Goal: Task Accomplishment & Management: Complete application form

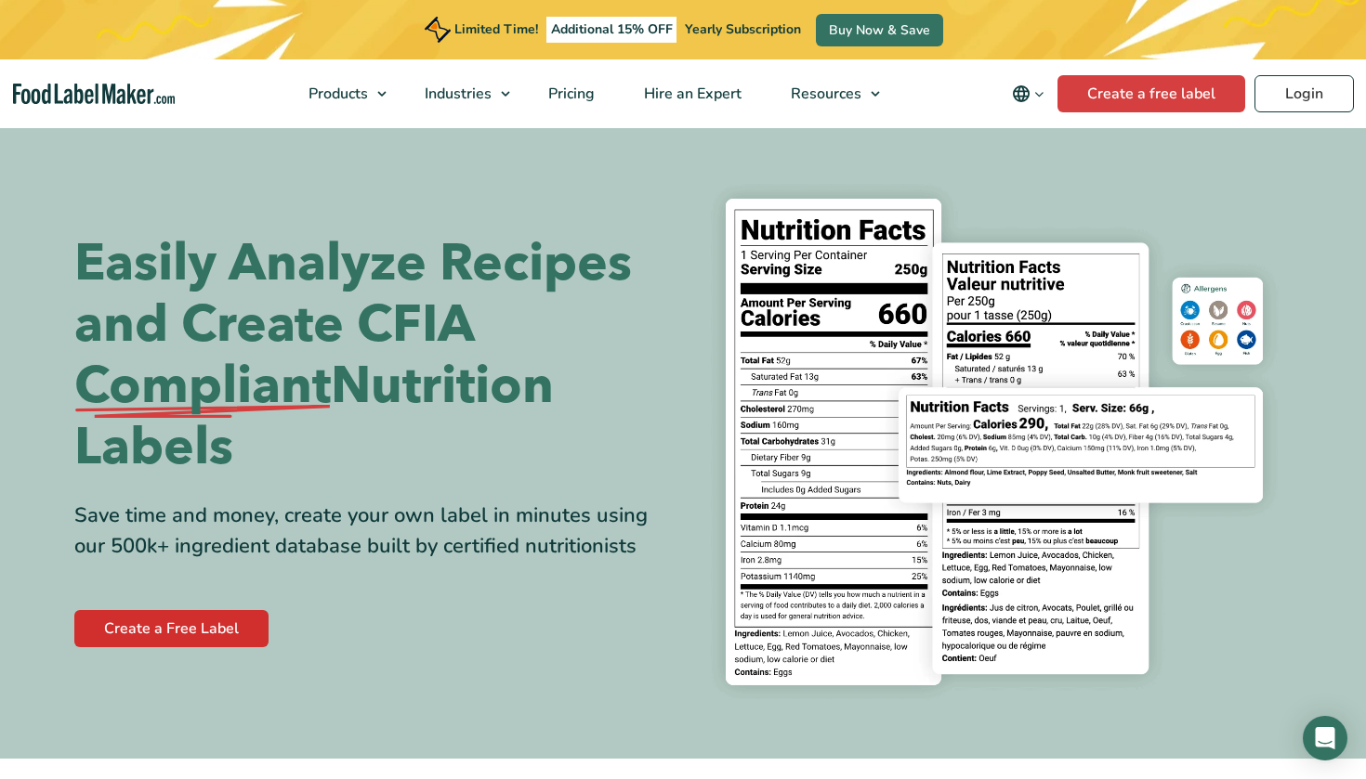
click at [179, 634] on link "Create a Free Label" at bounding box center [171, 628] width 194 height 37
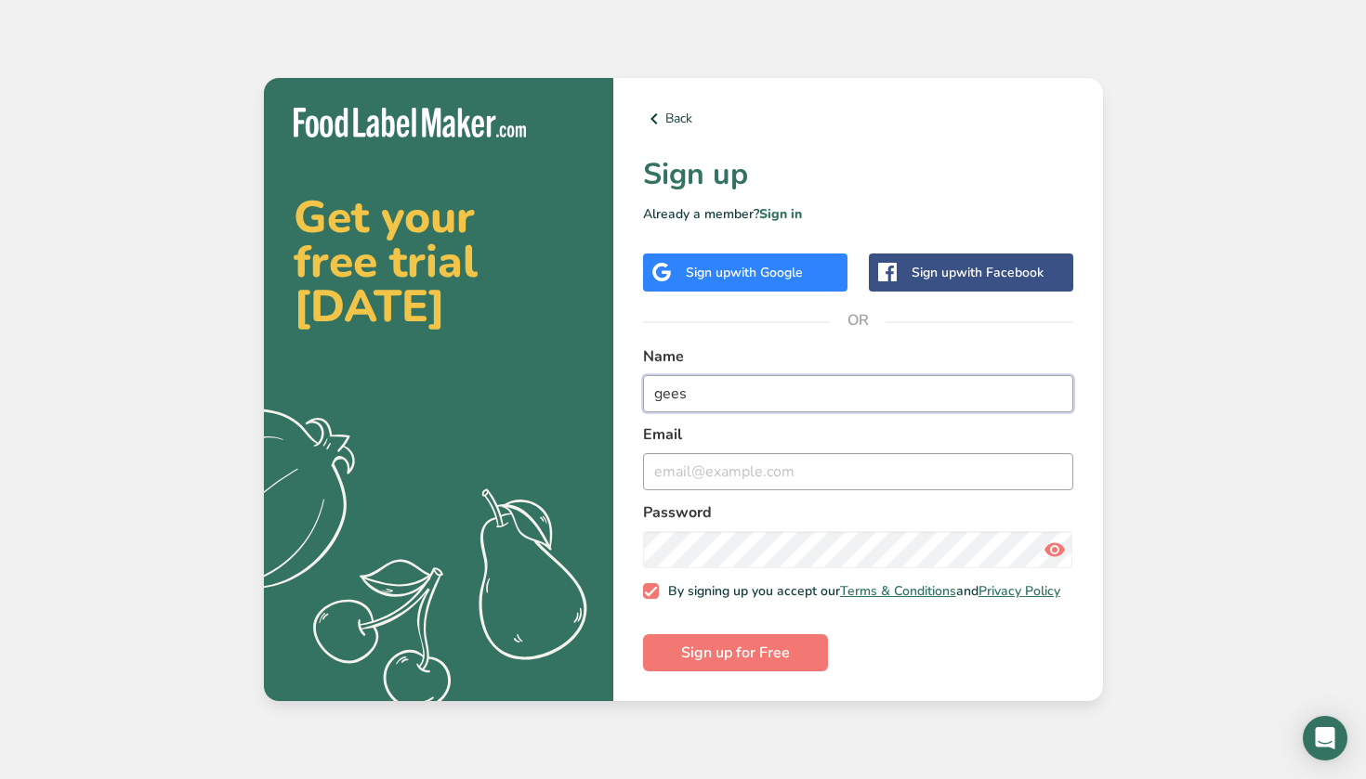
type input "gees"
type input "geespastries20@gmail.com"
click at [865, 665] on form "Name gees Email geespastries20@gmail.com Password By signing up you accept our …" at bounding box center [858, 509] width 430 height 327
click at [1053, 551] on icon at bounding box center [1054, 549] width 22 height 33
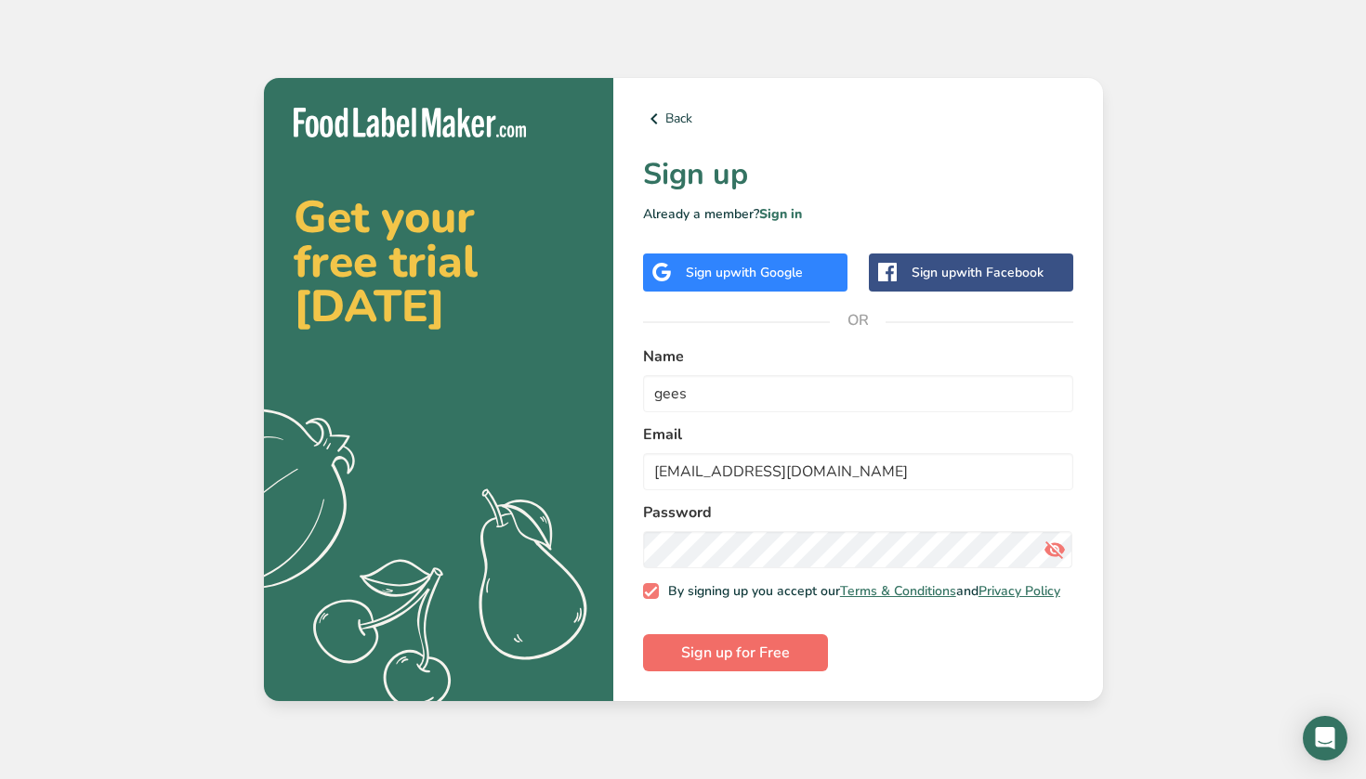
click at [760, 661] on span "Sign up for Free" at bounding box center [735, 653] width 109 height 22
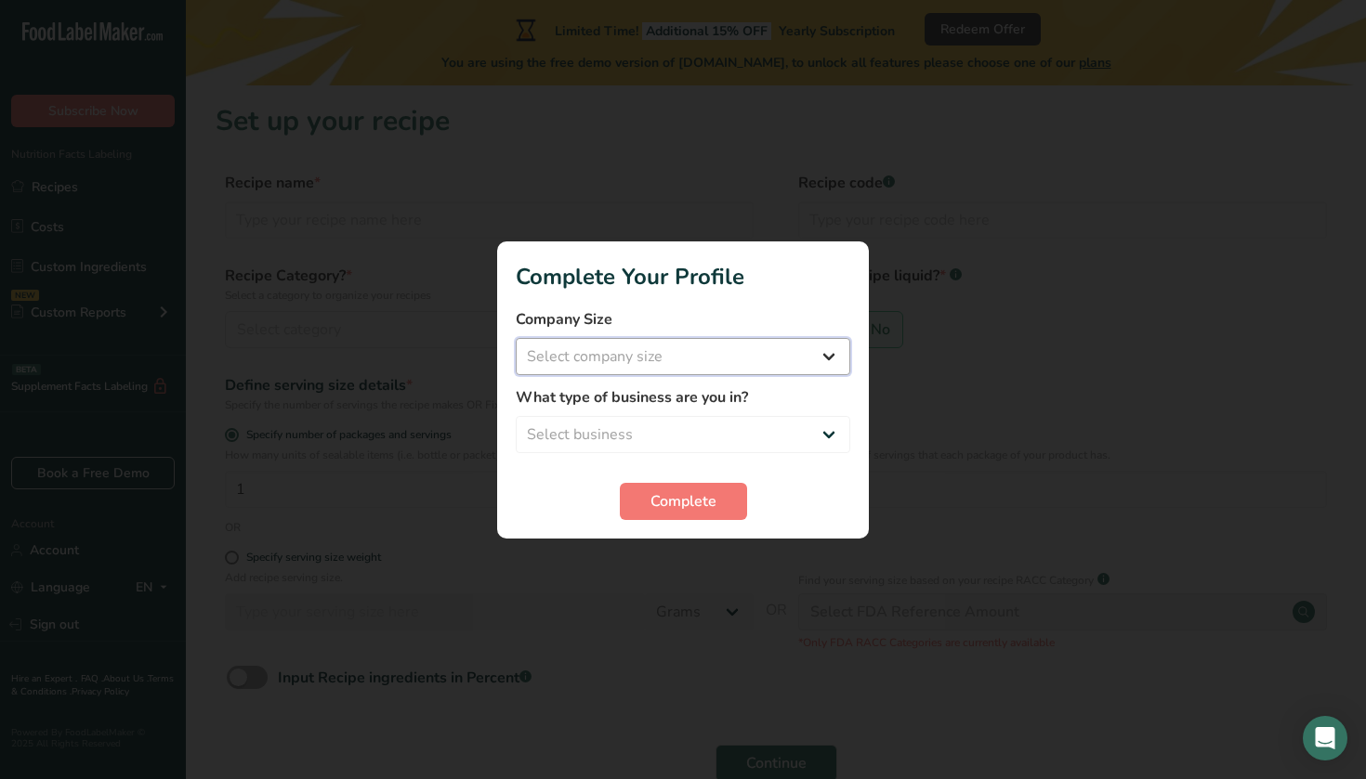
select select "1"
click at [648, 490] on button "Complete" at bounding box center [683, 501] width 127 height 37
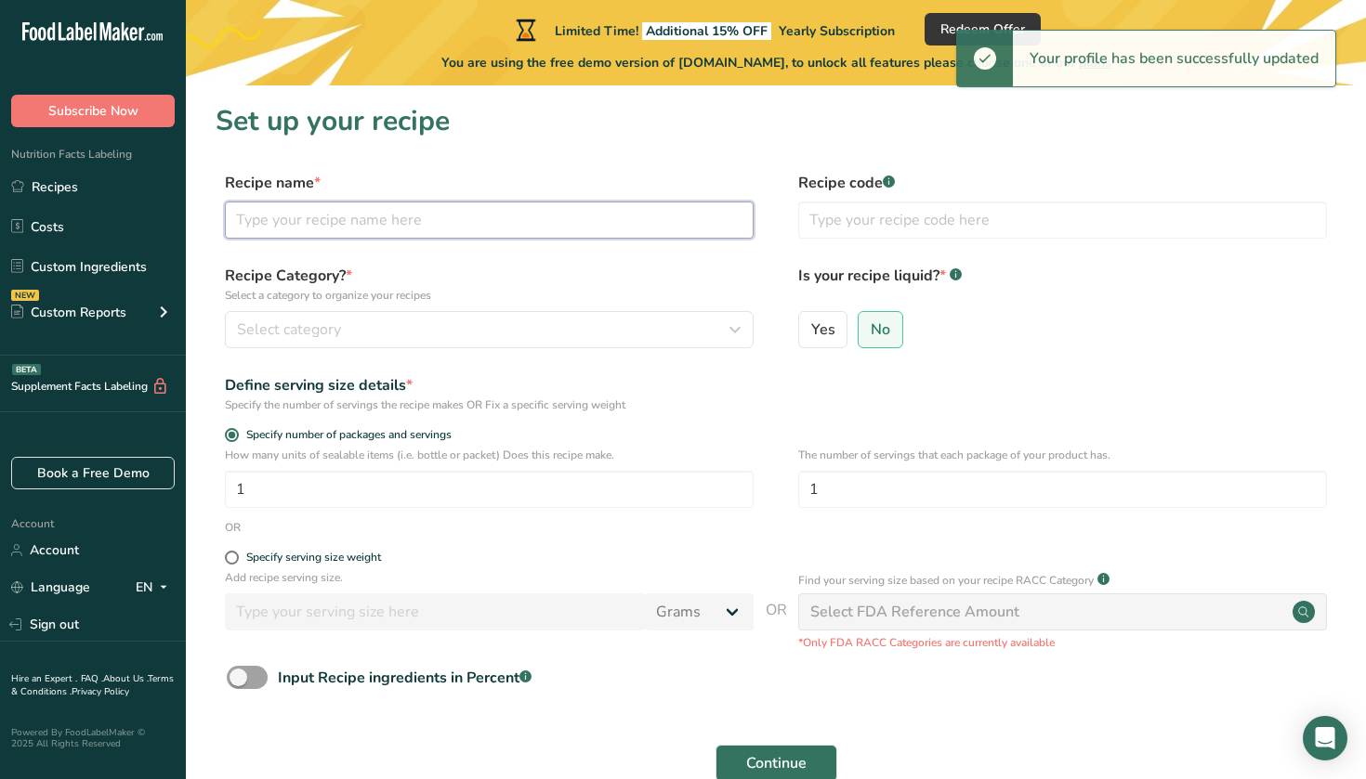
click at [416, 217] on input "text" at bounding box center [489, 220] width 529 height 37
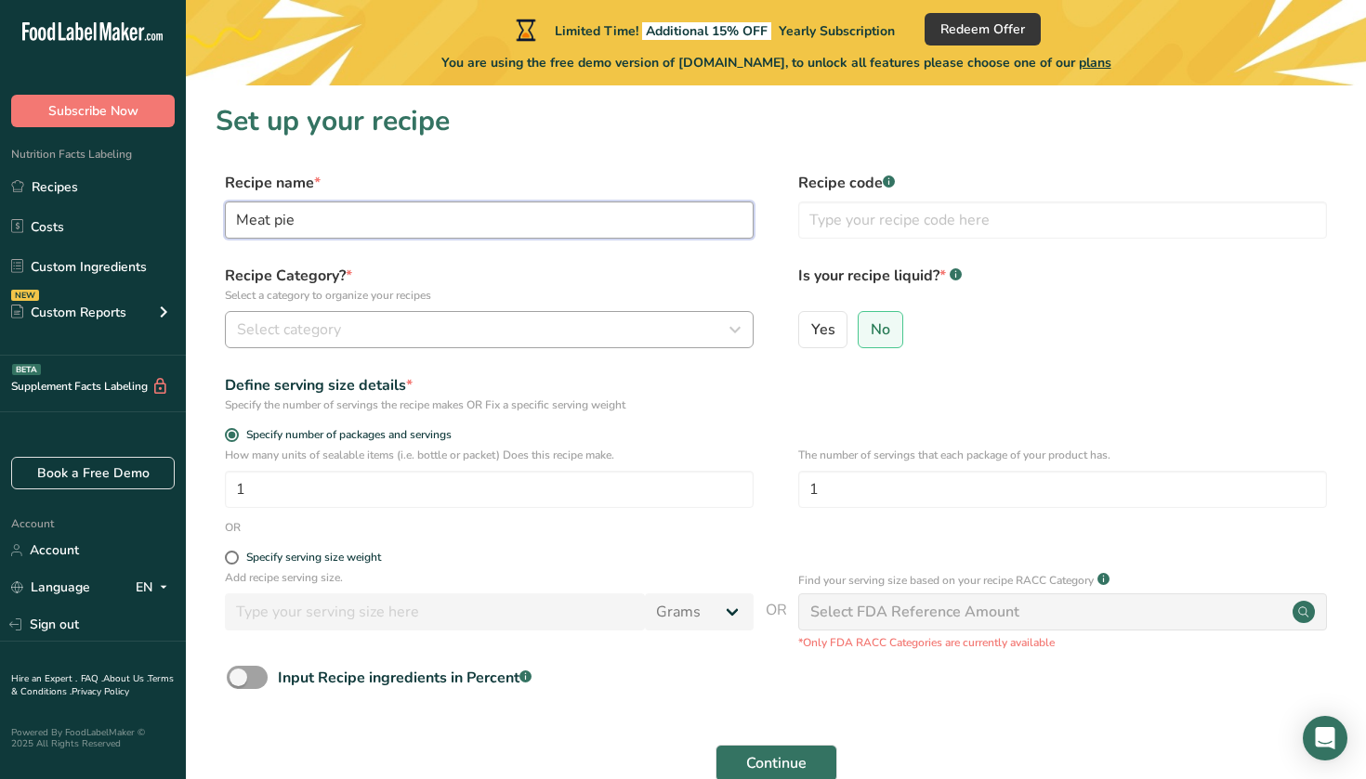
type input "Meat pie"
click at [373, 331] on div "Select category" at bounding box center [483, 330] width 493 height 22
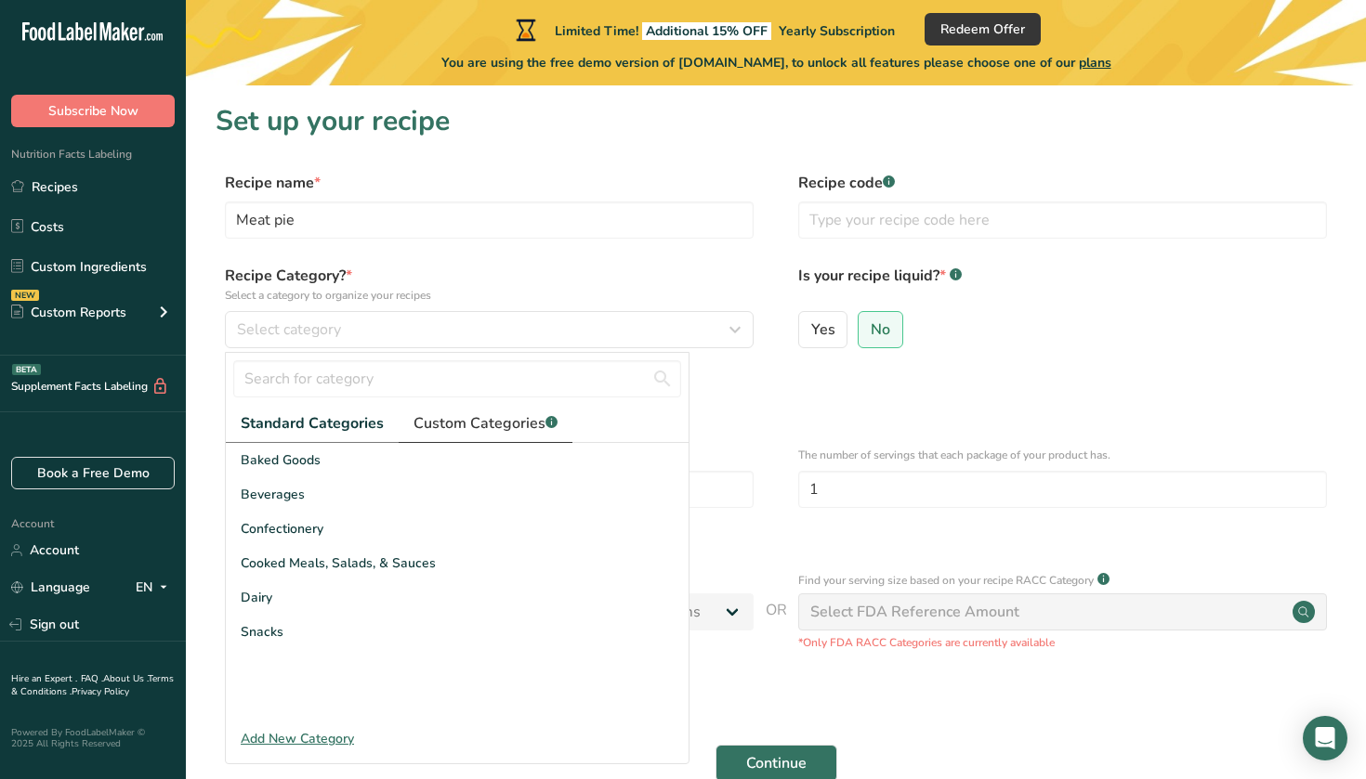
click at [446, 426] on span "Custom Categories .a-a{fill:#347362;}.b-a{fill:#fff;}" at bounding box center [485, 423] width 144 height 22
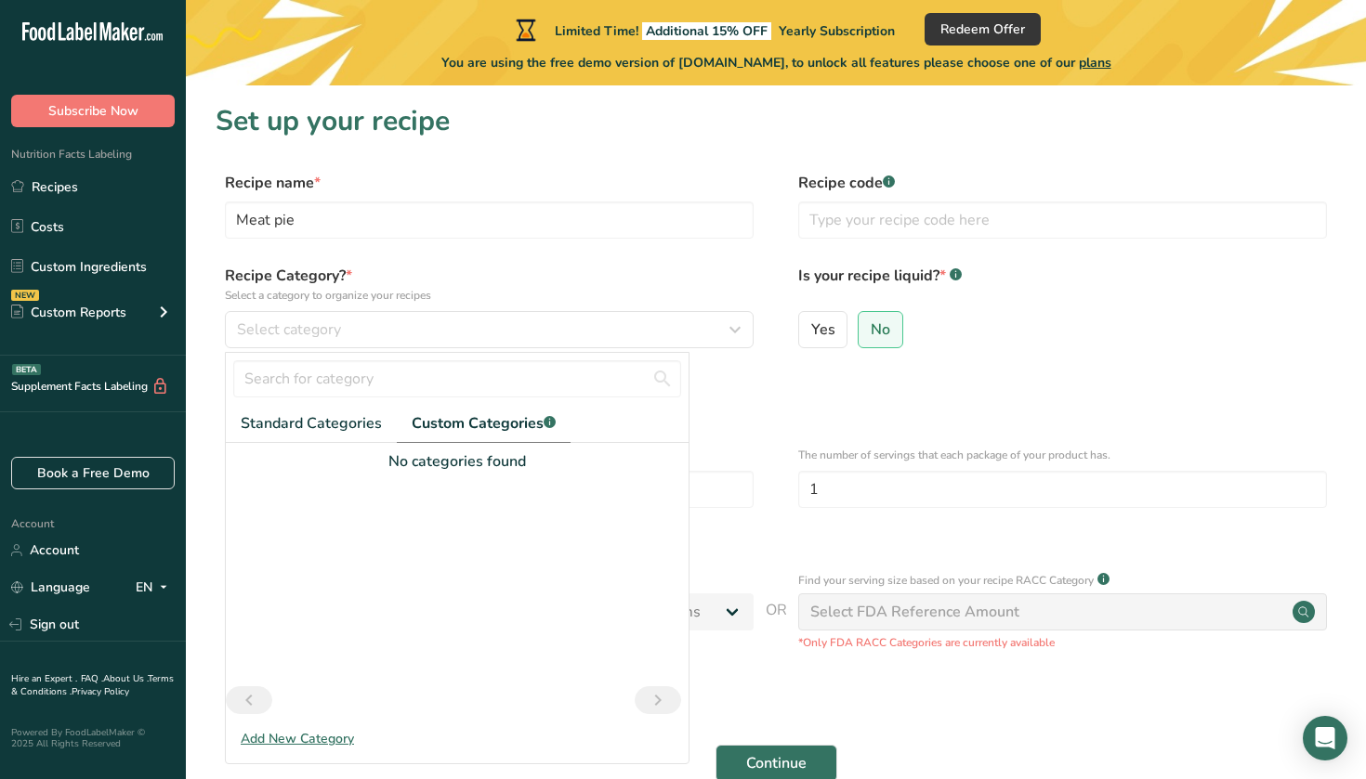
click at [274, 738] on div "Add New Category" at bounding box center [457, 739] width 463 height 20
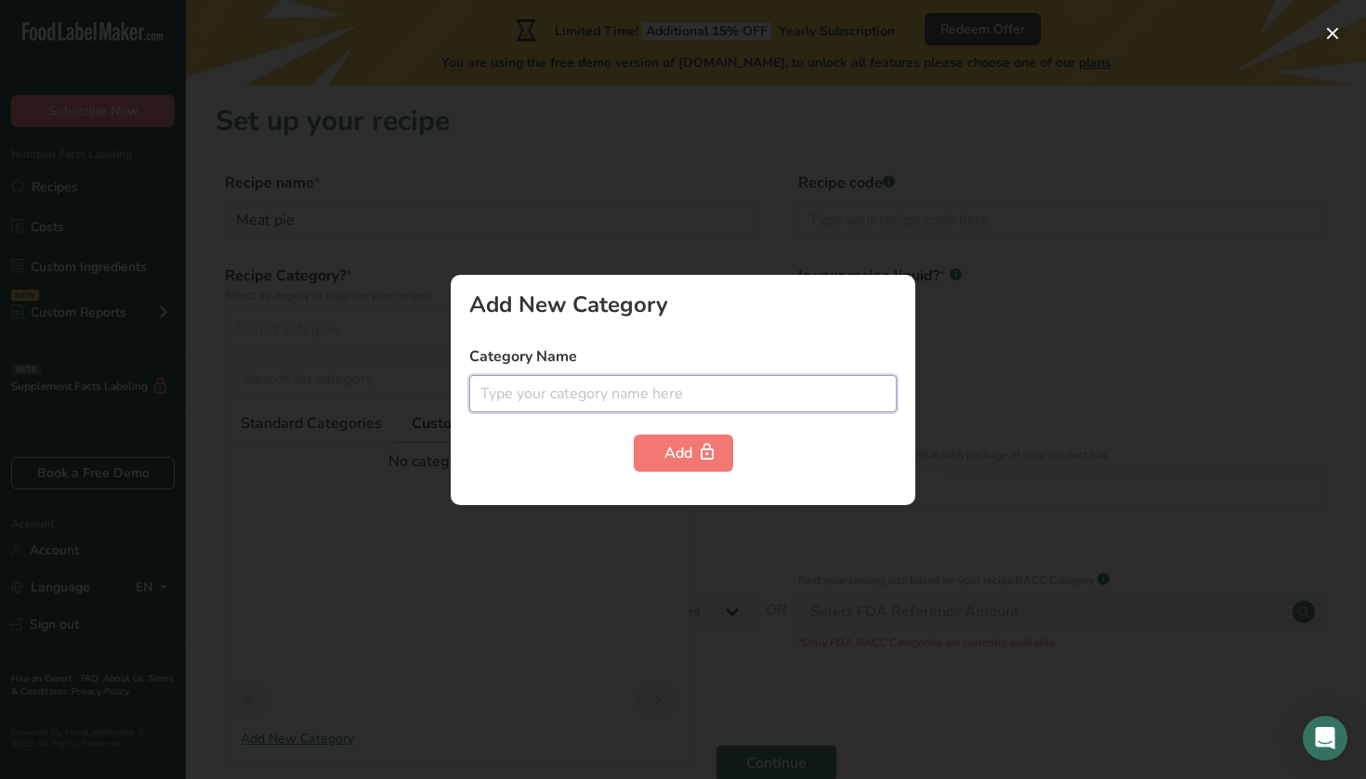
click at [545, 395] on input "text" at bounding box center [682, 393] width 427 height 37
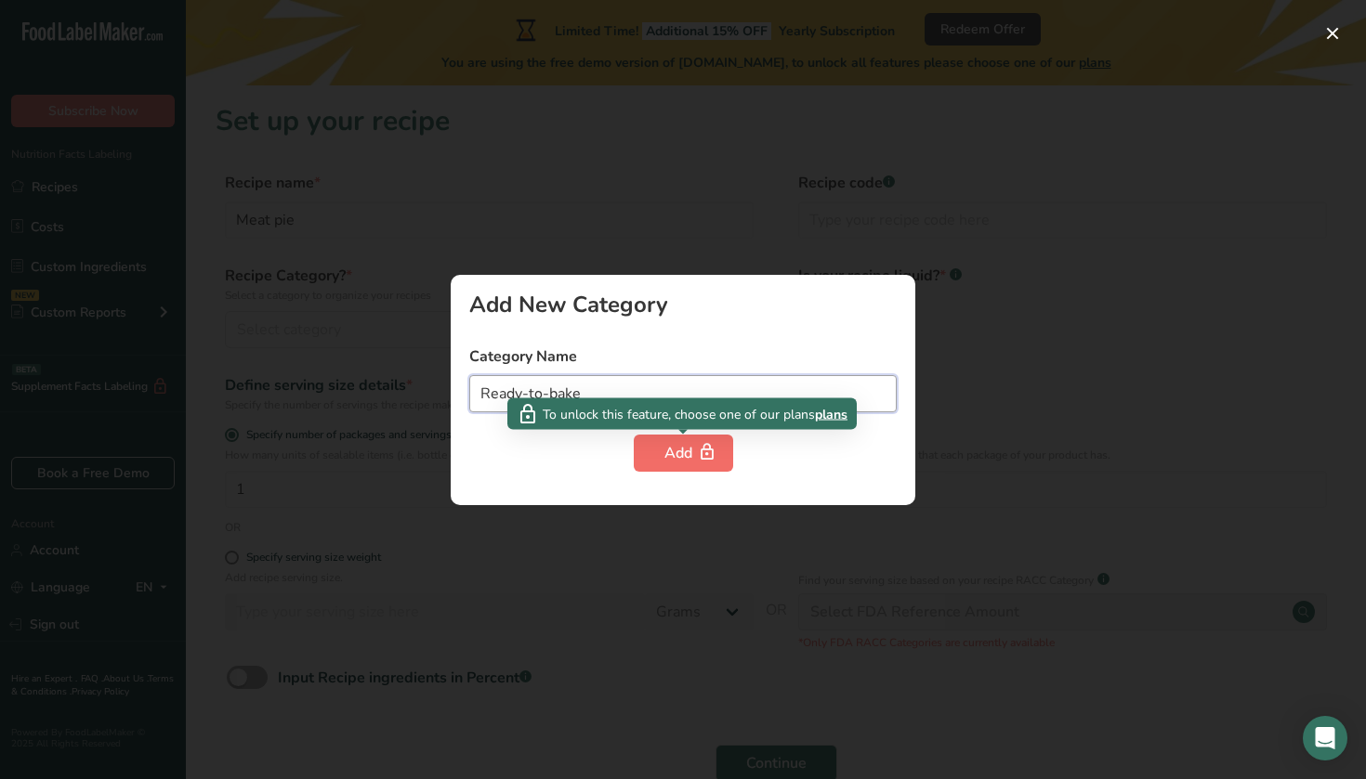
type input "Ready-to-bake"
click at [670, 455] on div "Add" at bounding box center [683, 453] width 38 height 22
click at [681, 453] on div "Add" at bounding box center [683, 453] width 38 height 22
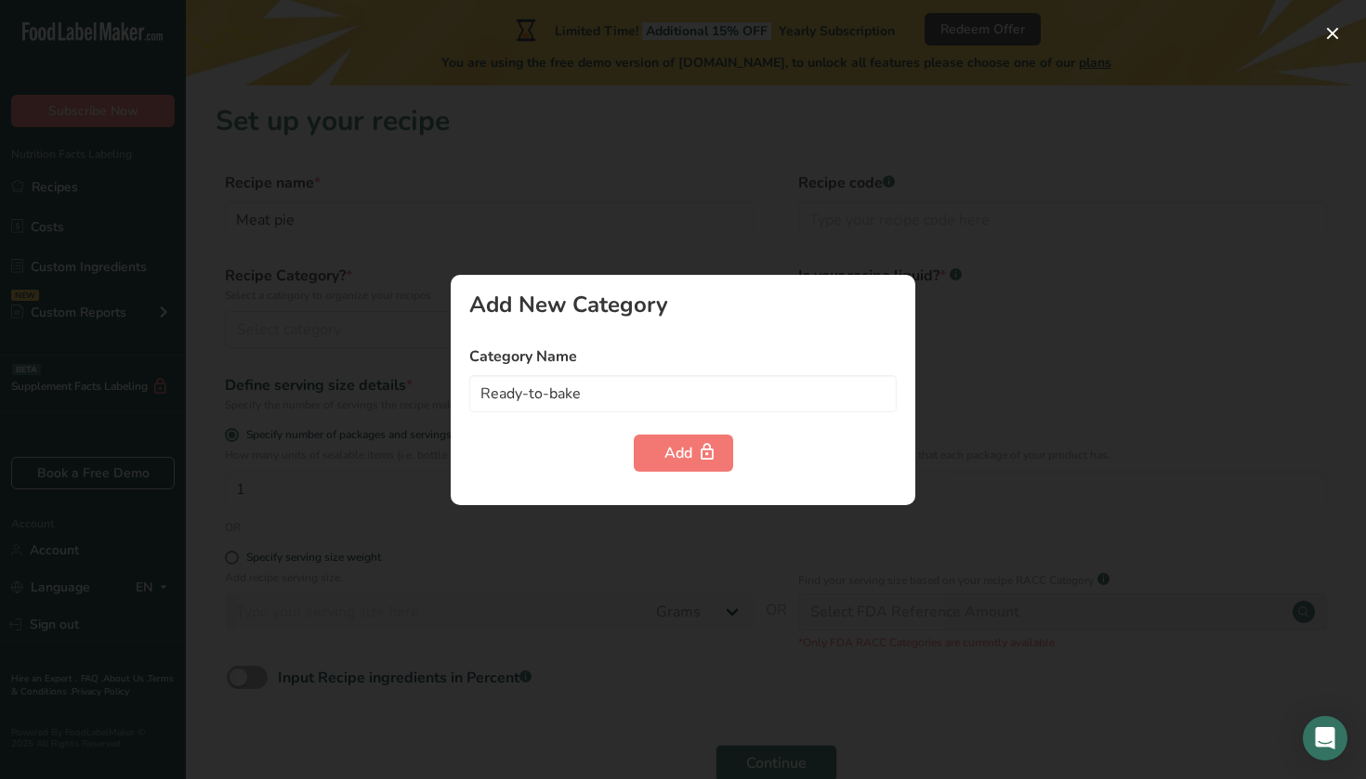
click at [675, 235] on div at bounding box center [683, 389] width 1366 height 779
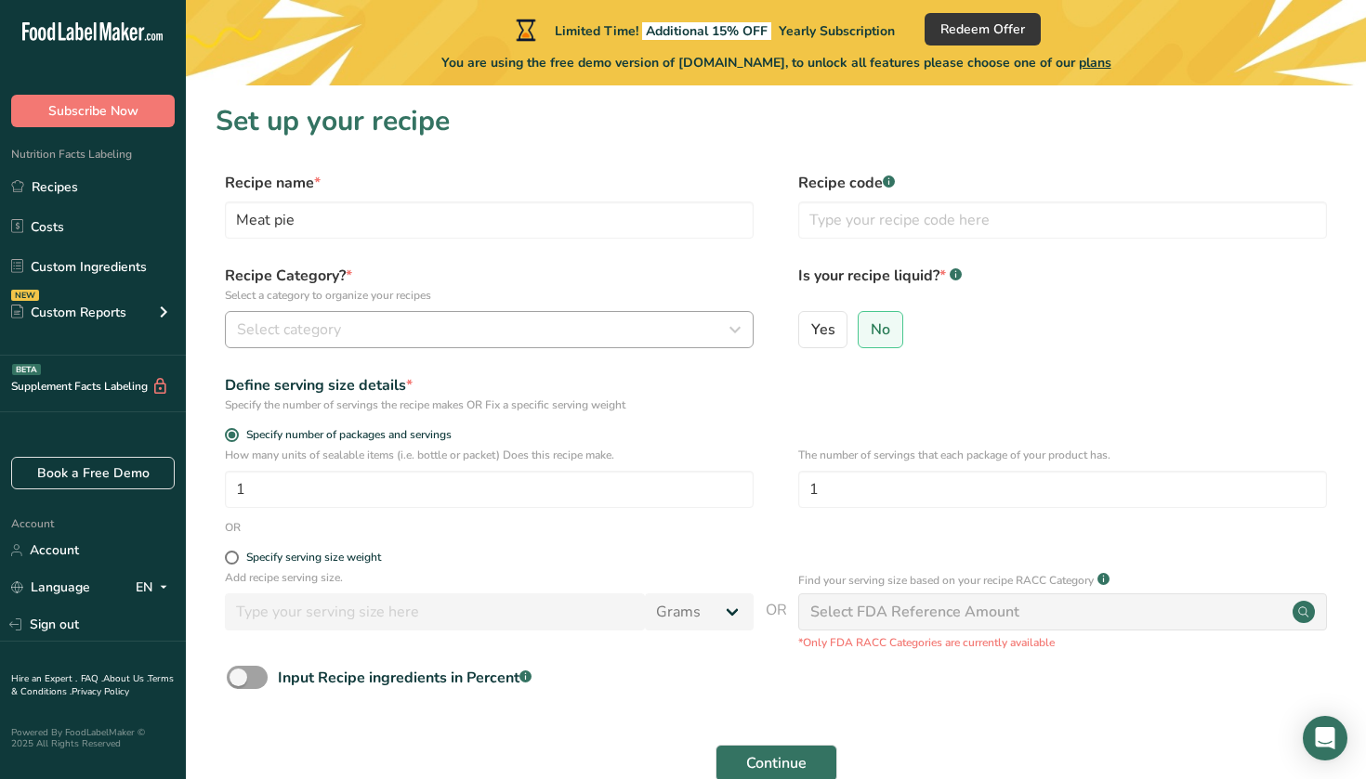
click at [458, 334] on div "Select category" at bounding box center [483, 330] width 493 height 22
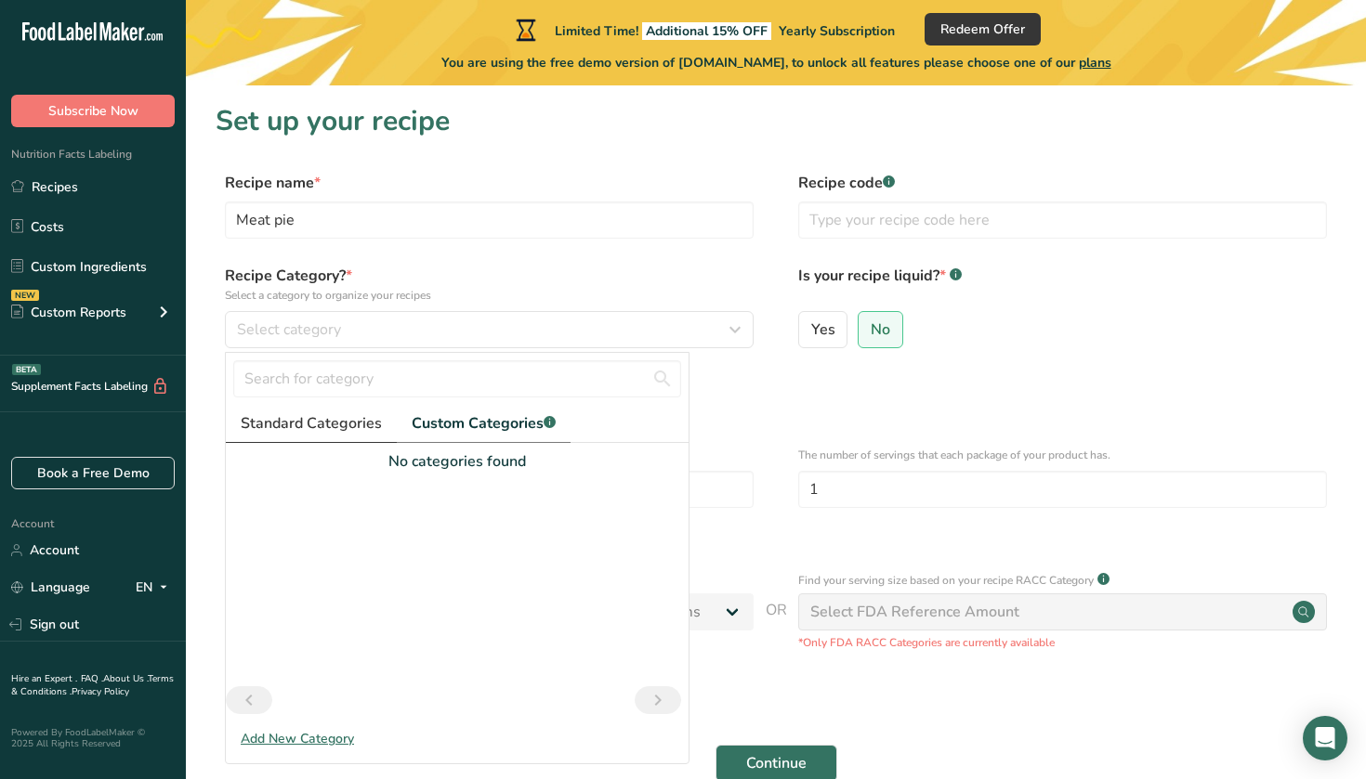
click at [335, 425] on span "Standard Categories" at bounding box center [311, 423] width 141 height 22
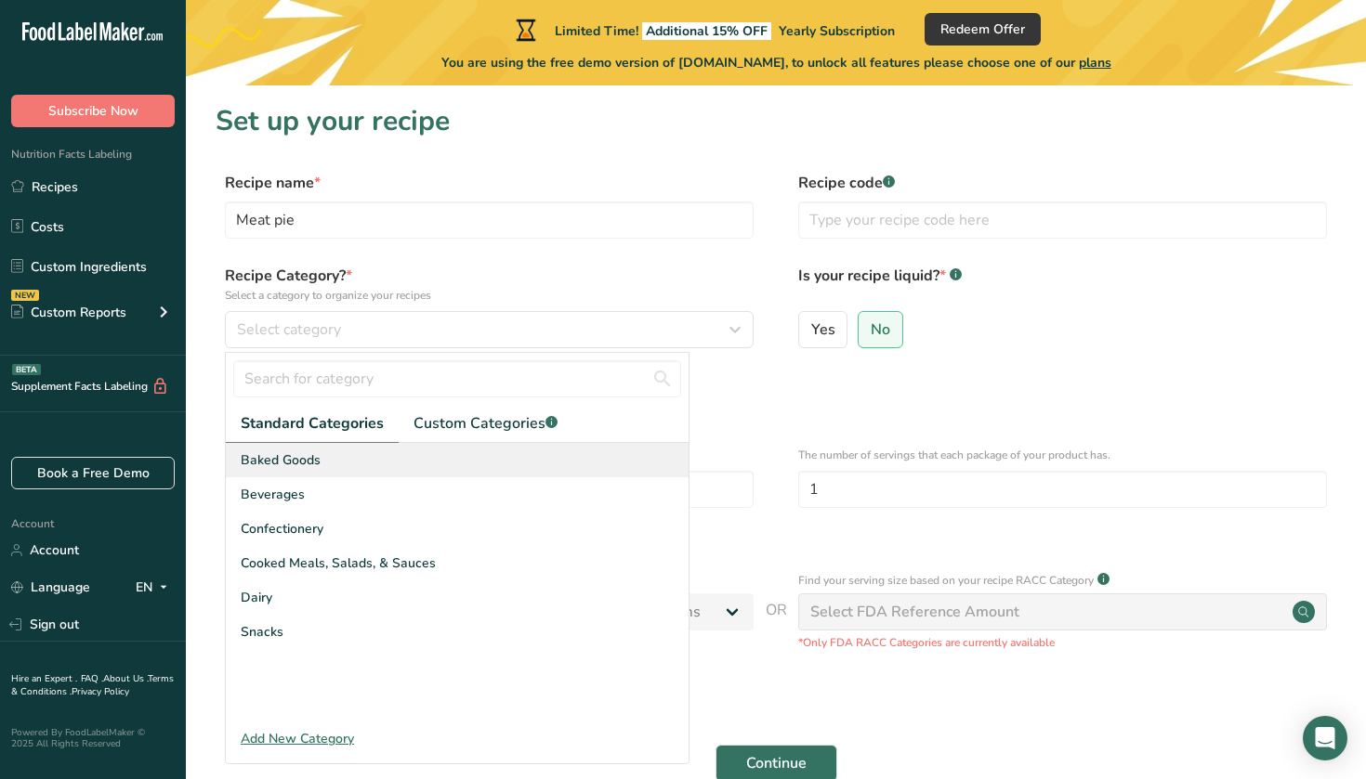
click at [310, 465] on span "Baked Goods" at bounding box center [281, 461] width 80 height 20
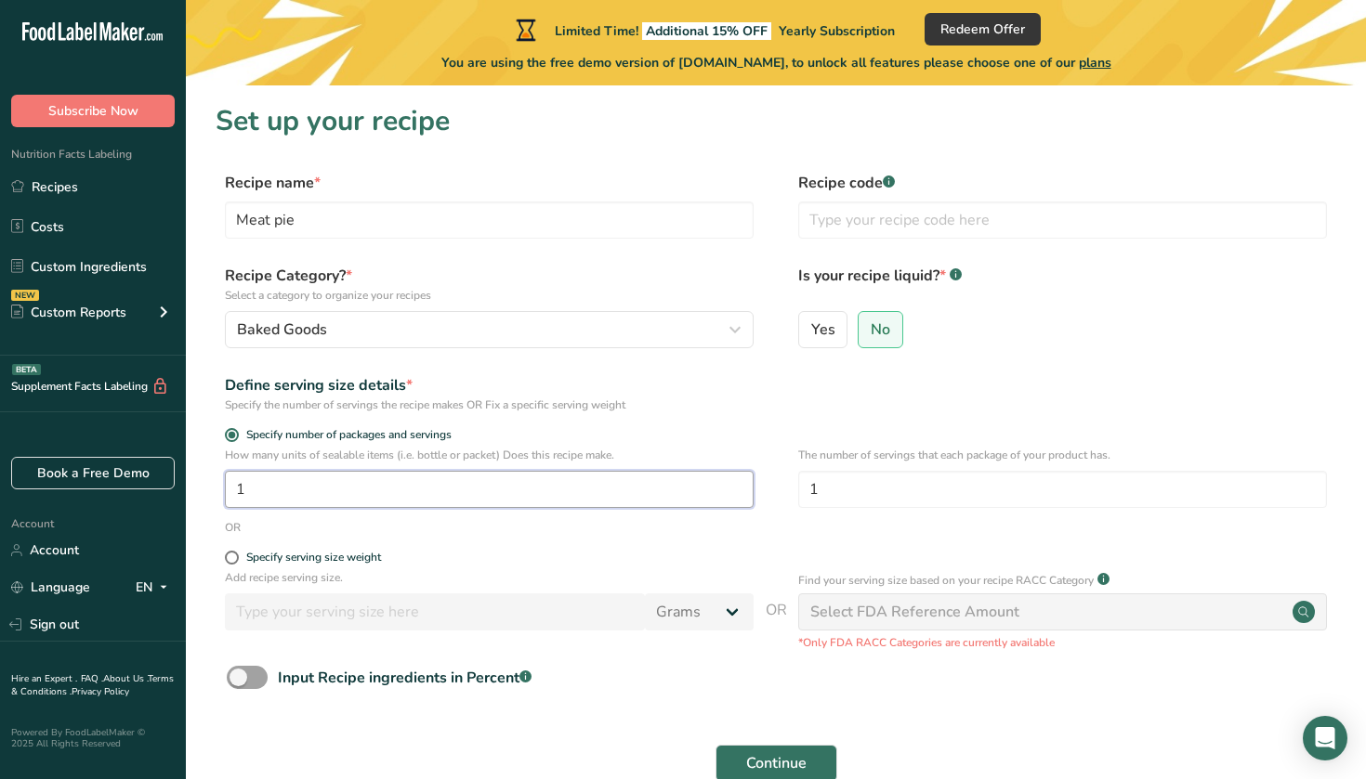
click at [325, 487] on input "1" at bounding box center [489, 489] width 529 height 37
type input "60"
click at [232, 559] on span at bounding box center [232, 558] width 14 height 14
click at [232, 559] on input "Specify serving size weight" at bounding box center [231, 558] width 12 height 12
radio input "true"
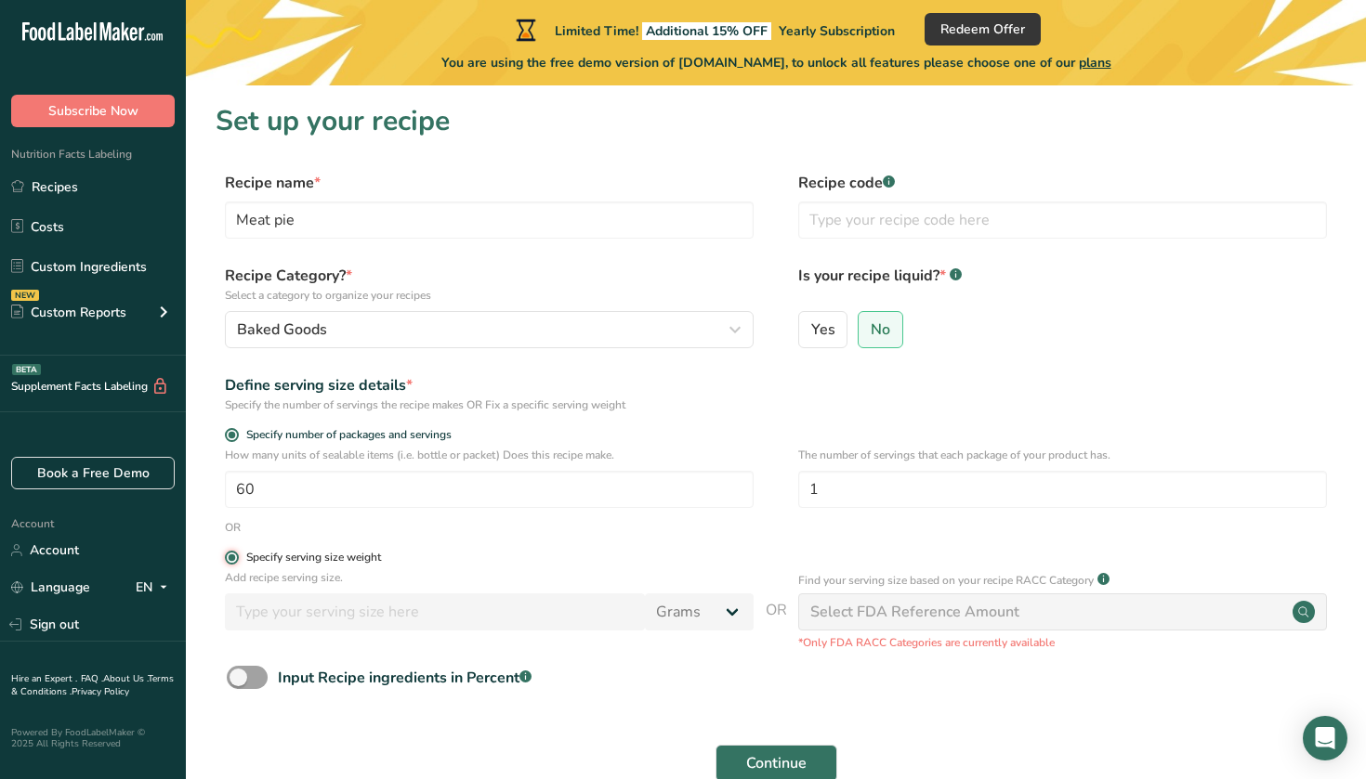
radio input "false"
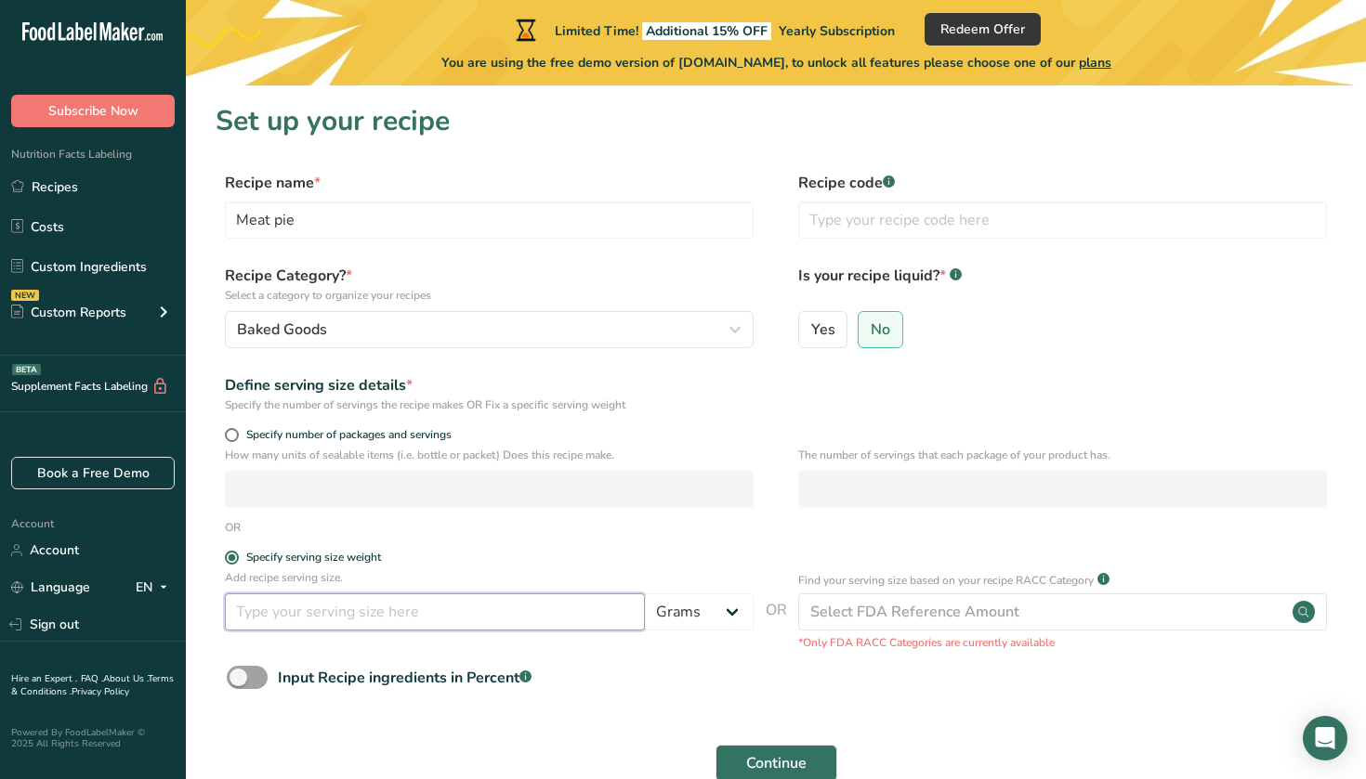
click at [457, 611] on input "number" at bounding box center [435, 612] width 420 height 37
click at [230, 437] on span at bounding box center [232, 435] width 14 height 14
click at [230, 437] on input "Specify number of packages and servings" at bounding box center [231, 435] width 12 height 12
radio input "true"
radio input "false"
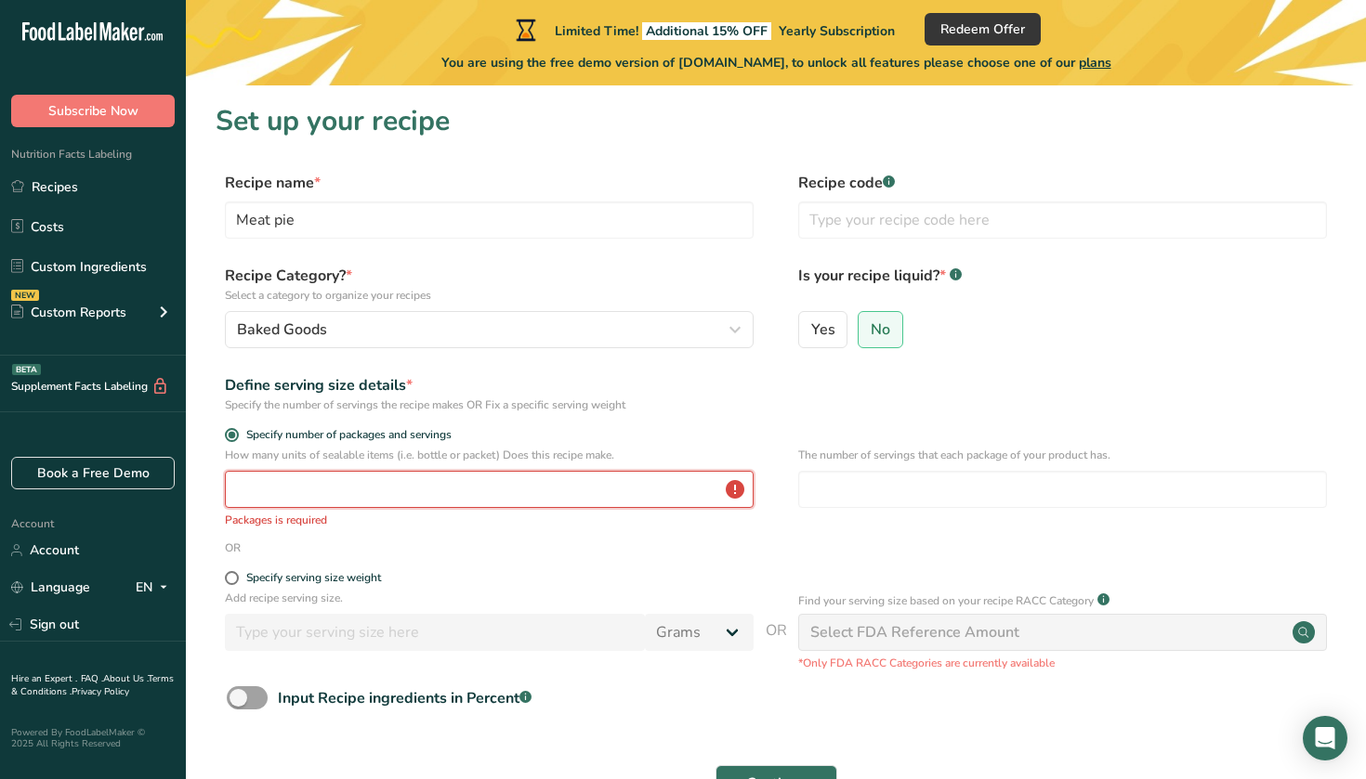
click at [368, 494] on input "number" at bounding box center [489, 489] width 529 height 37
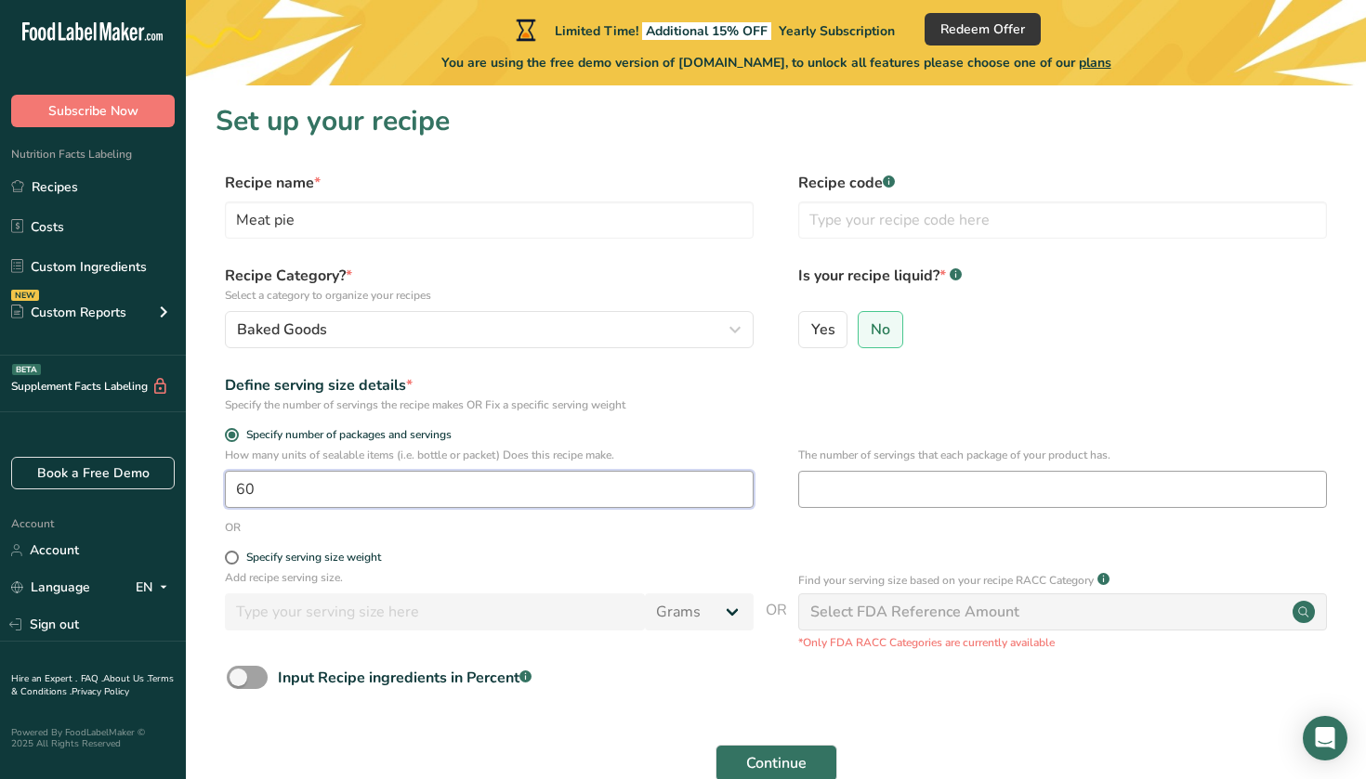
type input "60"
click at [834, 495] on input "number" at bounding box center [1062, 489] width 529 height 37
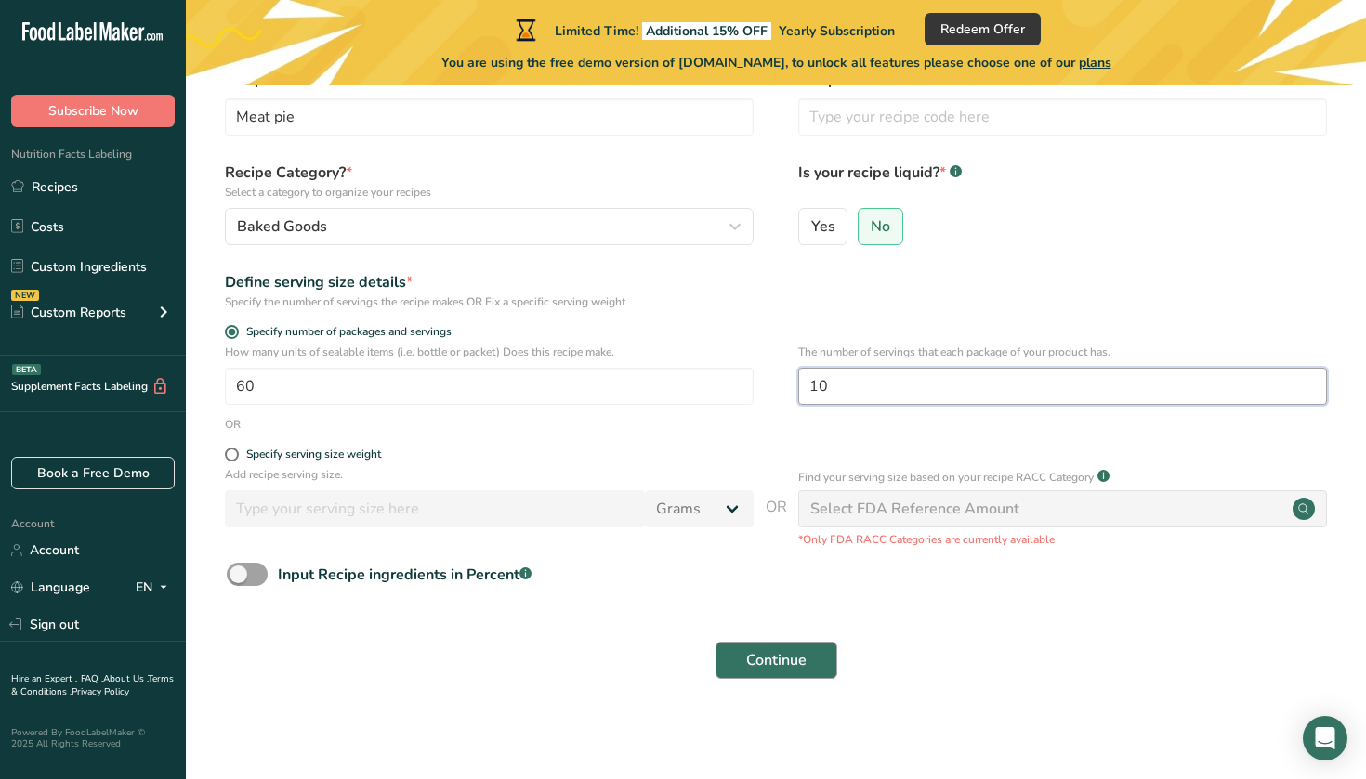
scroll to position [102, 0]
type input "10"
click at [758, 660] on span "Continue" at bounding box center [776, 661] width 60 height 22
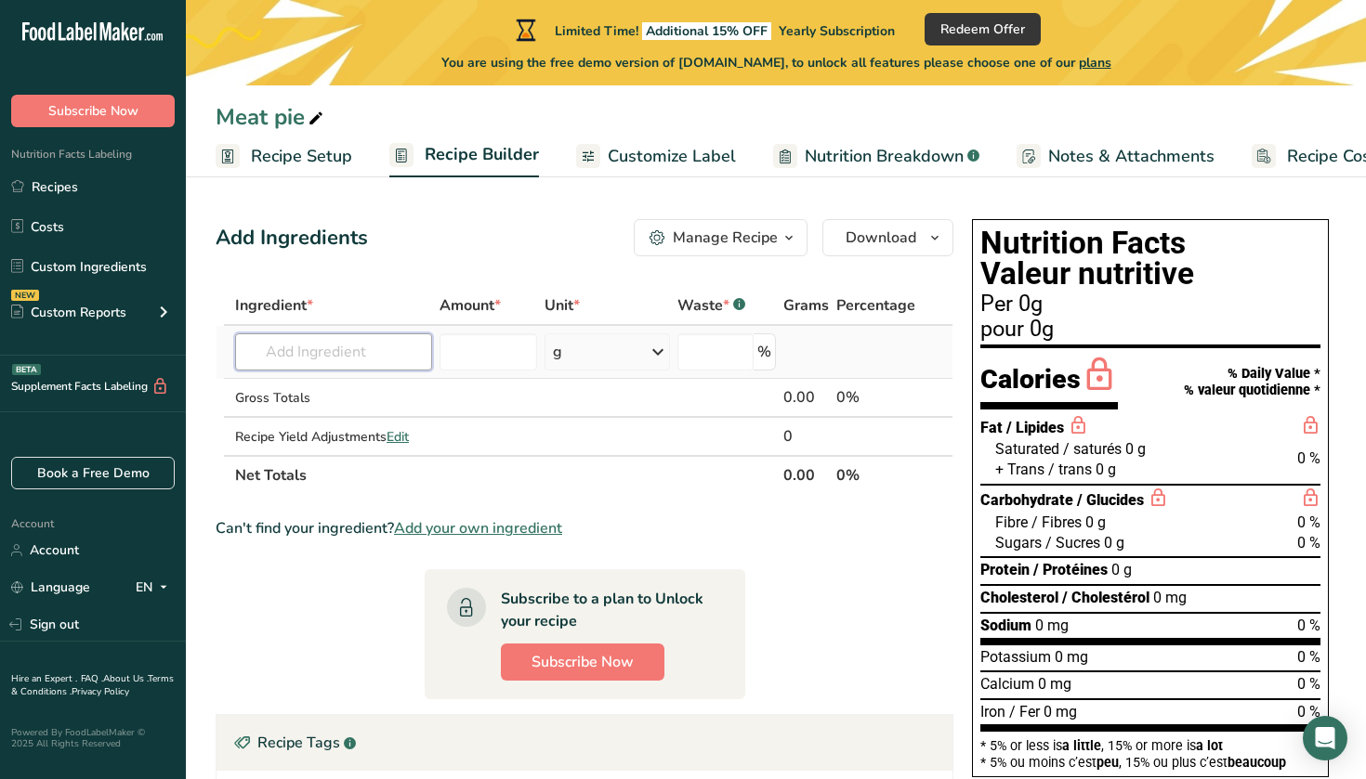
click at [334, 353] on input "text" at bounding box center [333, 352] width 197 height 37
type input "S"
type input "b"
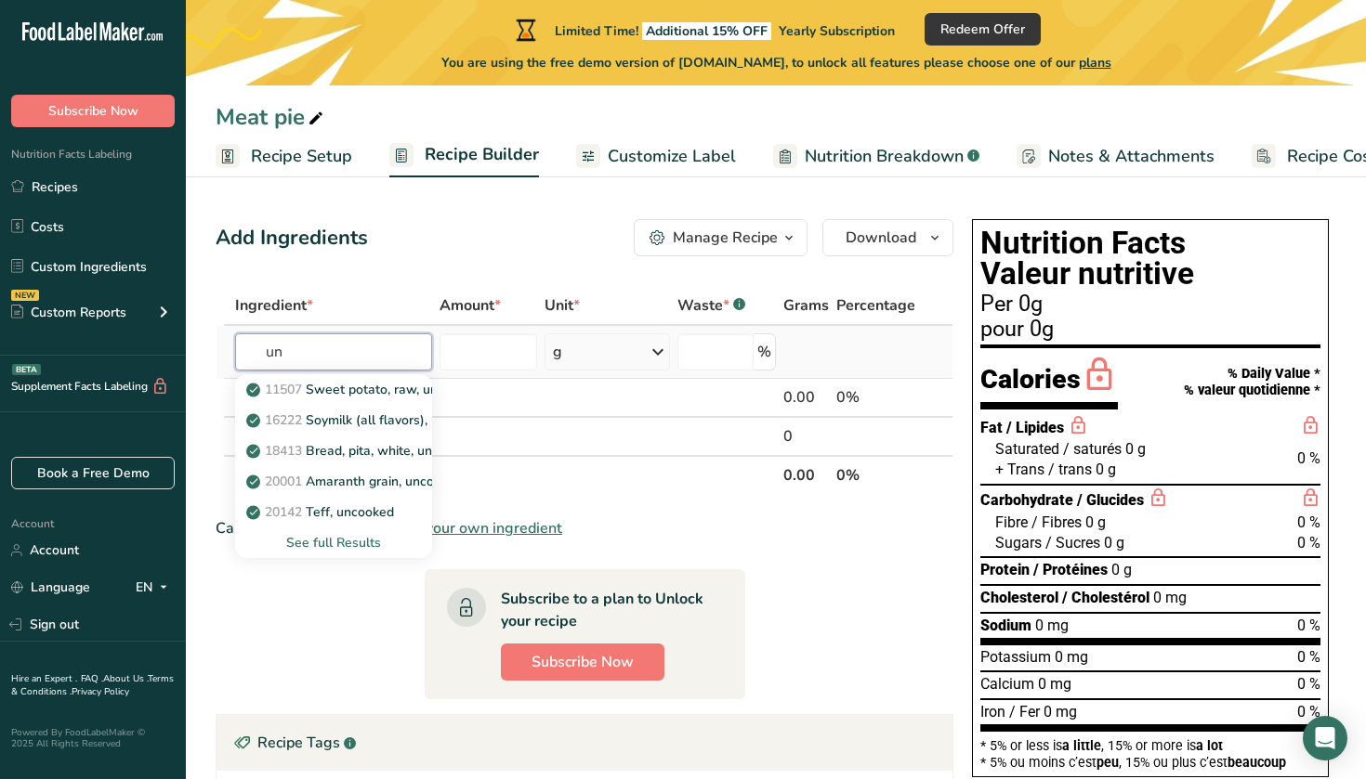
type input "u"
type input "wheat flour"
click at [384, 390] on p "20082 Wheat flour, white, all-purpose, self-rising, enriched" at bounding box center [434, 390] width 369 height 20
type input "Wheat flour, white, all-purpose, self-rising, enriched"
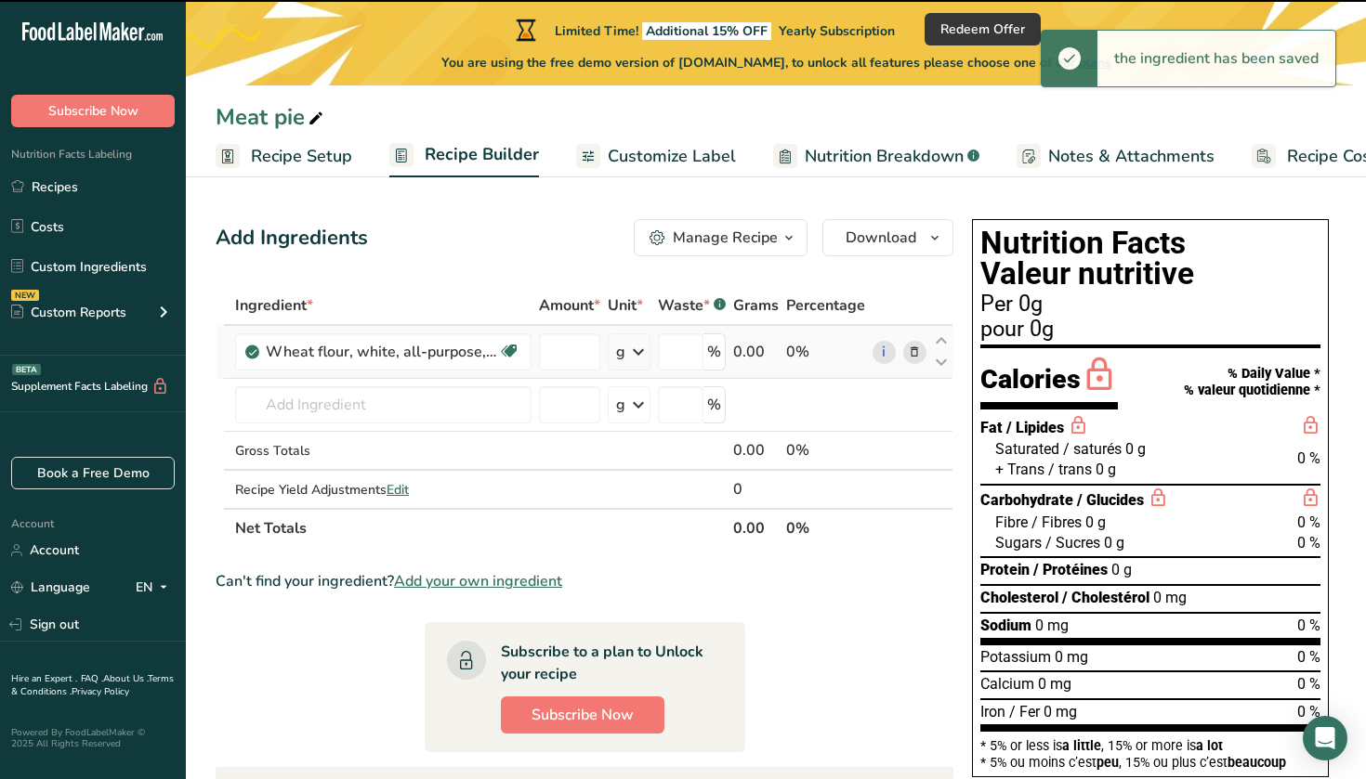
type input "0"
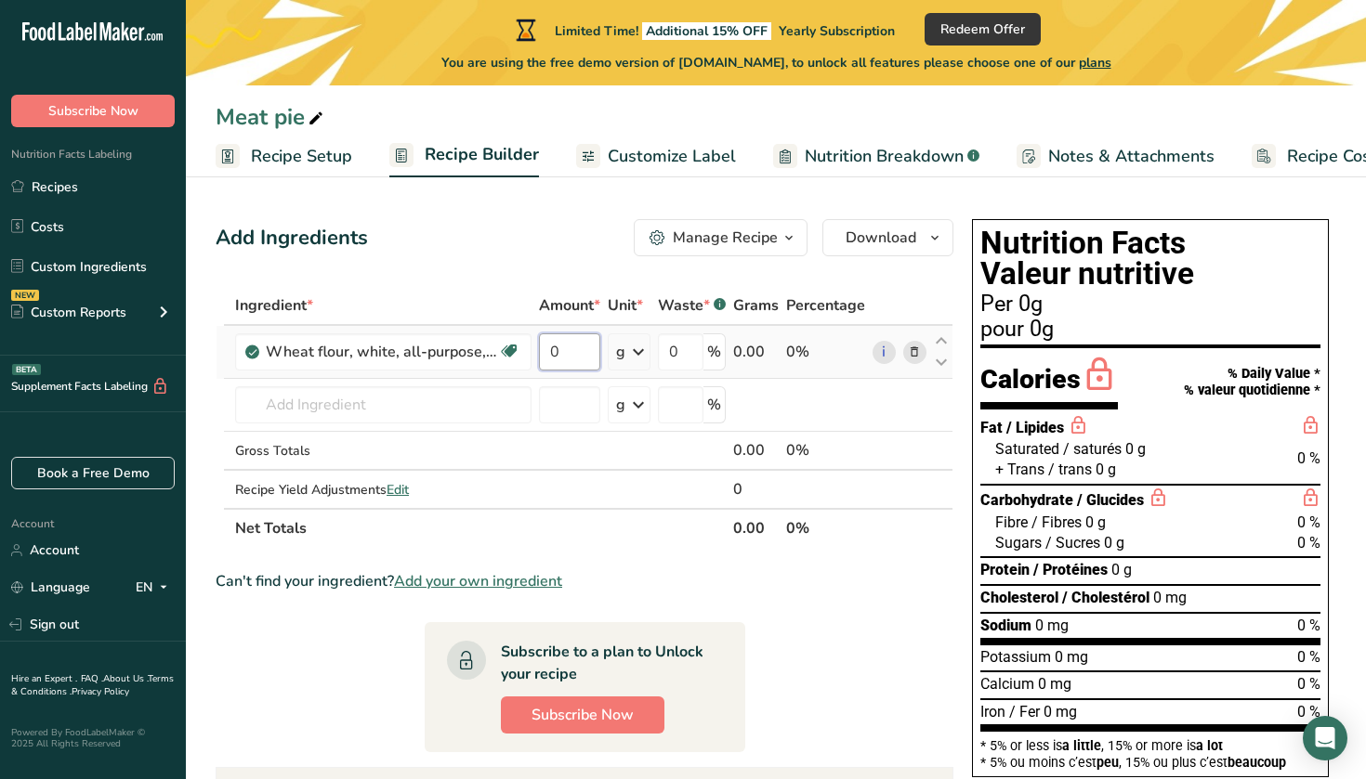
click at [567, 354] on input "0" at bounding box center [569, 352] width 61 height 37
type input "0"
click at [1105, 68] on span "plans" at bounding box center [1095, 63] width 33 height 18
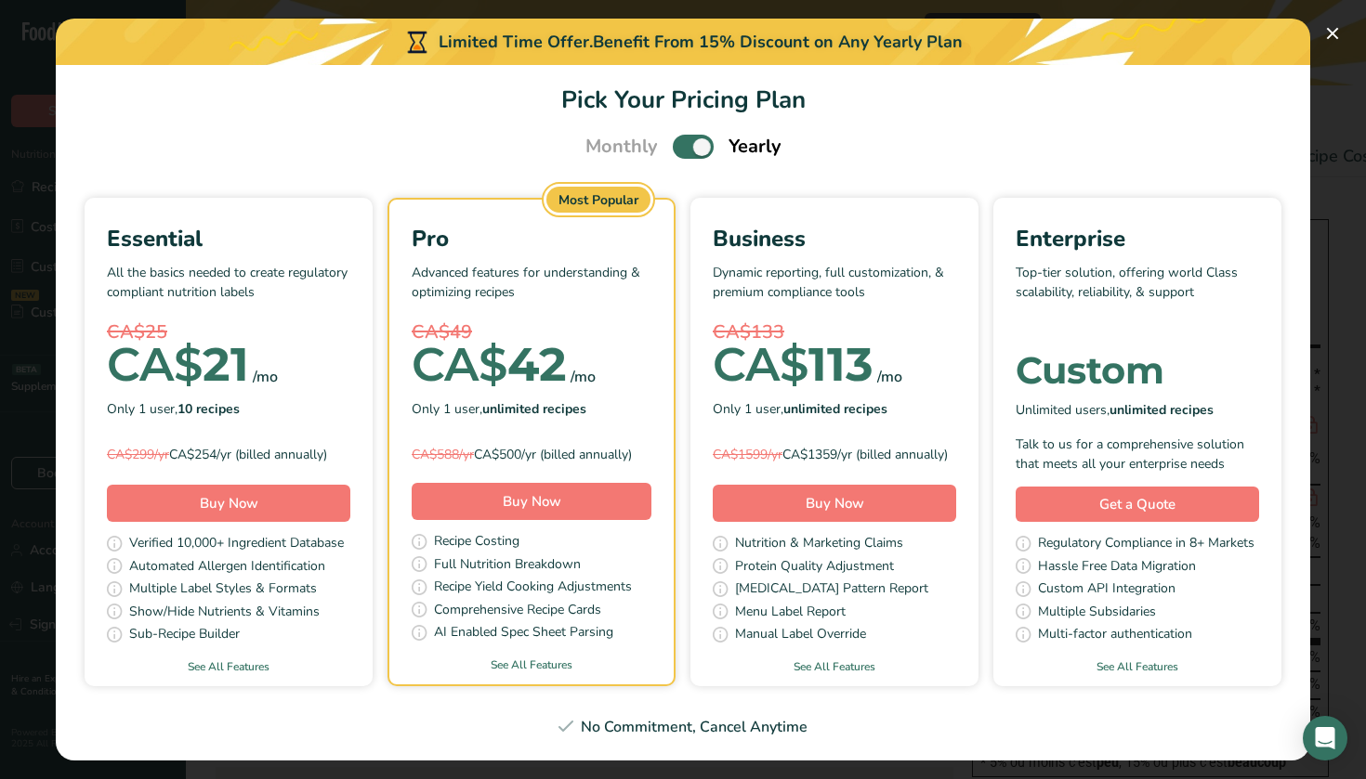
scroll to position [28, 0]
click at [1334, 32] on button "Pick Your Pricing Plan Modal" at bounding box center [1332, 34] width 30 height 30
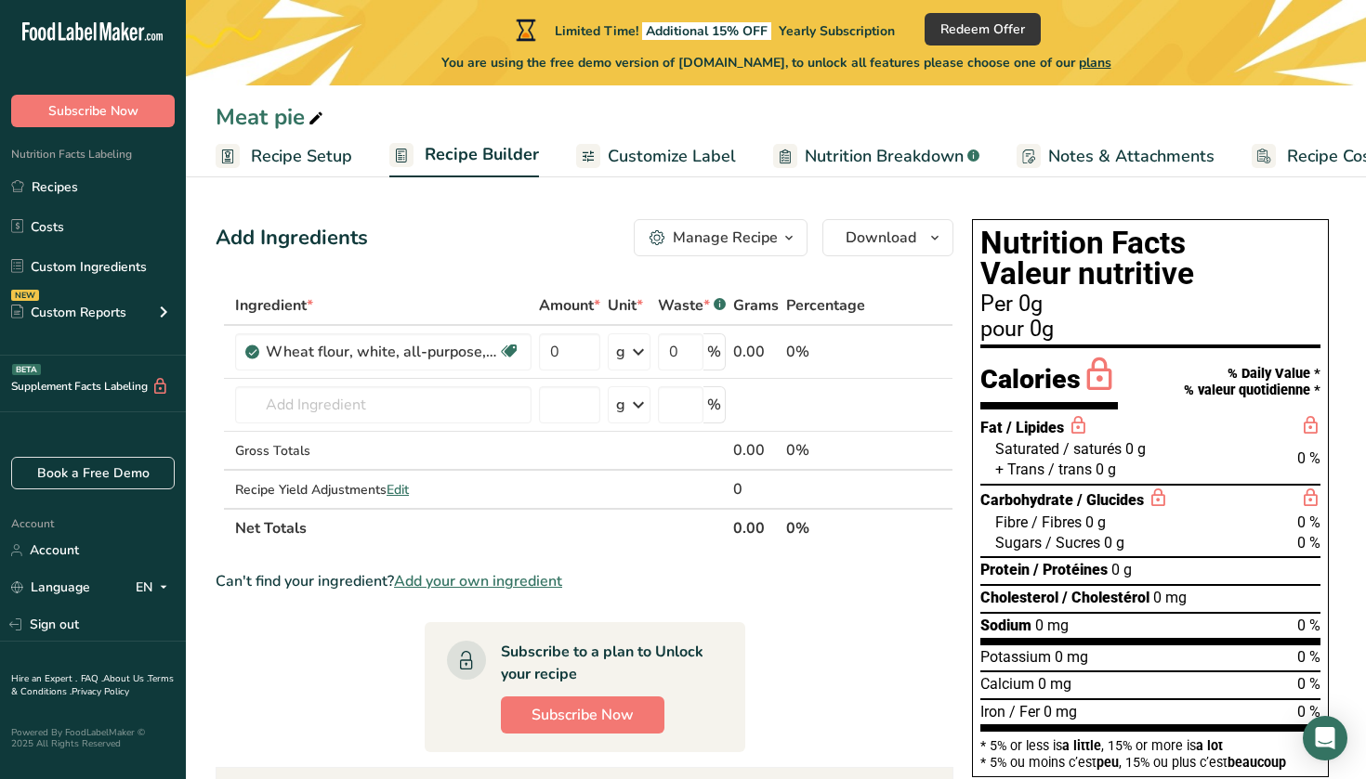
scroll to position [0, 0]
click at [578, 353] on input "0" at bounding box center [569, 352] width 61 height 37
type input "24"
click at [460, 411] on div "Ingredient * Amount * Unit * Waste * .a-a{fill:#347362;}.b-a{fill:#fff;} Grams …" at bounding box center [585, 417] width 738 height 262
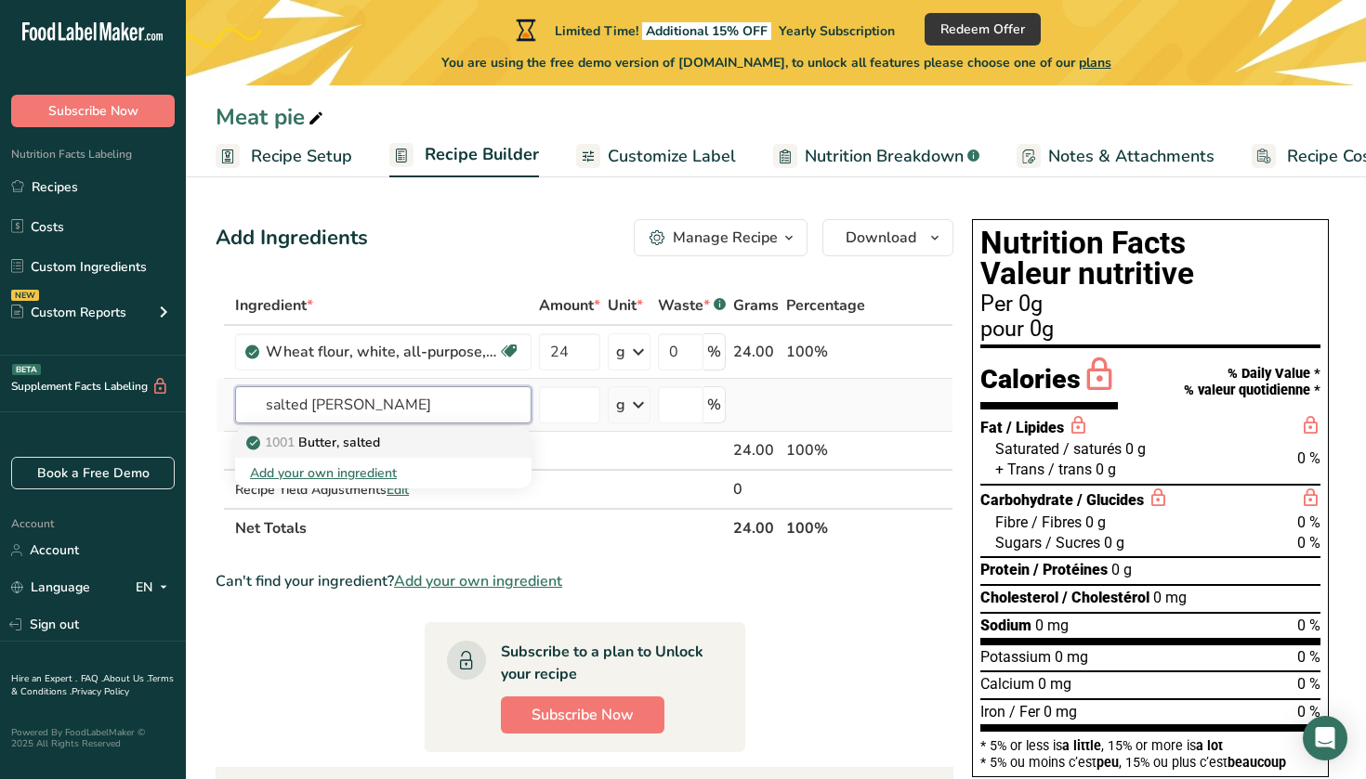
type input "salted buter"
click at [433, 448] on div "1001 Butter, salted" at bounding box center [368, 443] width 237 height 20
type input "Butter, salted"
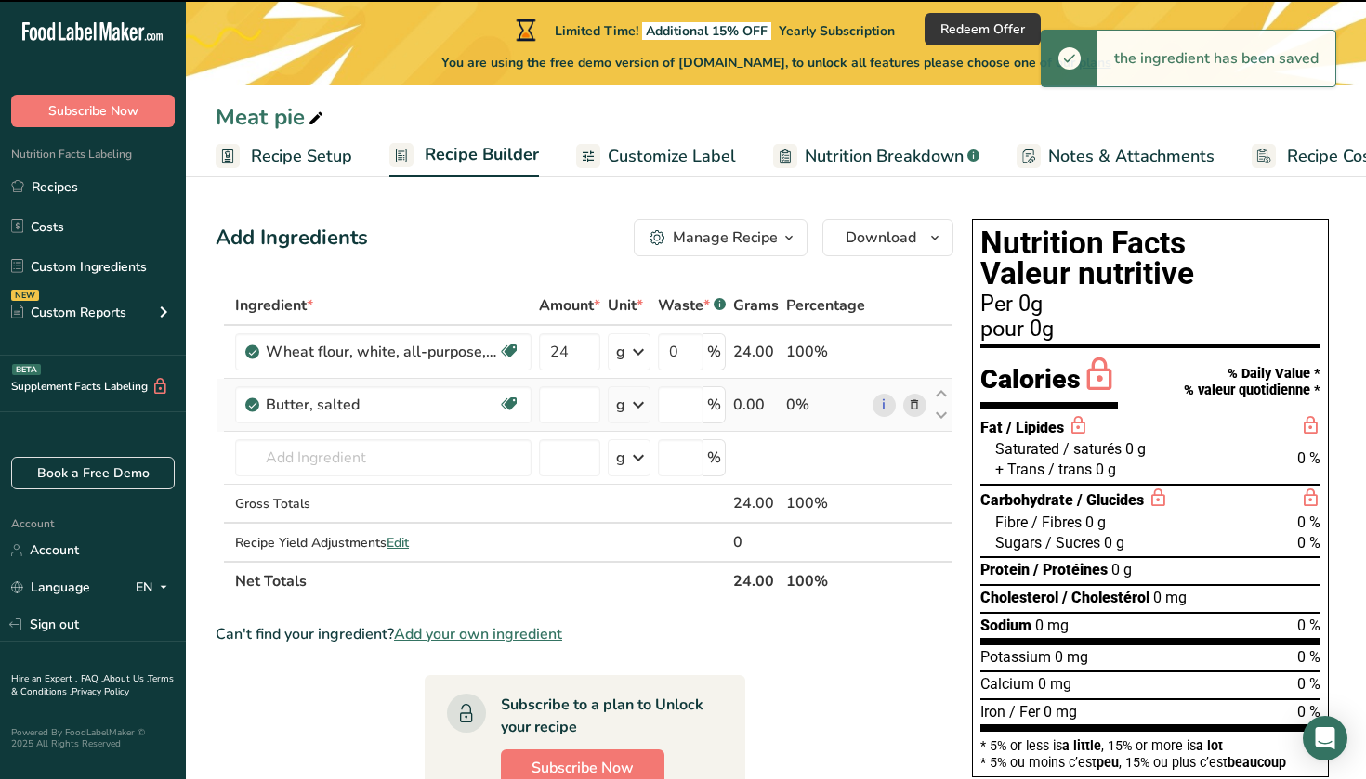
type input "0"
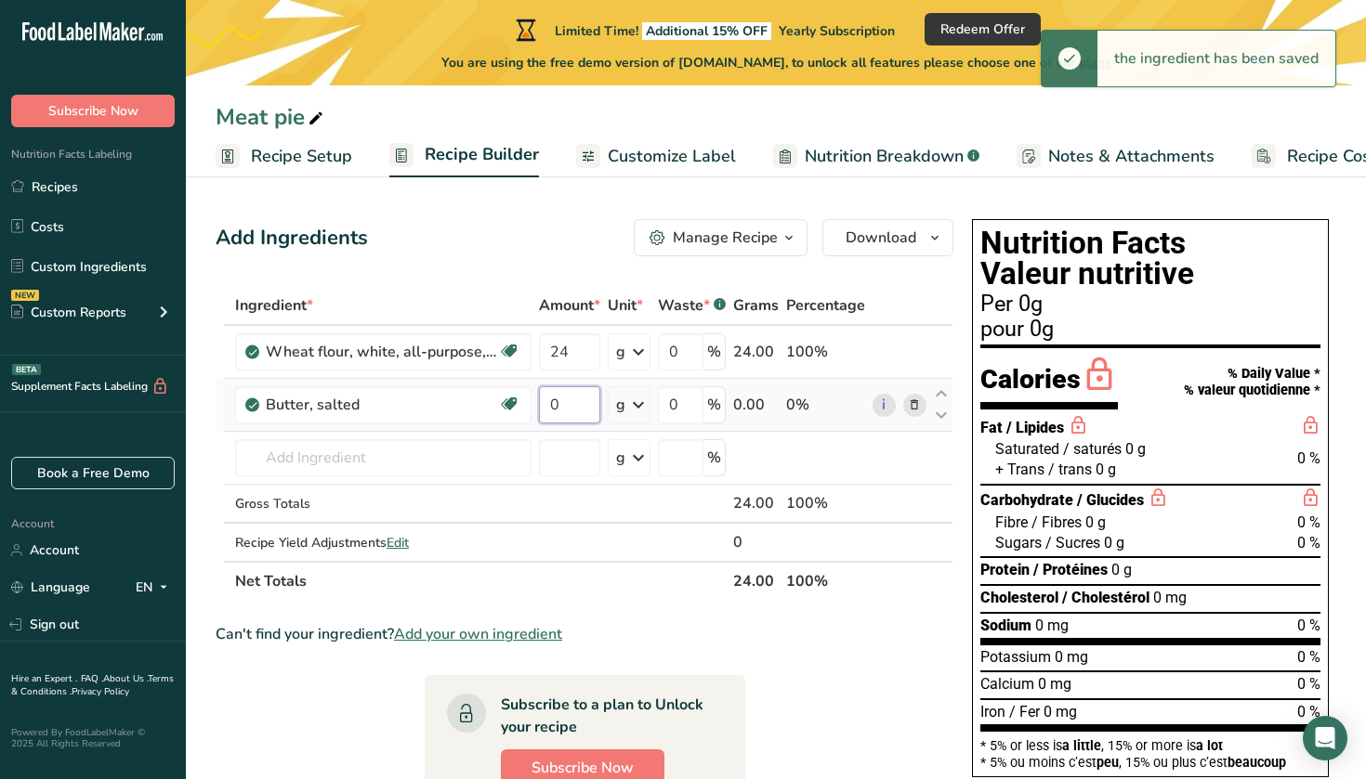
click at [564, 404] on input "0" at bounding box center [569, 404] width 61 height 37
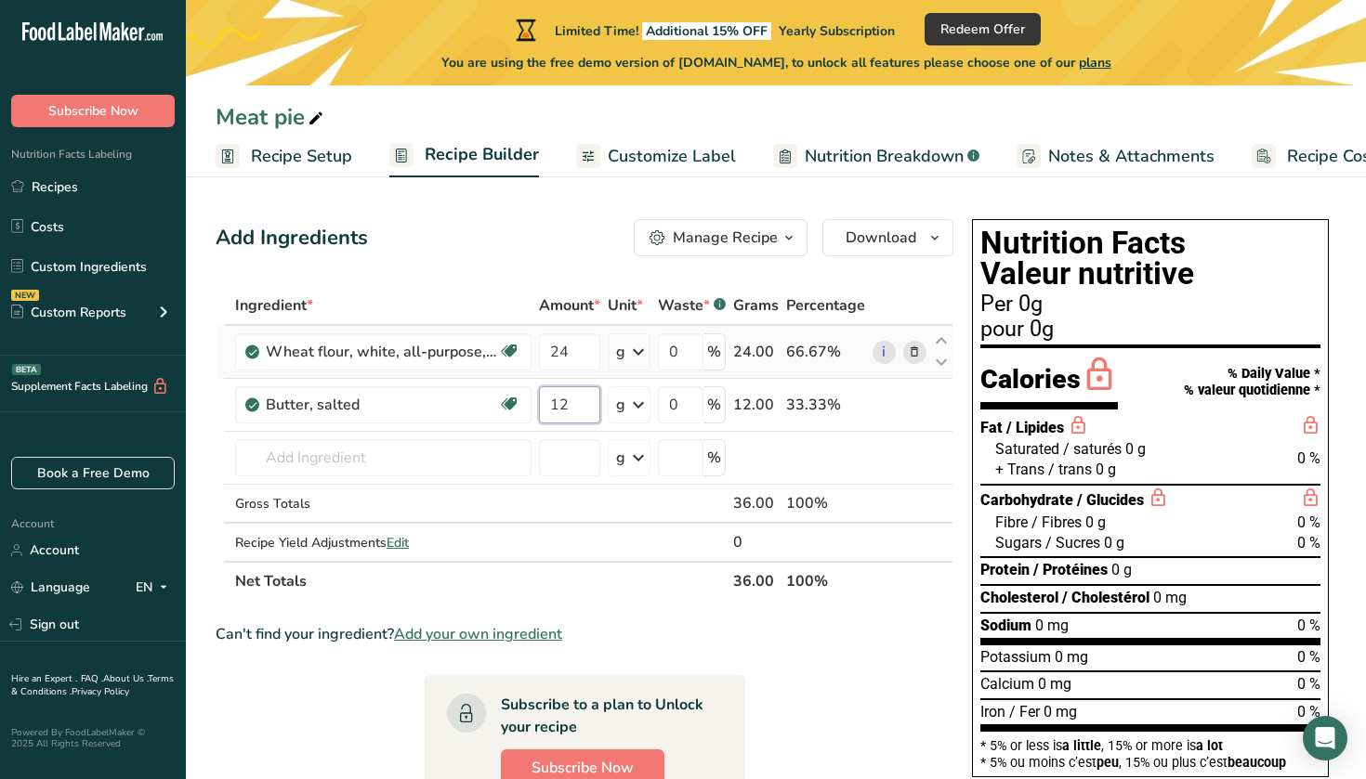
type input "12"
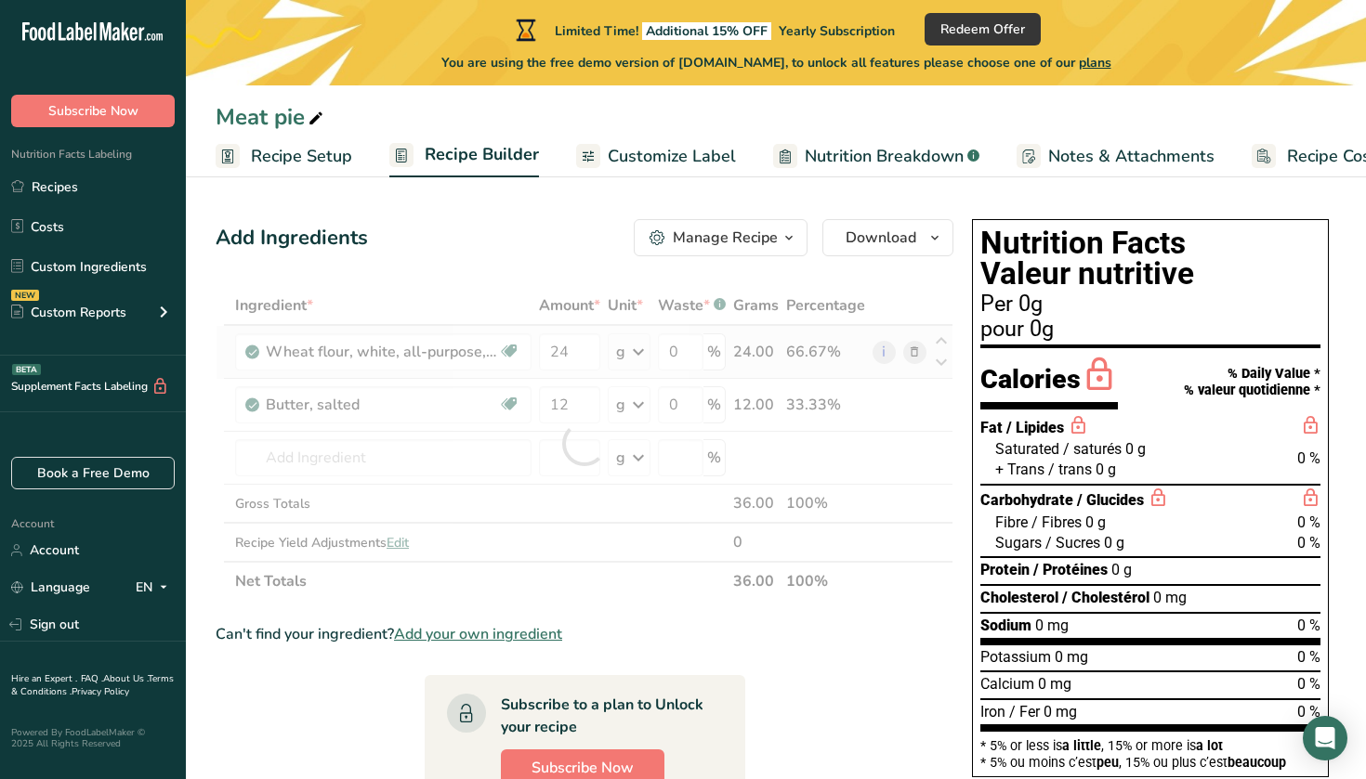
click at [641, 344] on div "Ingredient * Amount * Unit * Waste * .a-a{fill:#347362;}.b-a{fill:#fff;} Grams …" at bounding box center [585, 443] width 738 height 315
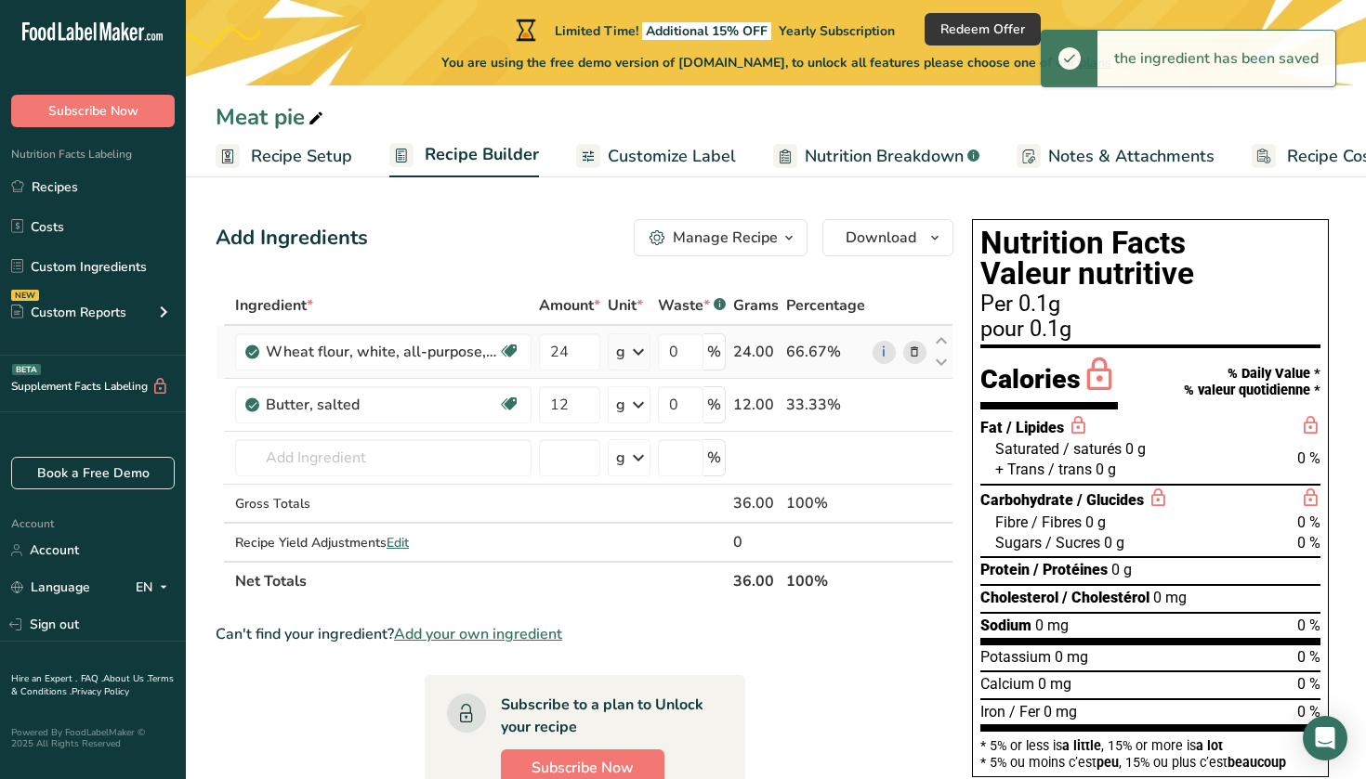
click at [639, 360] on icon at bounding box center [638, 351] width 22 height 33
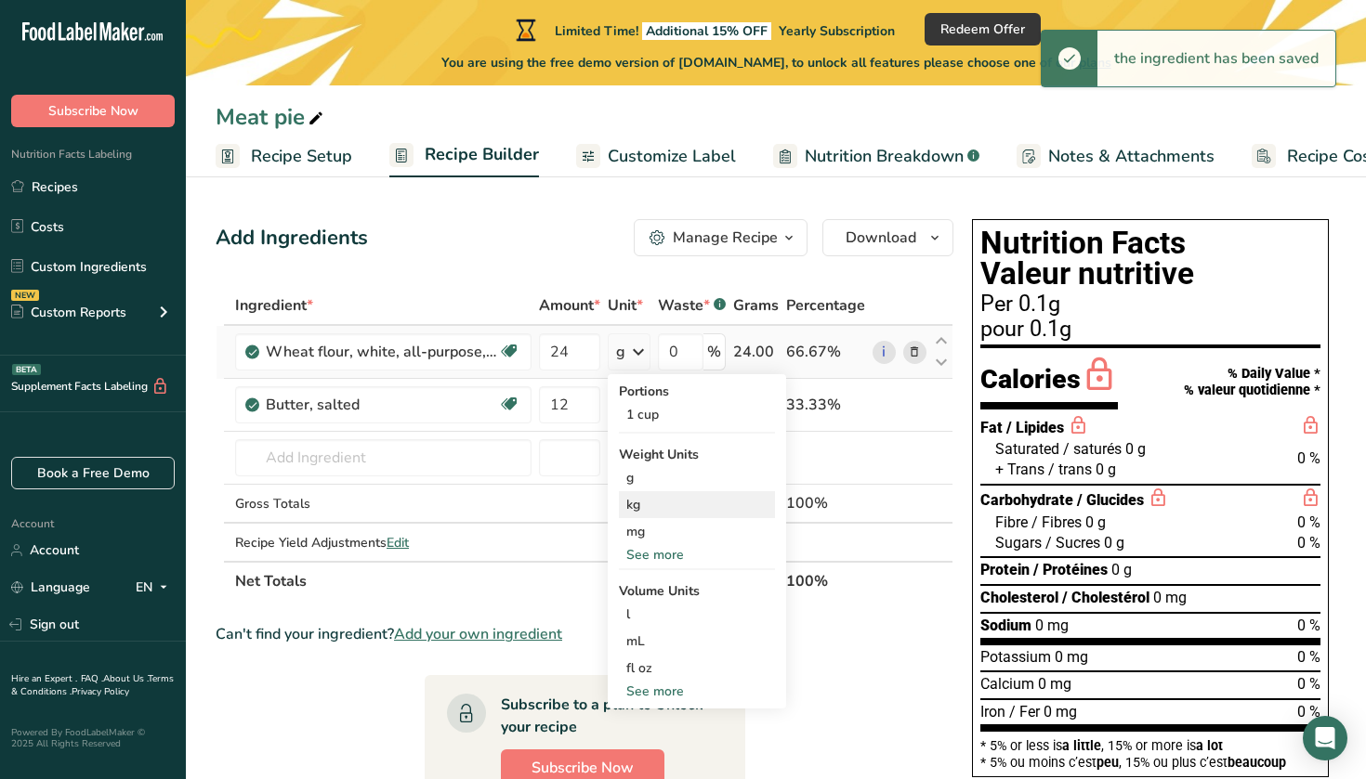
click at [636, 511] on div "kg" at bounding box center [697, 504] width 156 height 27
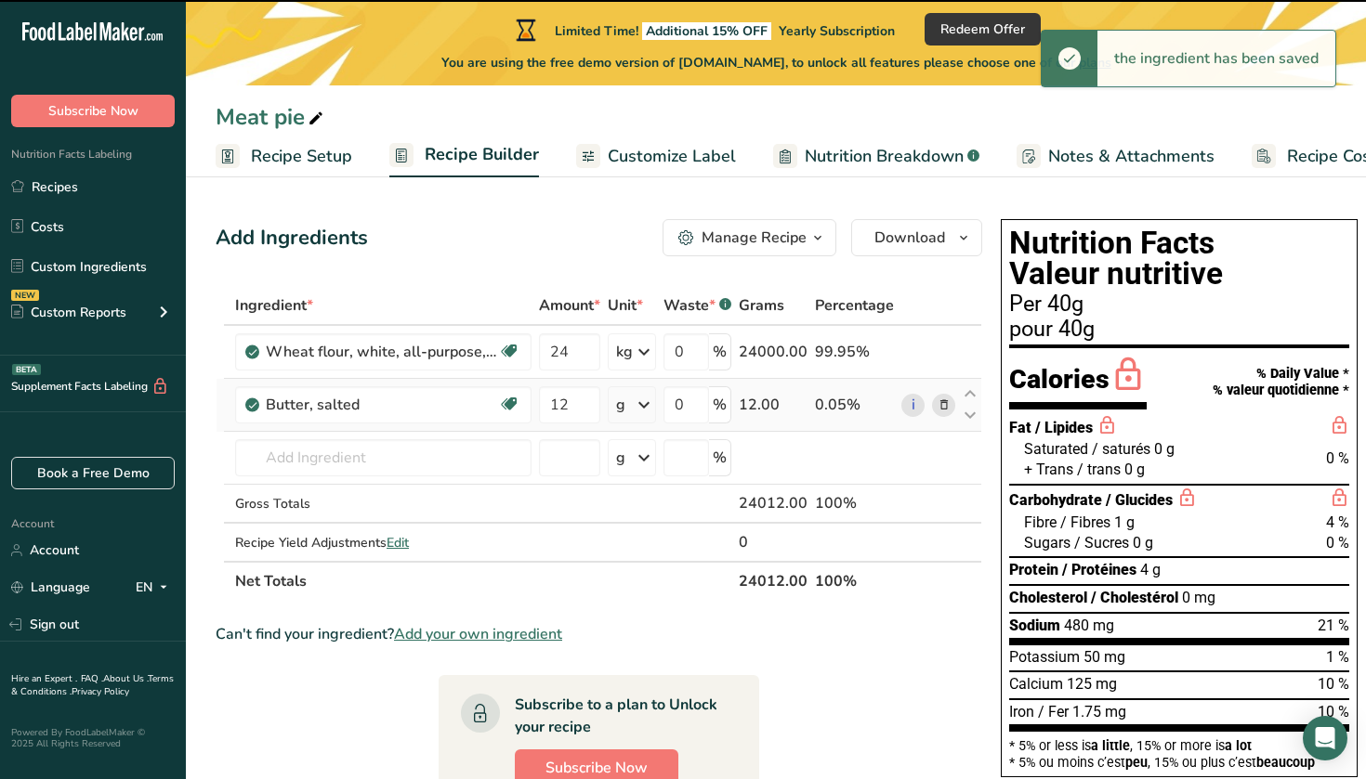
click at [646, 411] on icon at bounding box center [644, 404] width 22 height 33
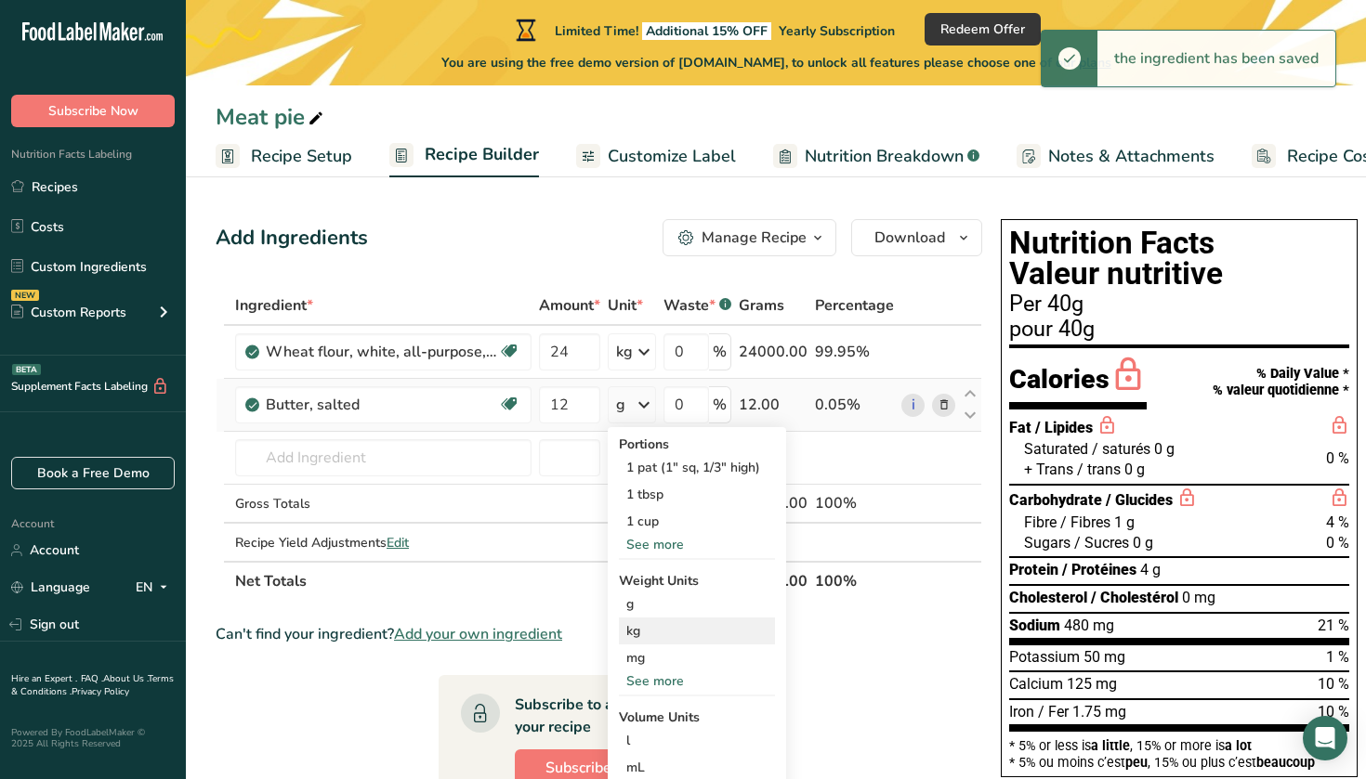
click at [638, 633] on div "kg" at bounding box center [697, 631] width 156 height 27
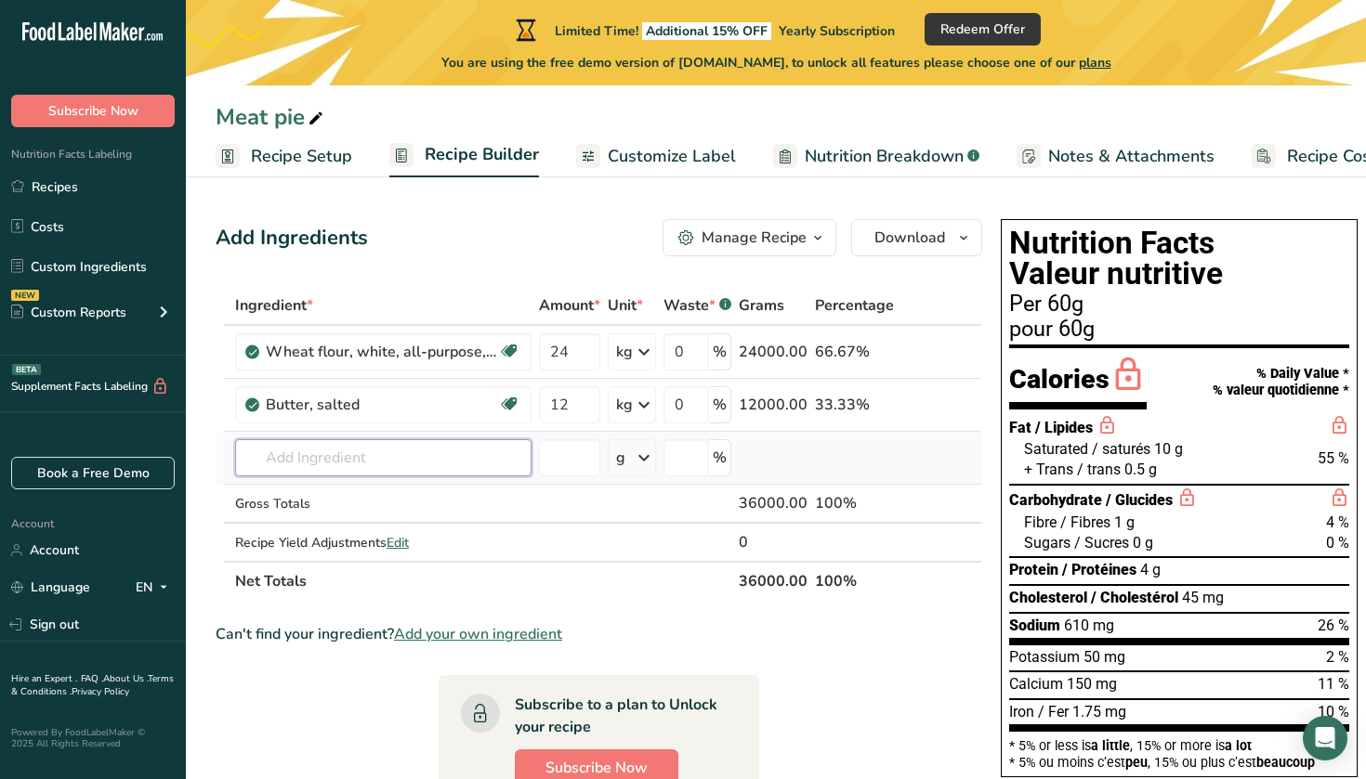
click at [412, 461] on input "text" at bounding box center [383, 457] width 296 height 37
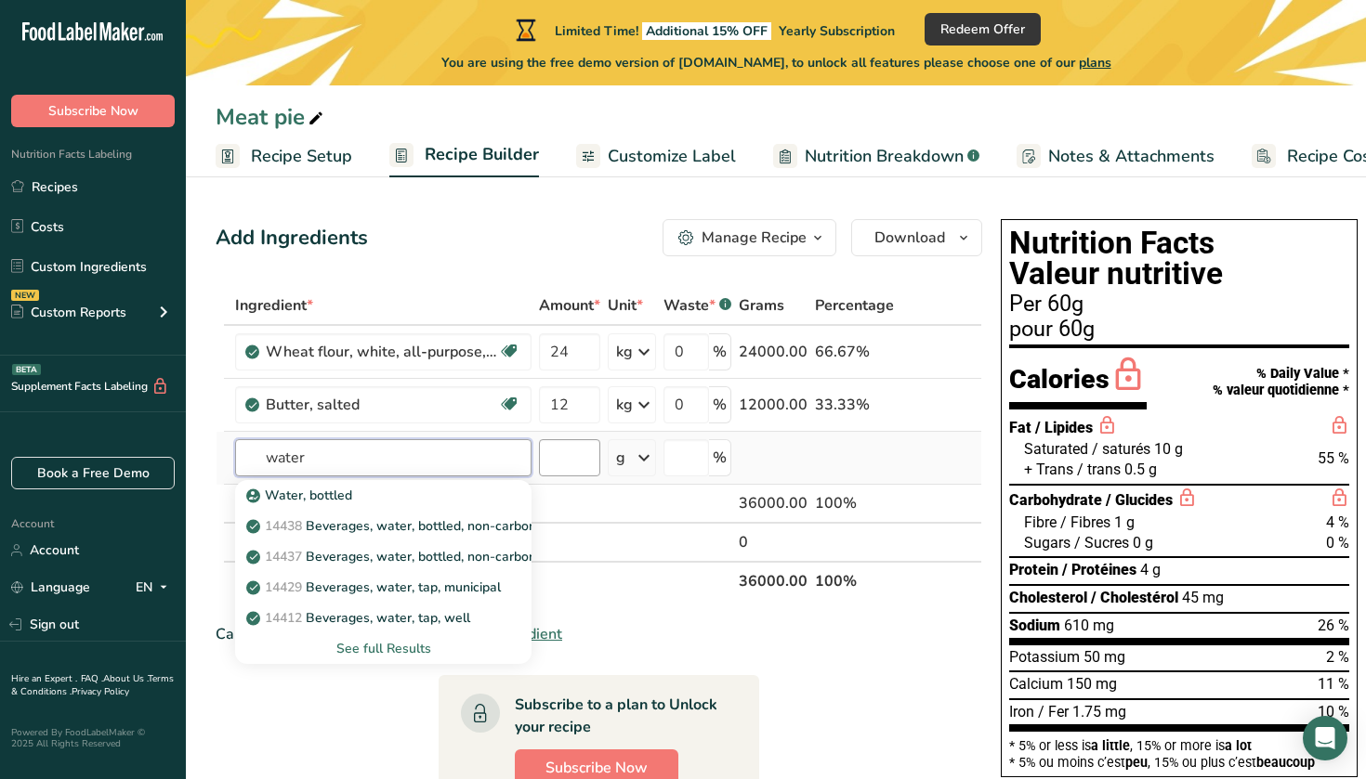
type input "water"
click at [587, 453] on input "number" at bounding box center [569, 457] width 61 height 37
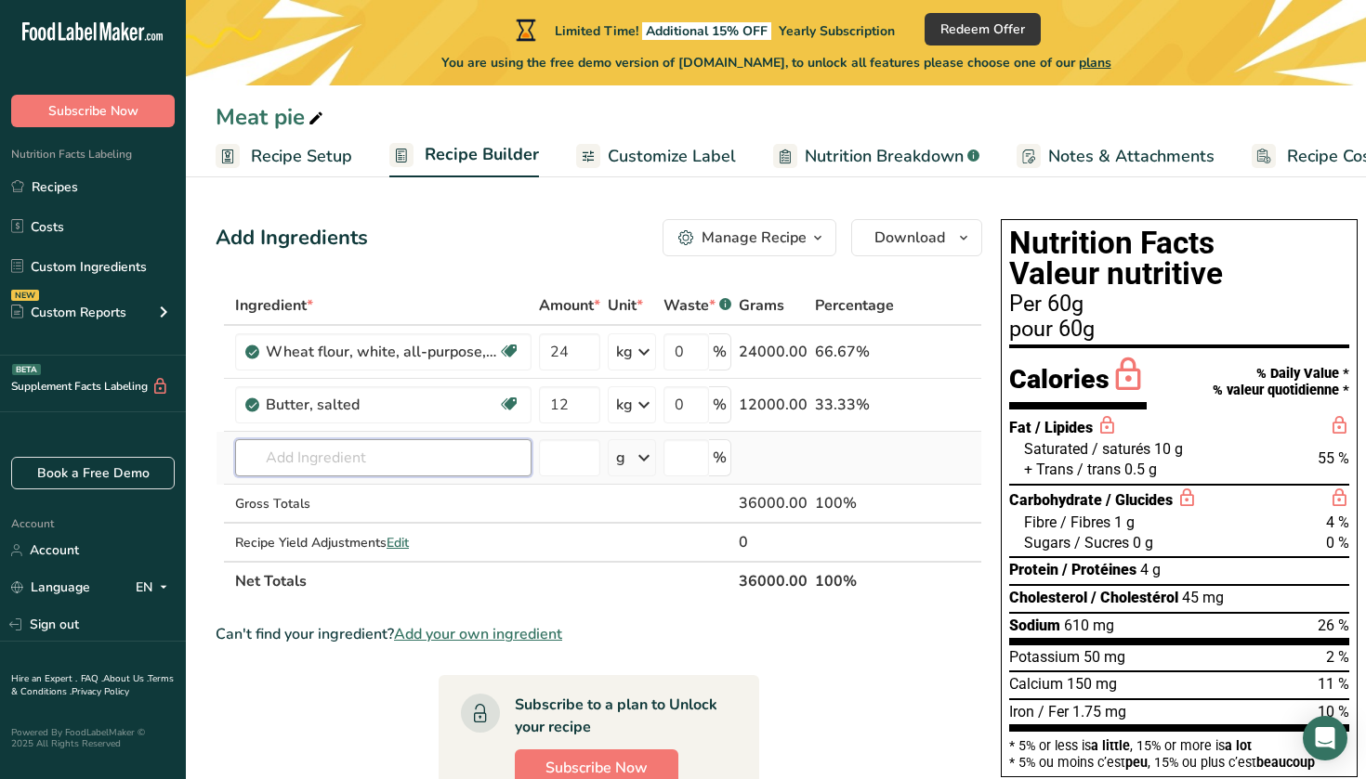
click at [445, 464] on input "text" at bounding box center [383, 457] width 296 height 37
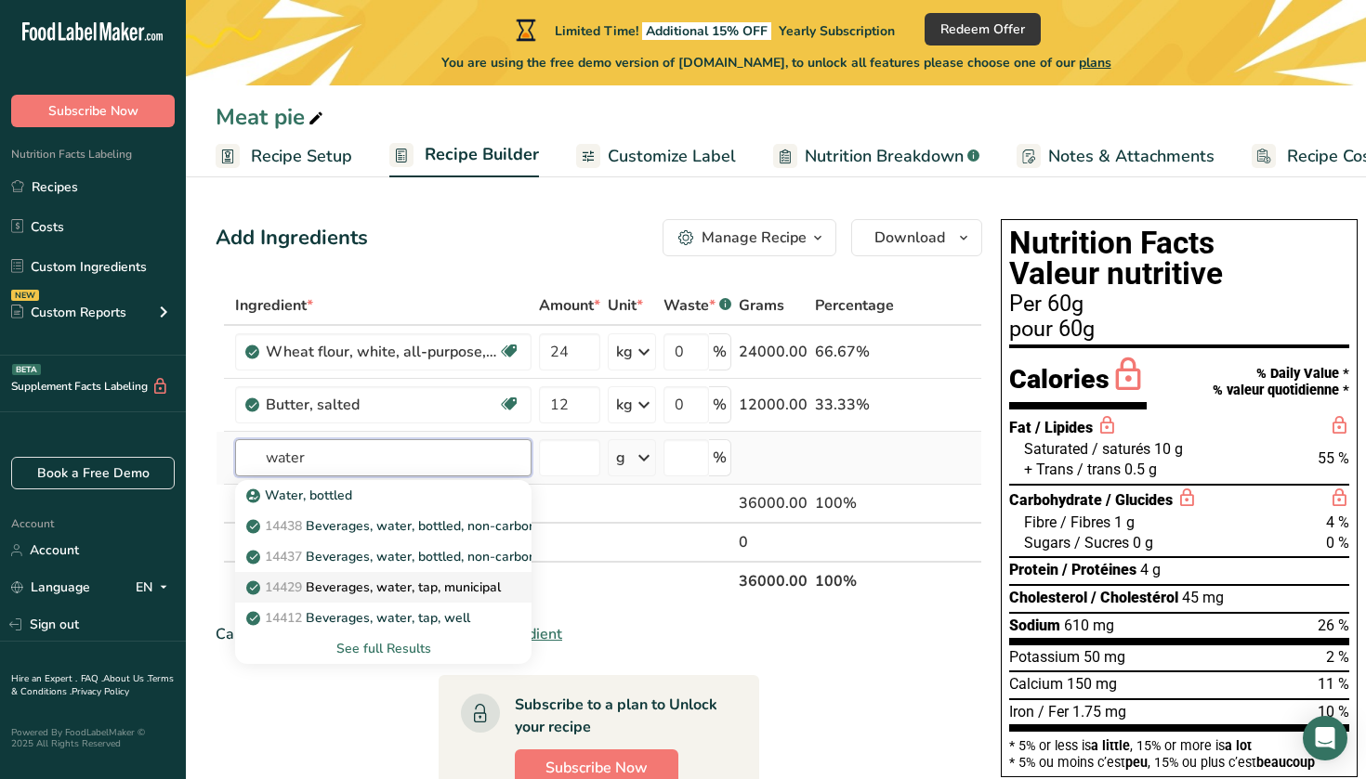
type input "water"
click at [412, 589] on p "14429 Beverages, water, tap, municipal" at bounding box center [375, 588] width 251 height 20
type input "Beverages, water, tap, municipal"
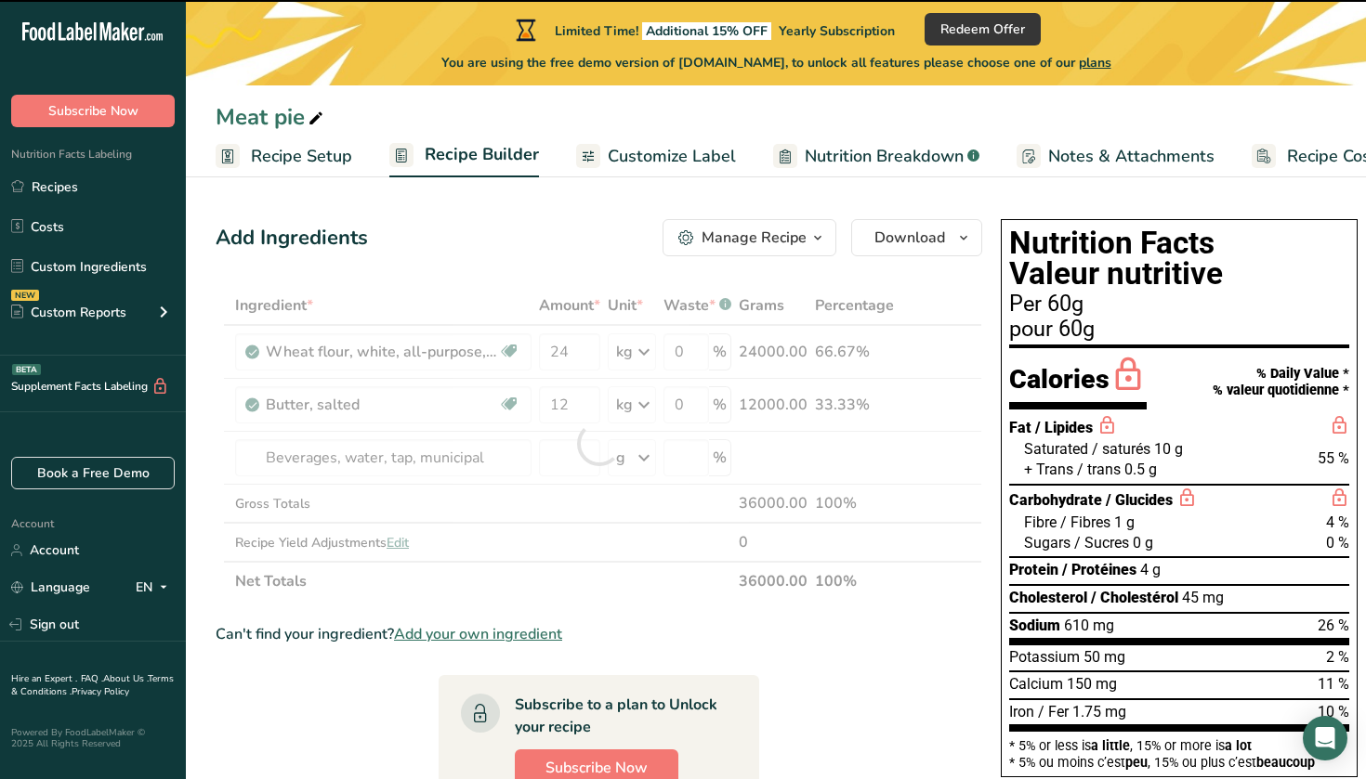
type input "0"
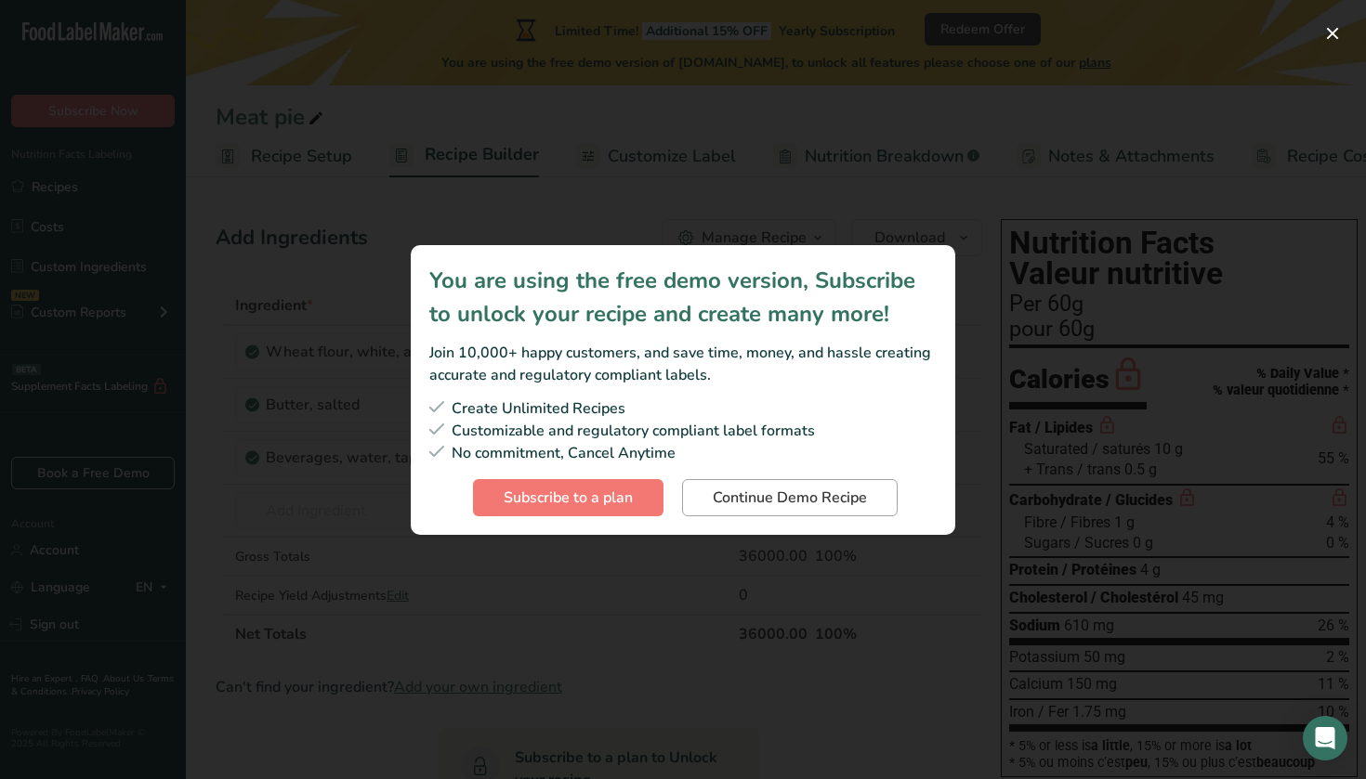
click at [740, 502] on span "Continue Demo Recipe" at bounding box center [790, 498] width 154 height 22
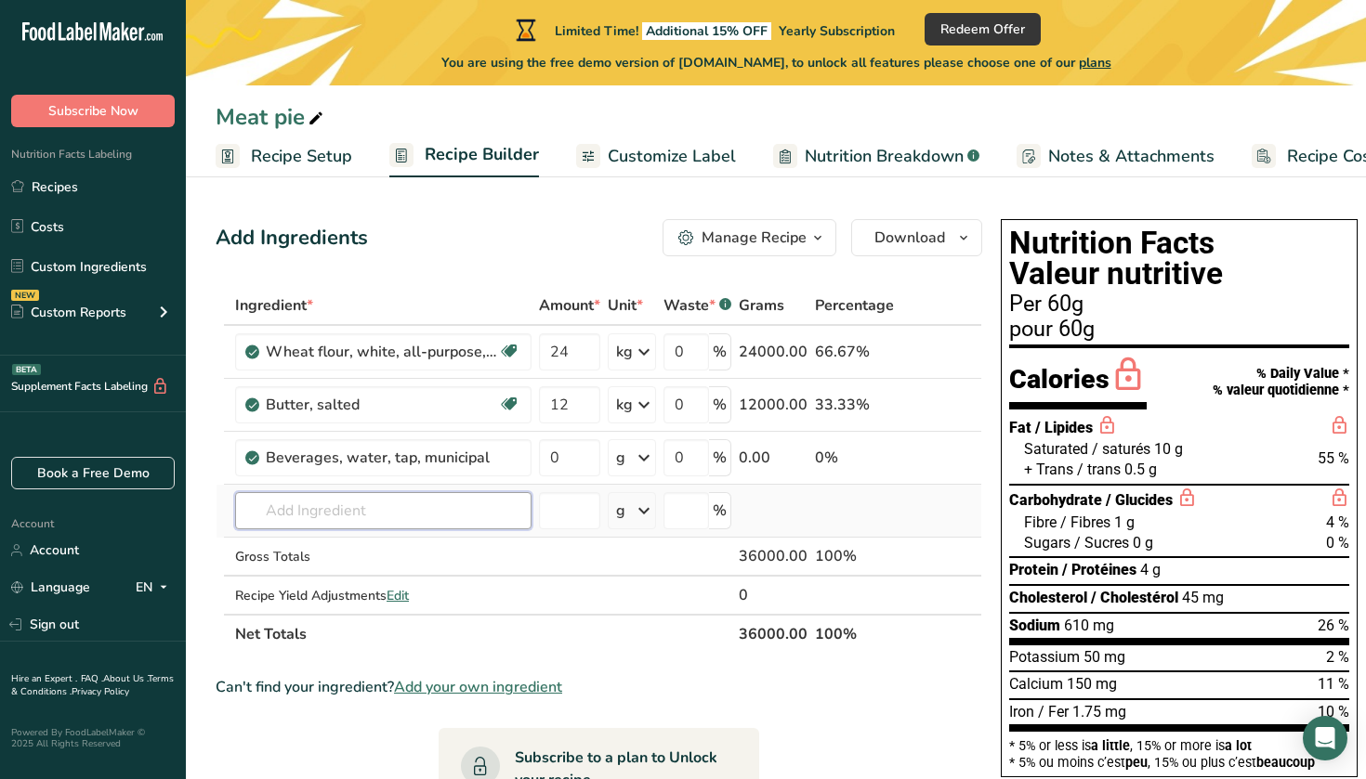
click at [404, 519] on input "text" at bounding box center [383, 510] width 296 height 37
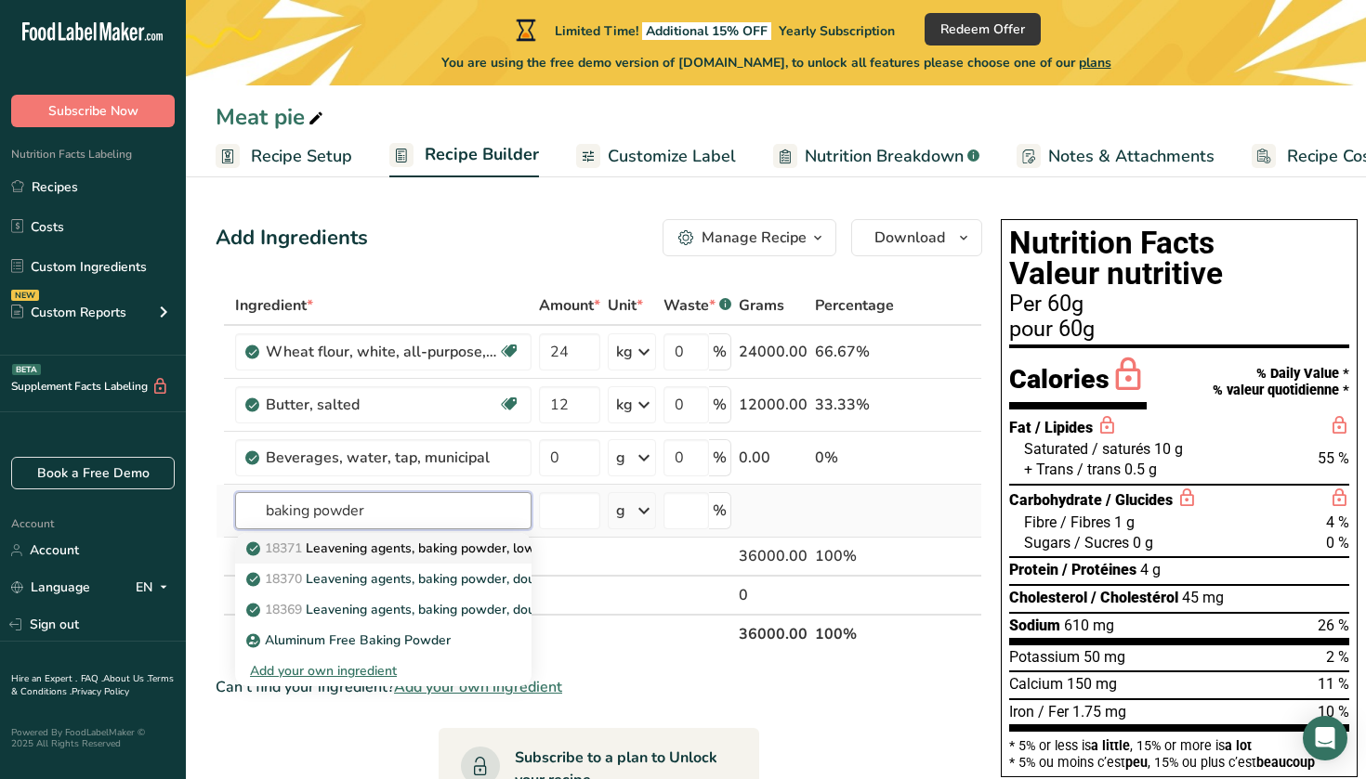
type input "baking powder"
click at [395, 556] on p "18371 Leavening agents, baking powder, low-sodium" at bounding box center [417, 549] width 334 height 20
type input "Leavening agents, baking powder, low-sodium"
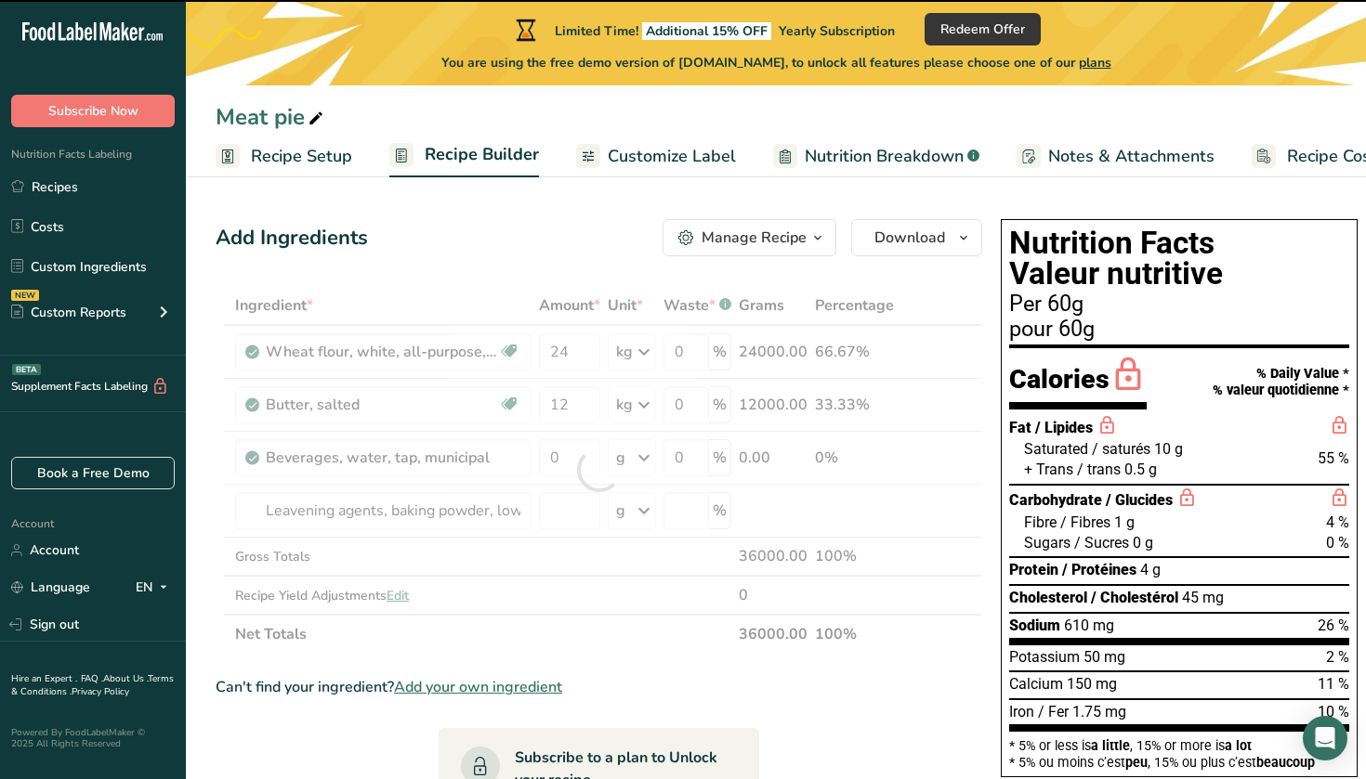
type input "0"
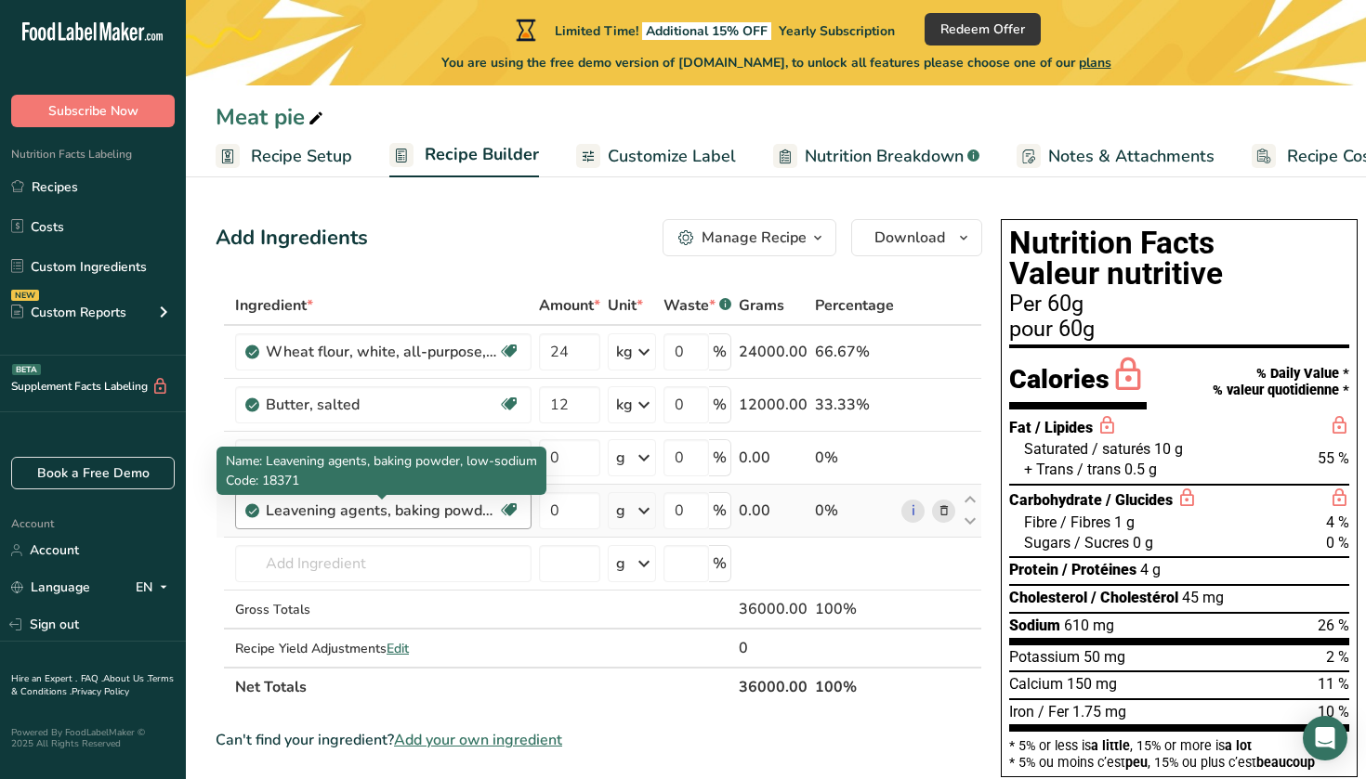
click at [418, 516] on div "Leavening agents, baking powder, low-sodium" at bounding box center [382, 511] width 232 height 22
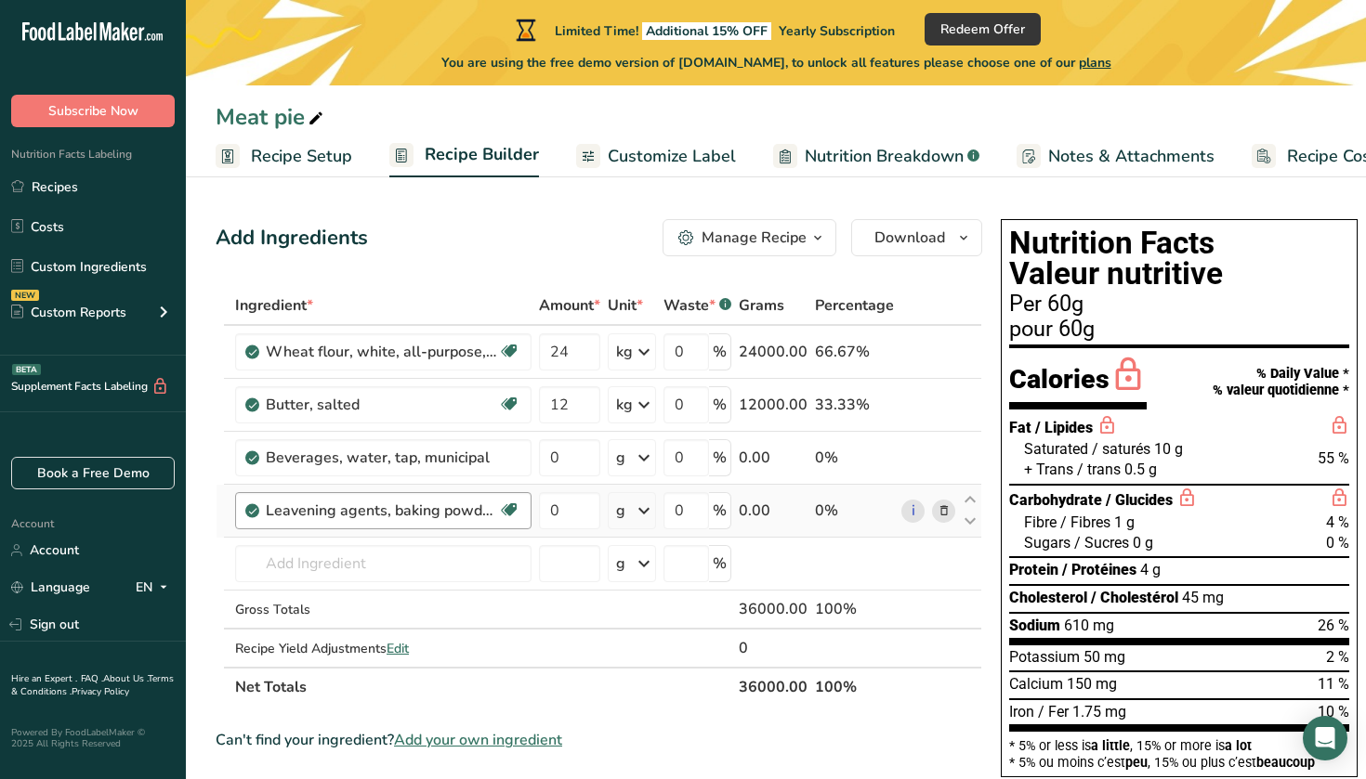
click at [494, 508] on div "Leavening agents, baking powder, low-sodium" at bounding box center [382, 511] width 232 height 22
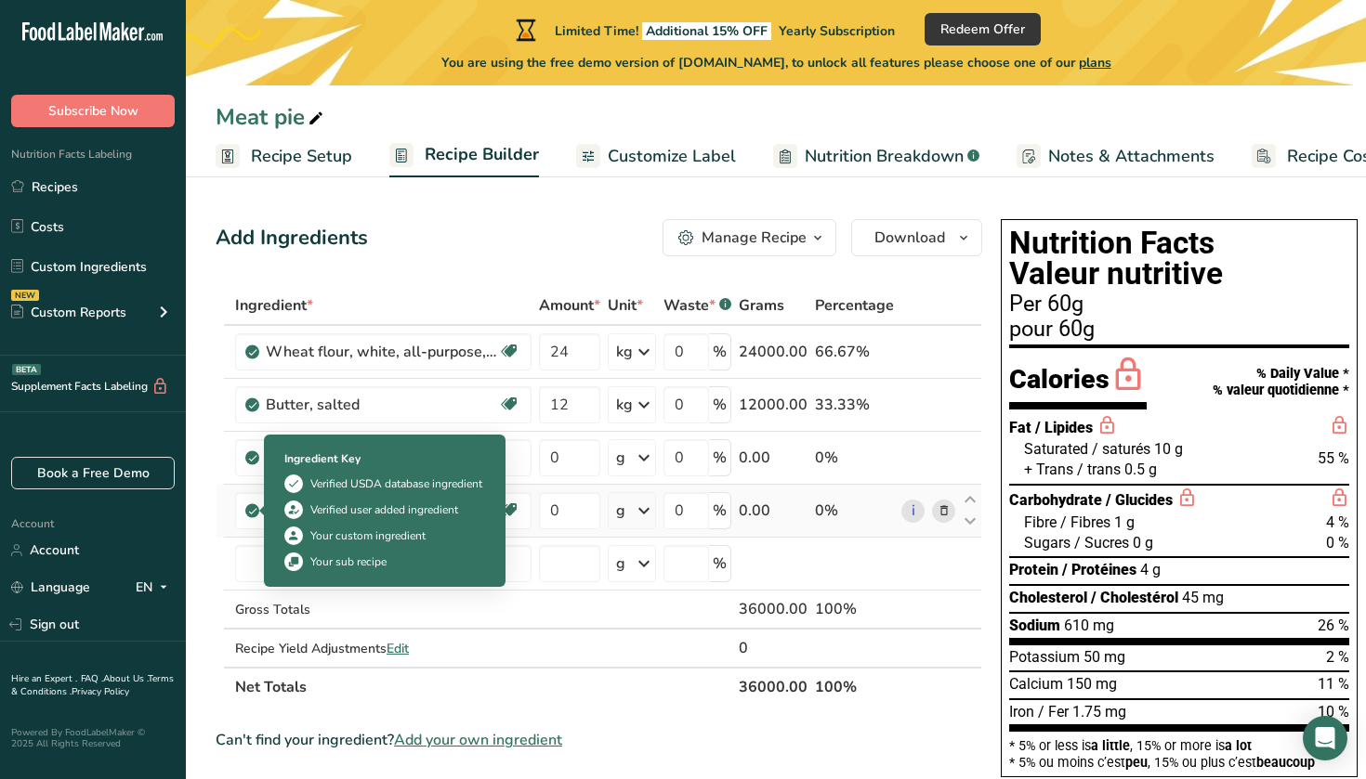
click at [257, 513] on icon at bounding box center [252, 511] width 11 height 17
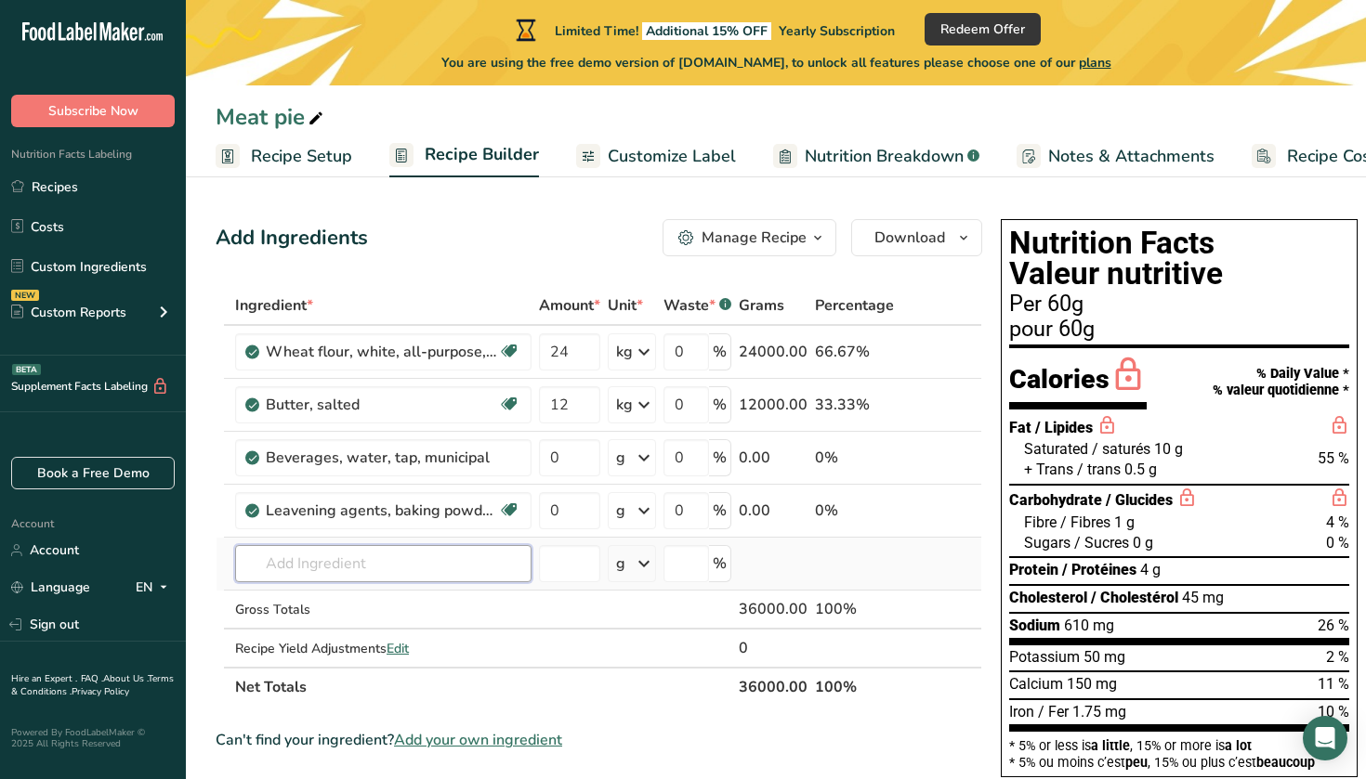
click at [337, 562] on input "text" at bounding box center [383, 563] width 296 height 37
type input "i"
type input "d"
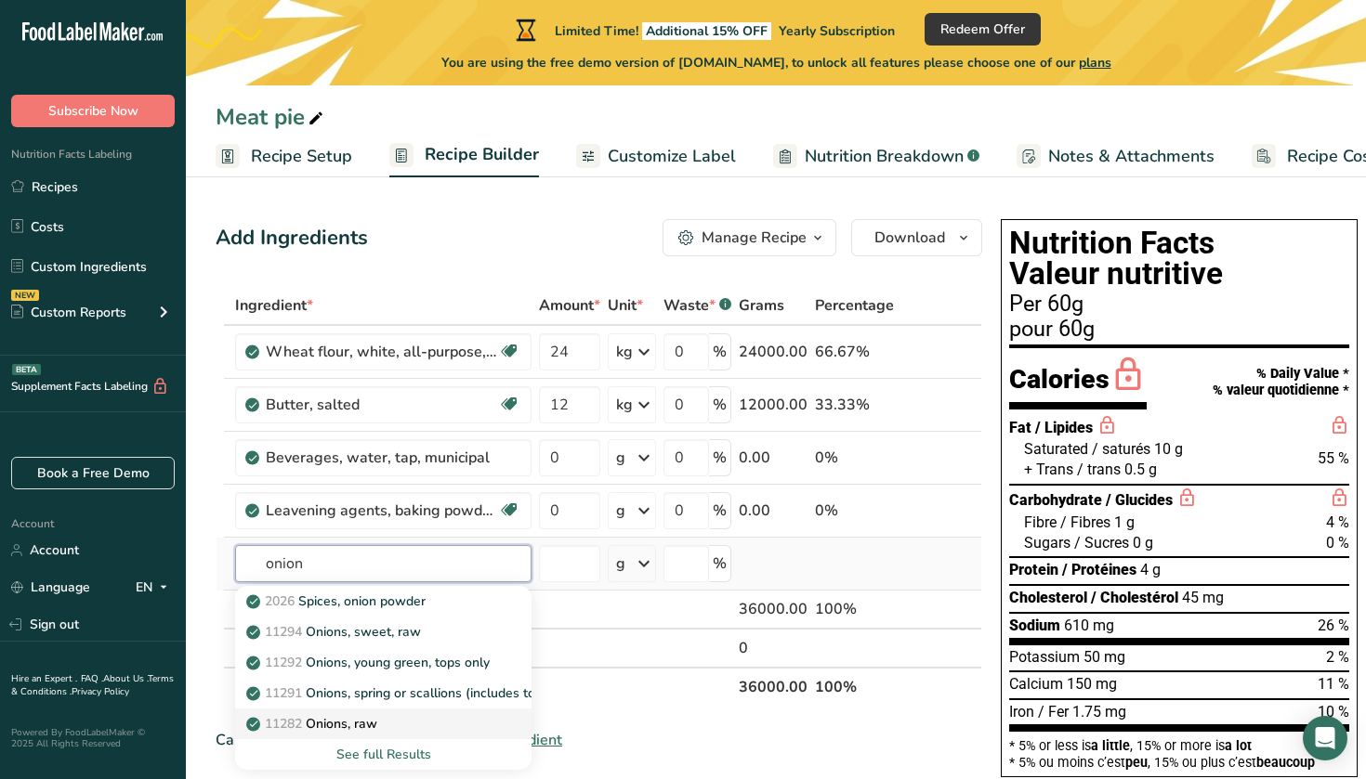
type input "onion"
click at [331, 722] on p "11282 Onions, raw" at bounding box center [313, 724] width 127 height 20
type input "Onions, raw"
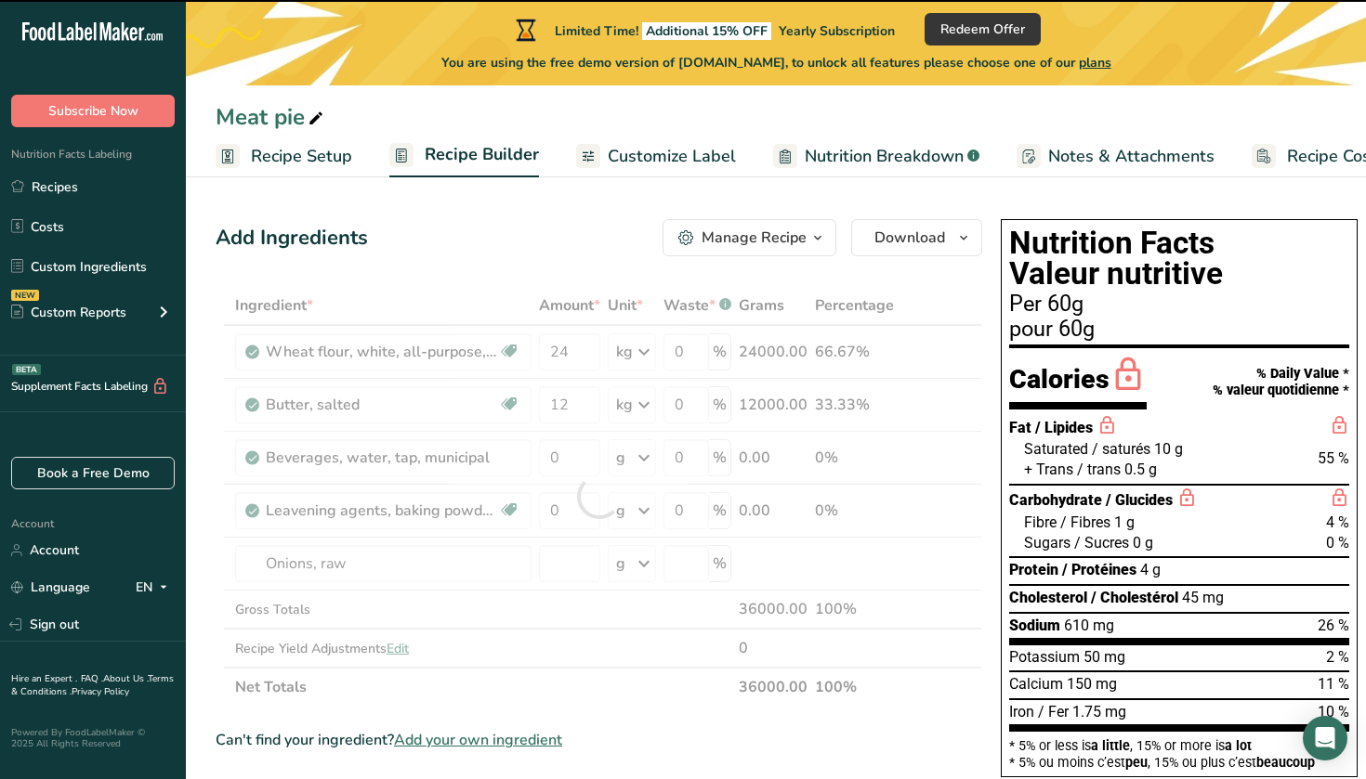
type input "0"
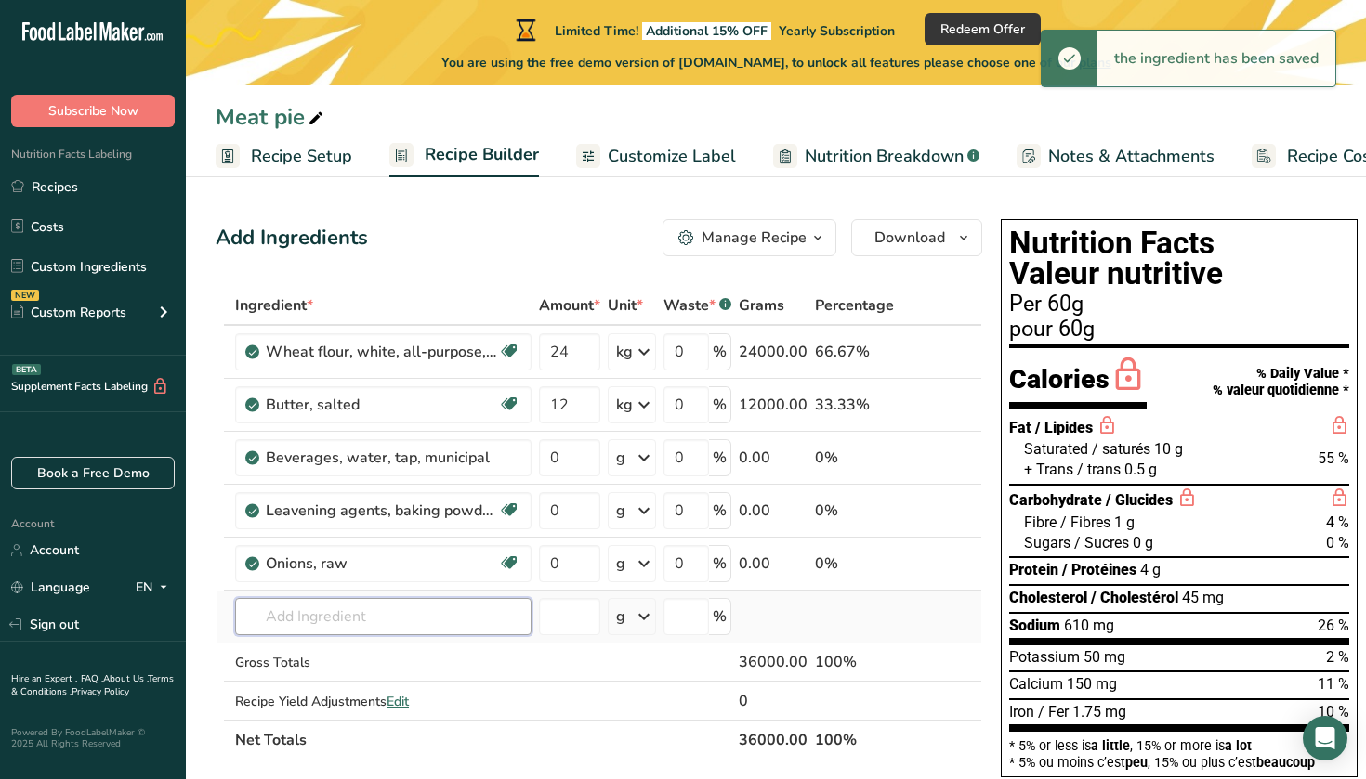
click at [326, 624] on input "text" at bounding box center [383, 616] width 296 height 37
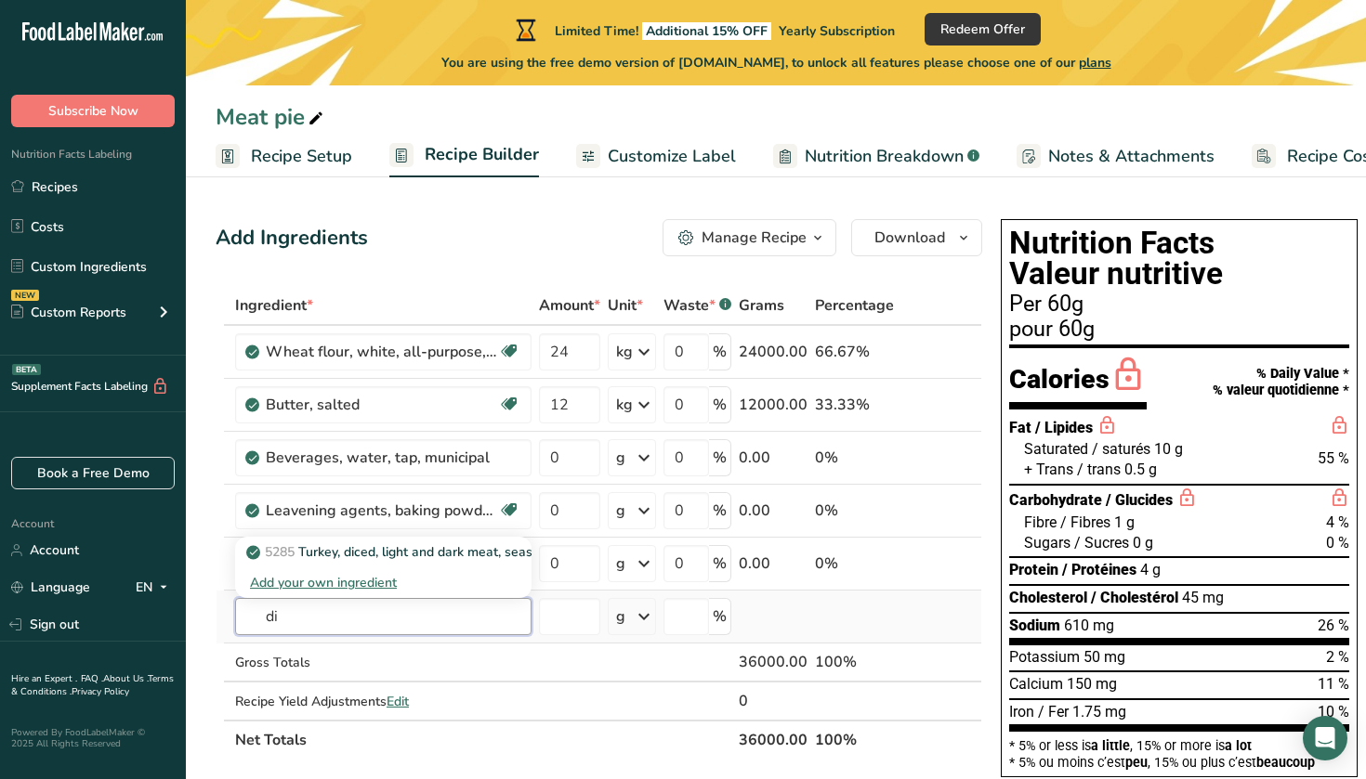
type input "d"
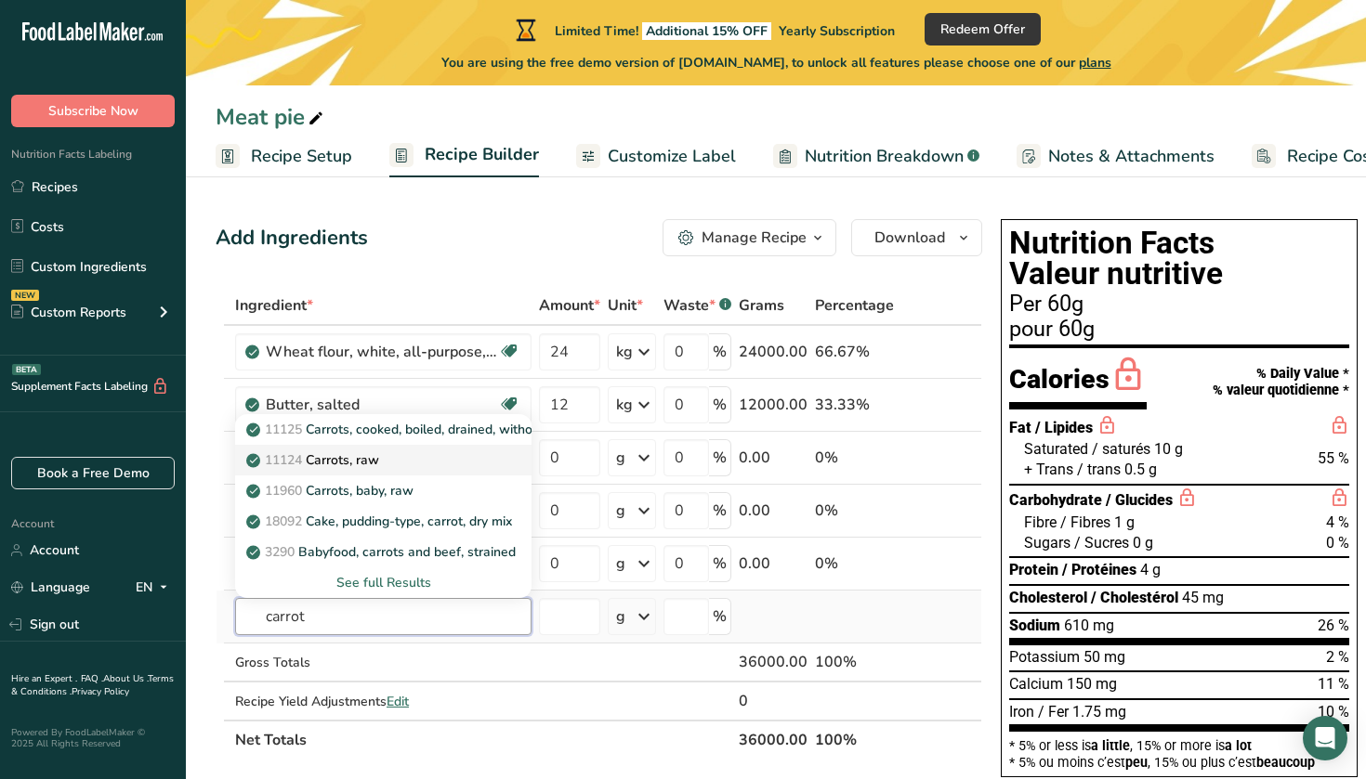
type input "carrot"
click at [391, 470] on link "11124 Carrots, raw" at bounding box center [383, 460] width 296 height 31
type input "Carrots, raw"
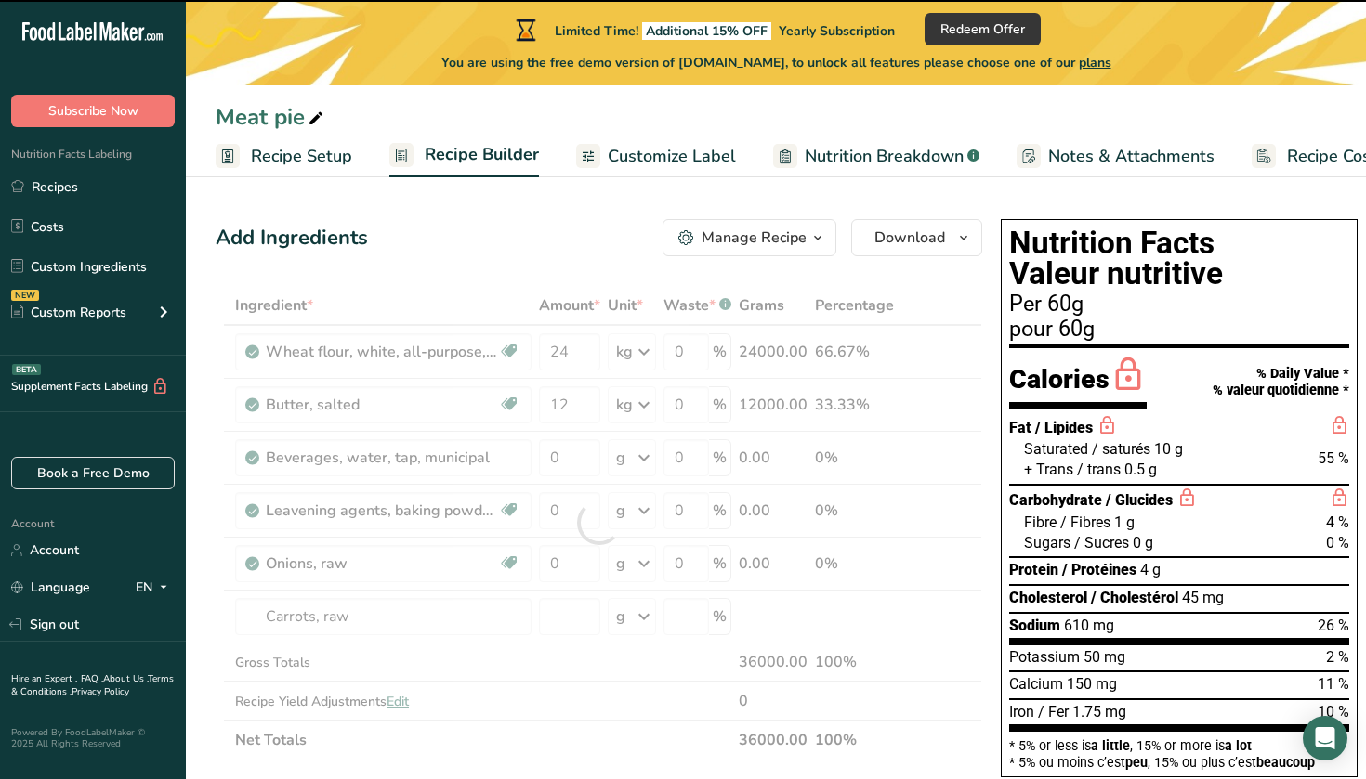
type input "0"
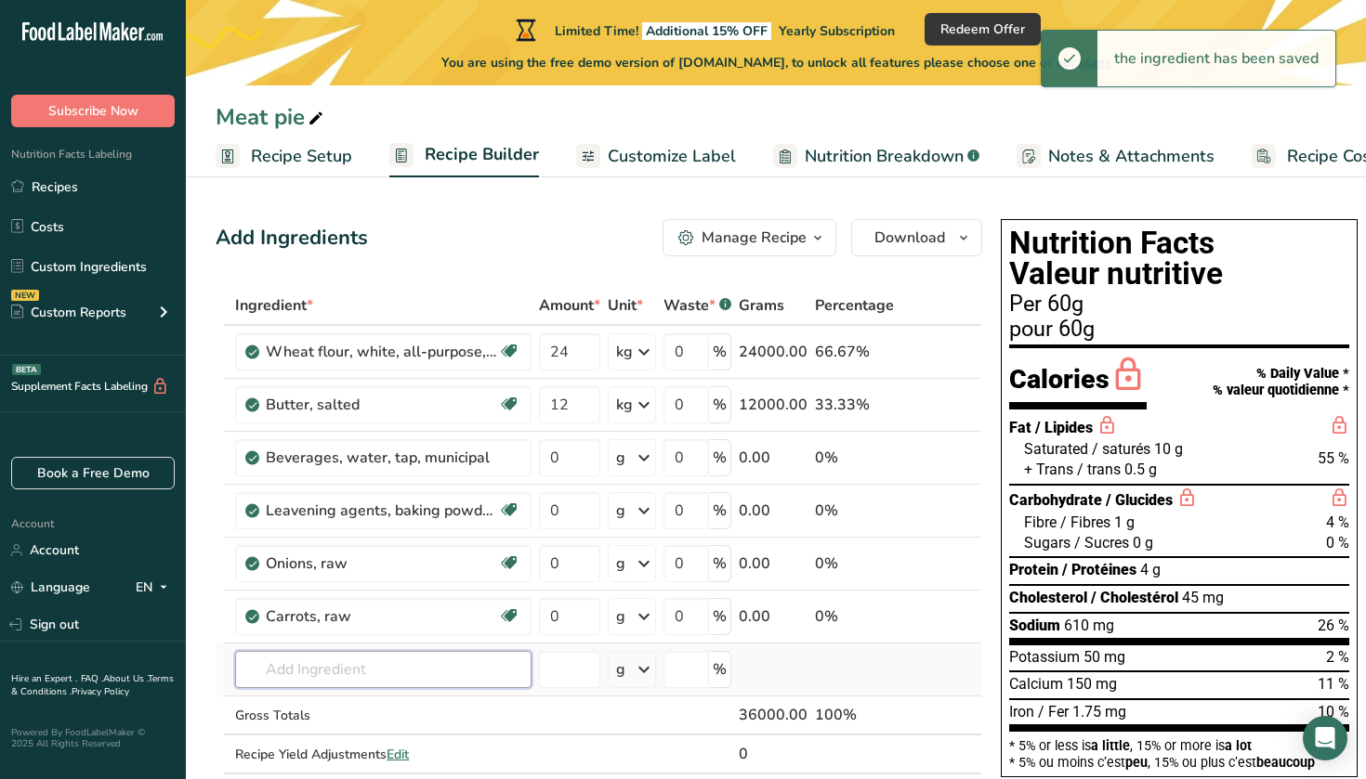
click at [324, 658] on input "text" at bounding box center [383, 669] width 296 height 37
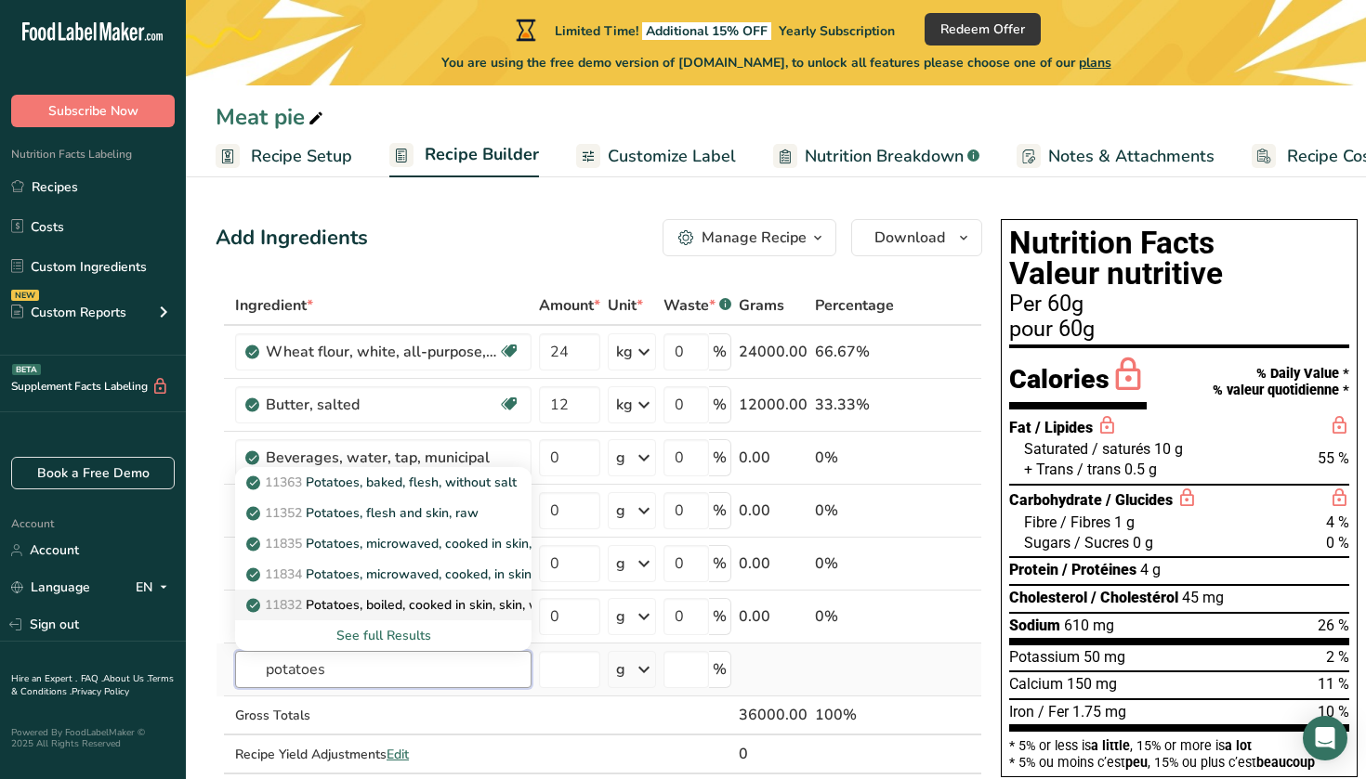
type input "potatoes"
click at [256, 603] on icon at bounding box center [253, 605] width 11 height 17
type input "Potatoes, boiled, cooked in skin, skin, with salt"
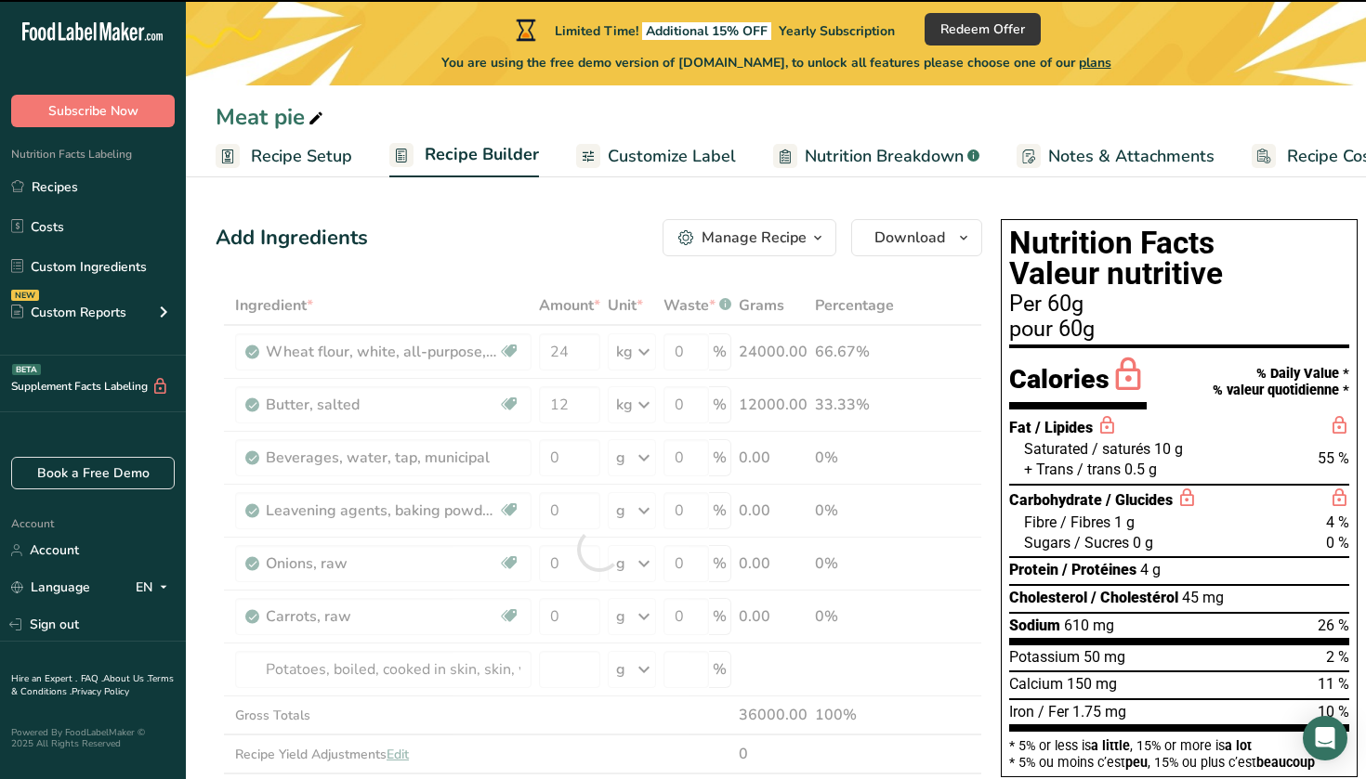
type input "0"
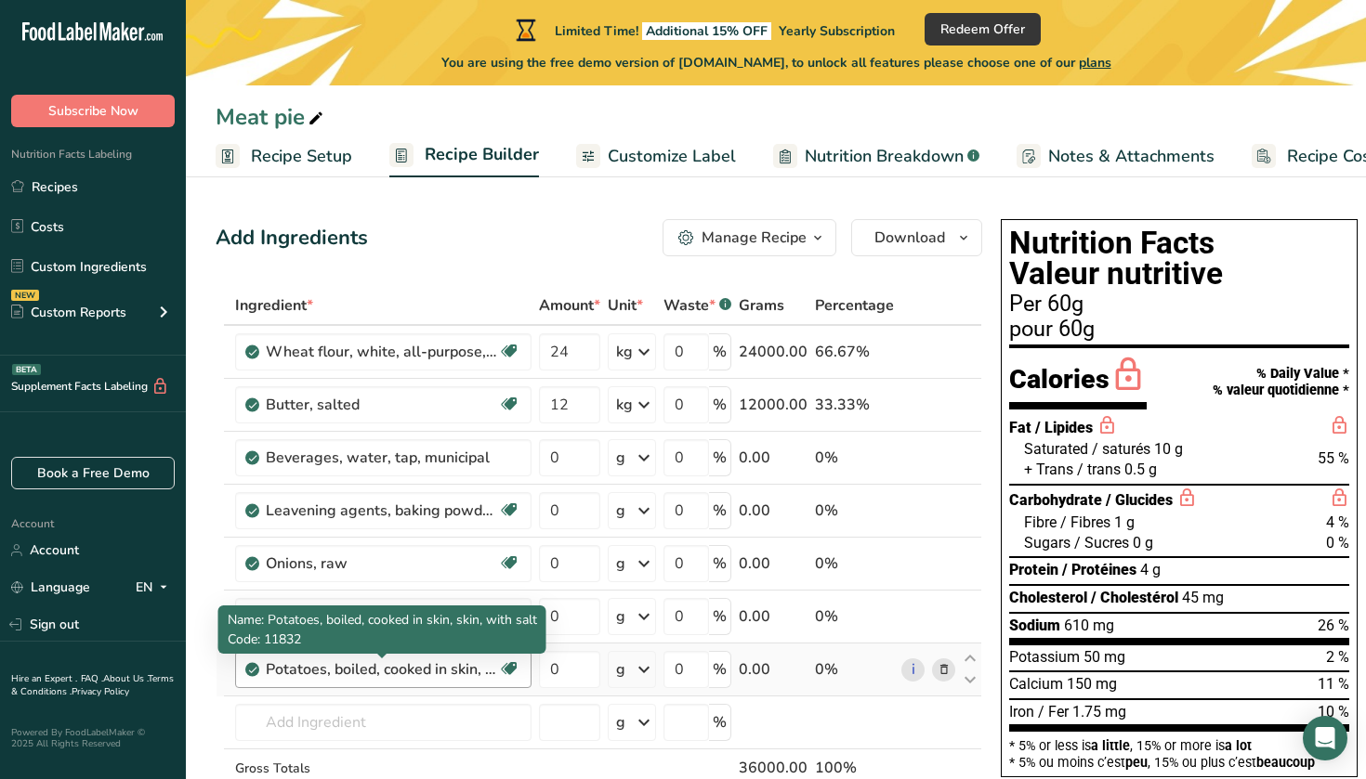
click at [373, 670] on div "Potatoes, boiled, cooked in skin, skin, with salt" at bounding box center [382, 670] width 232 height 22
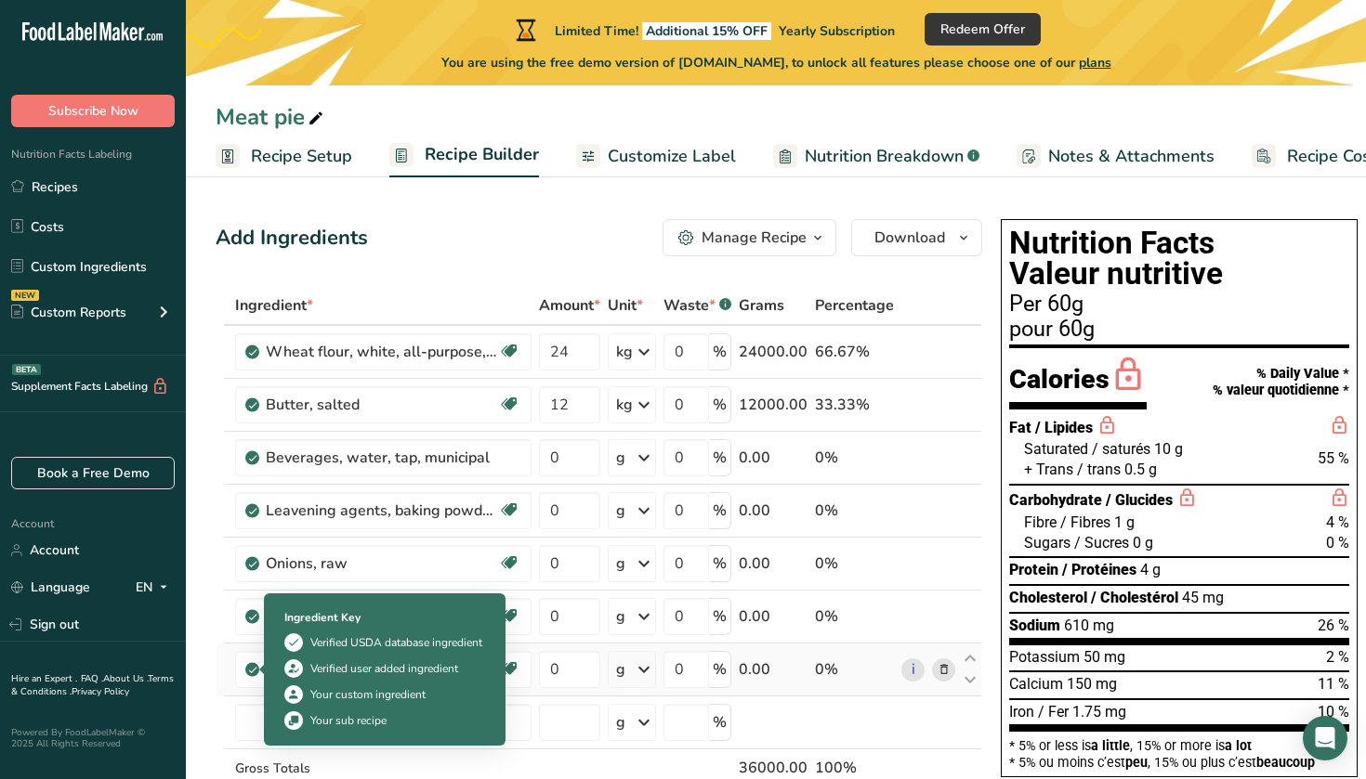
click at [253, 666] on icon at bounding box center [252, 669] width 11 height 17
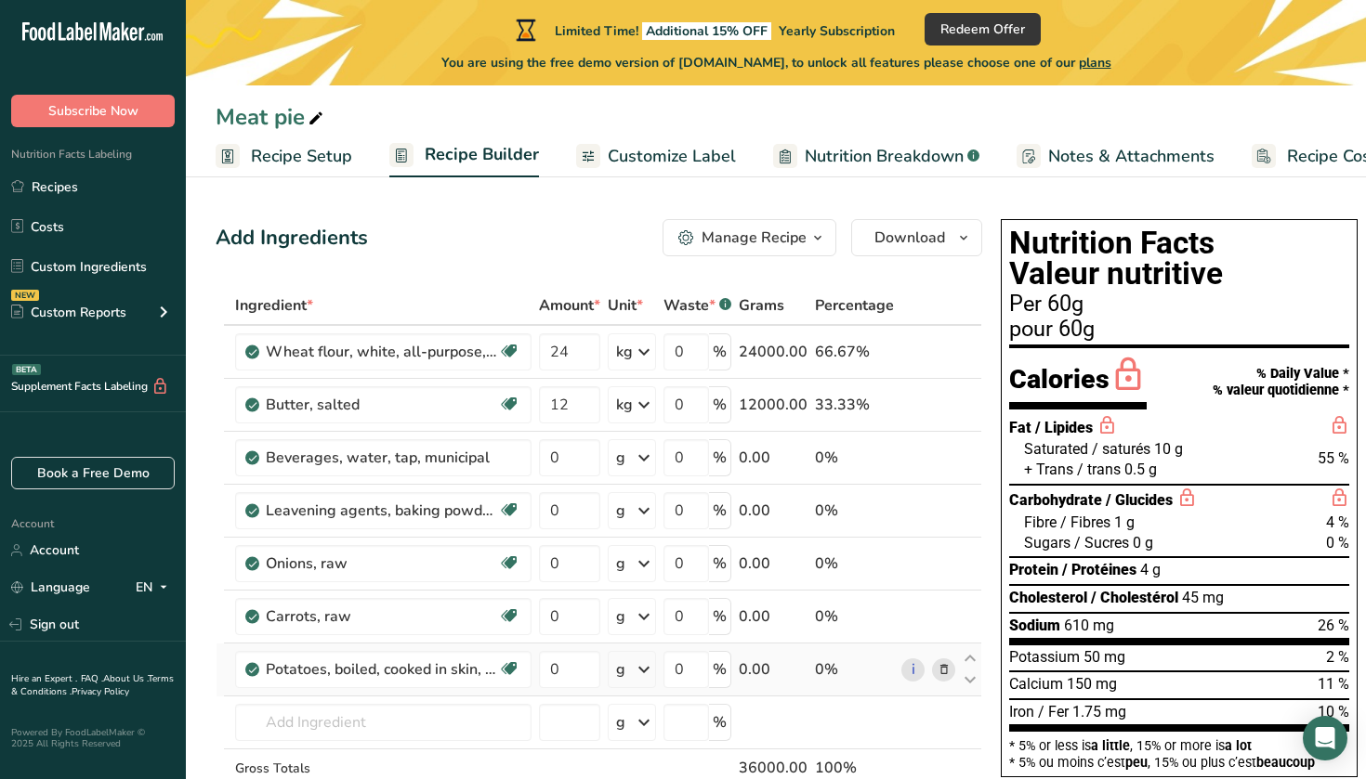
click at [253, 666] on icon at bounding box center [252, 669] width 11 height 17
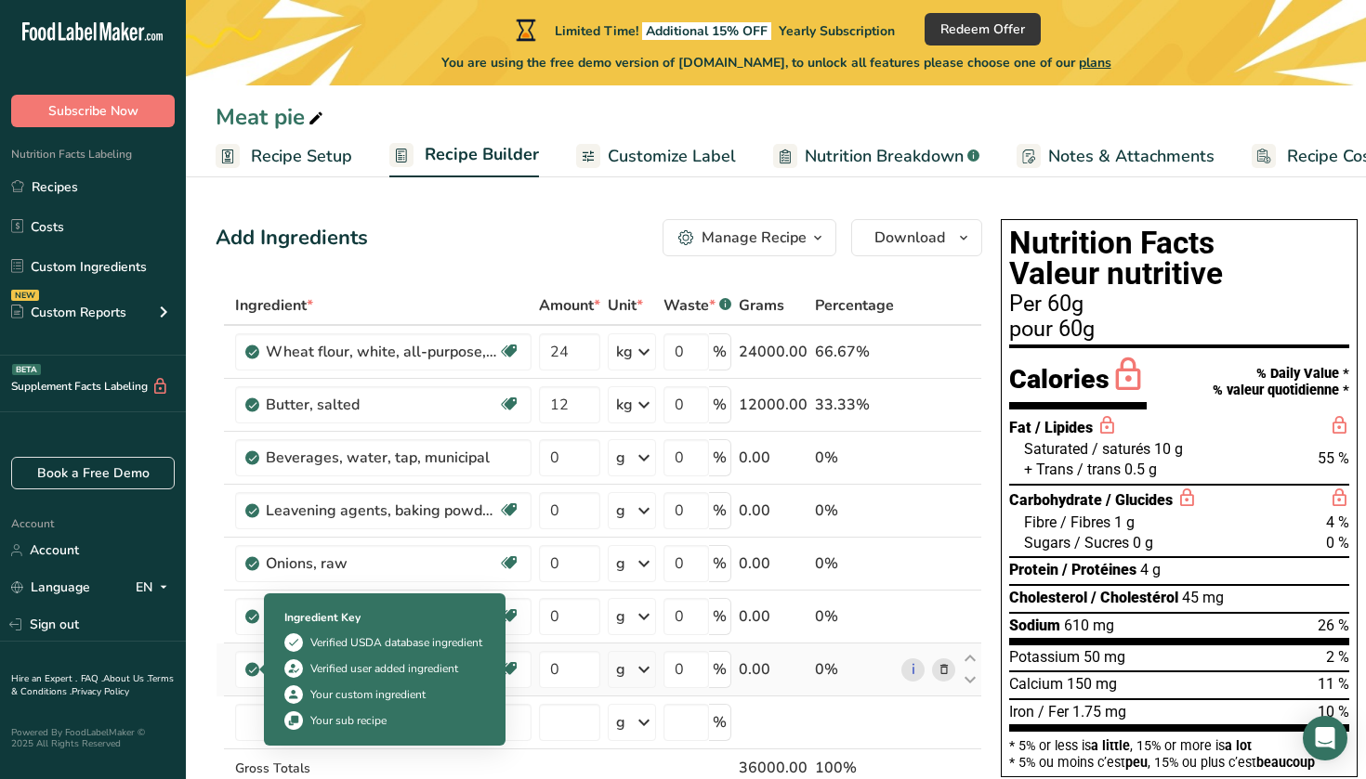
click at [253, 672] on icon at bounding box center [252, 669] width 11 height 17
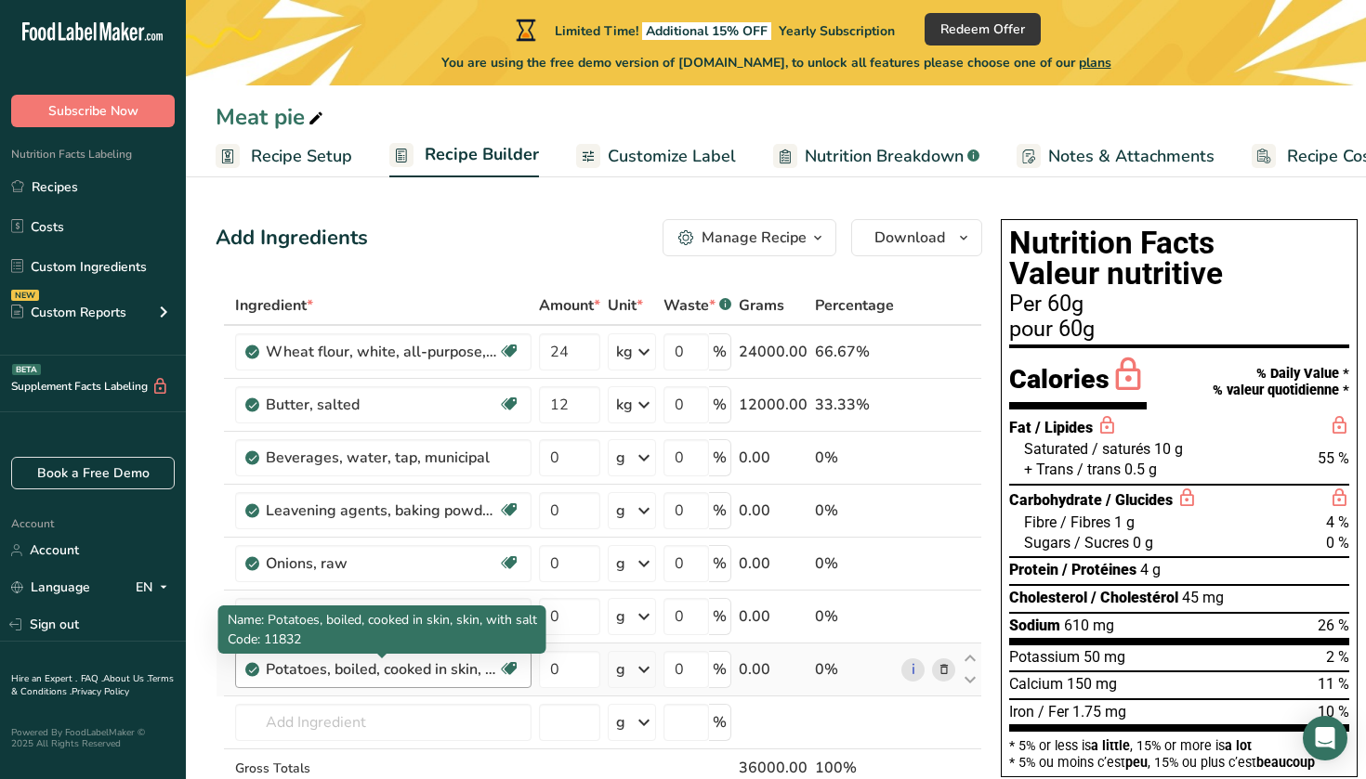
click at [308, 669] on div "Potatoes, boiled, cooked in skin, skin, with salt" at bounding box center [382, 670] width 232 height 22
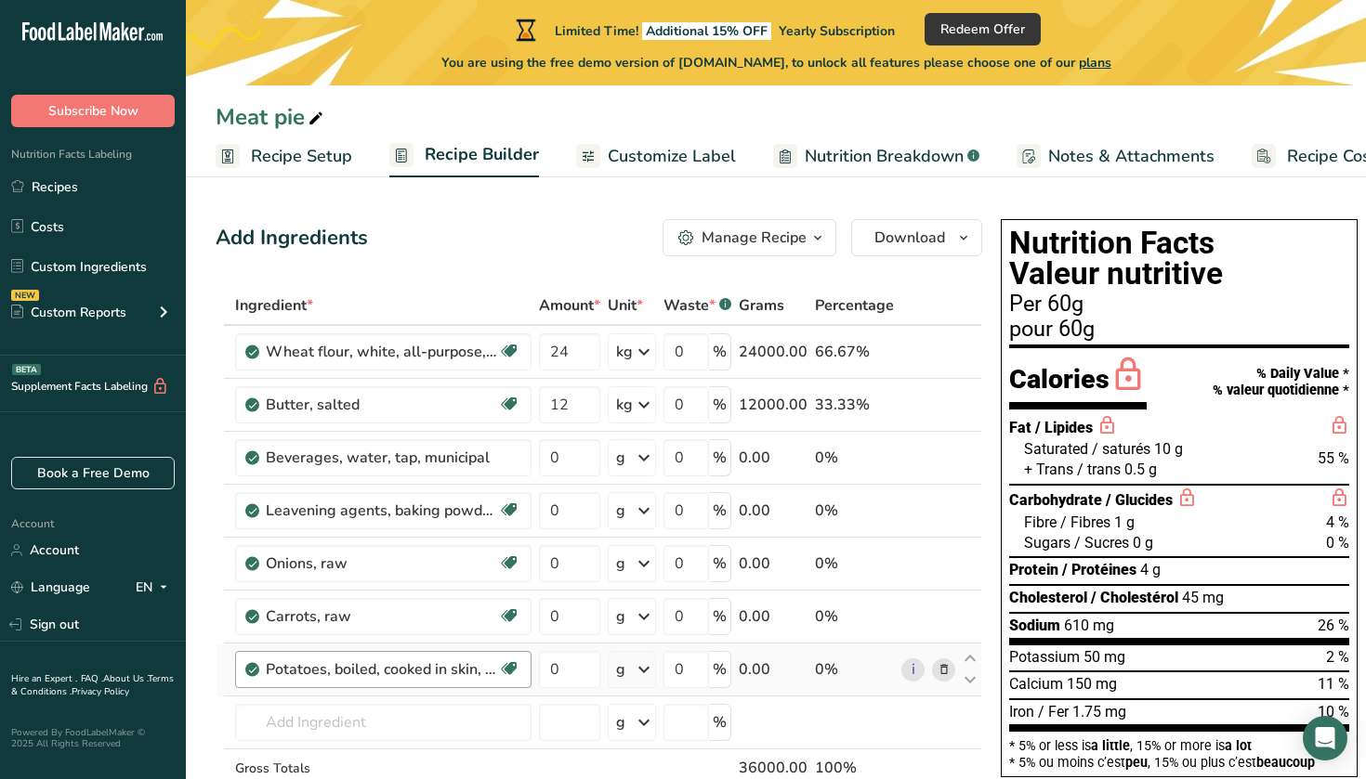
click at [308, 669] on div "Potatoes, boiled, cooked in skin, skin, with salt" at bounding box center [382, 670] width 232 height 22
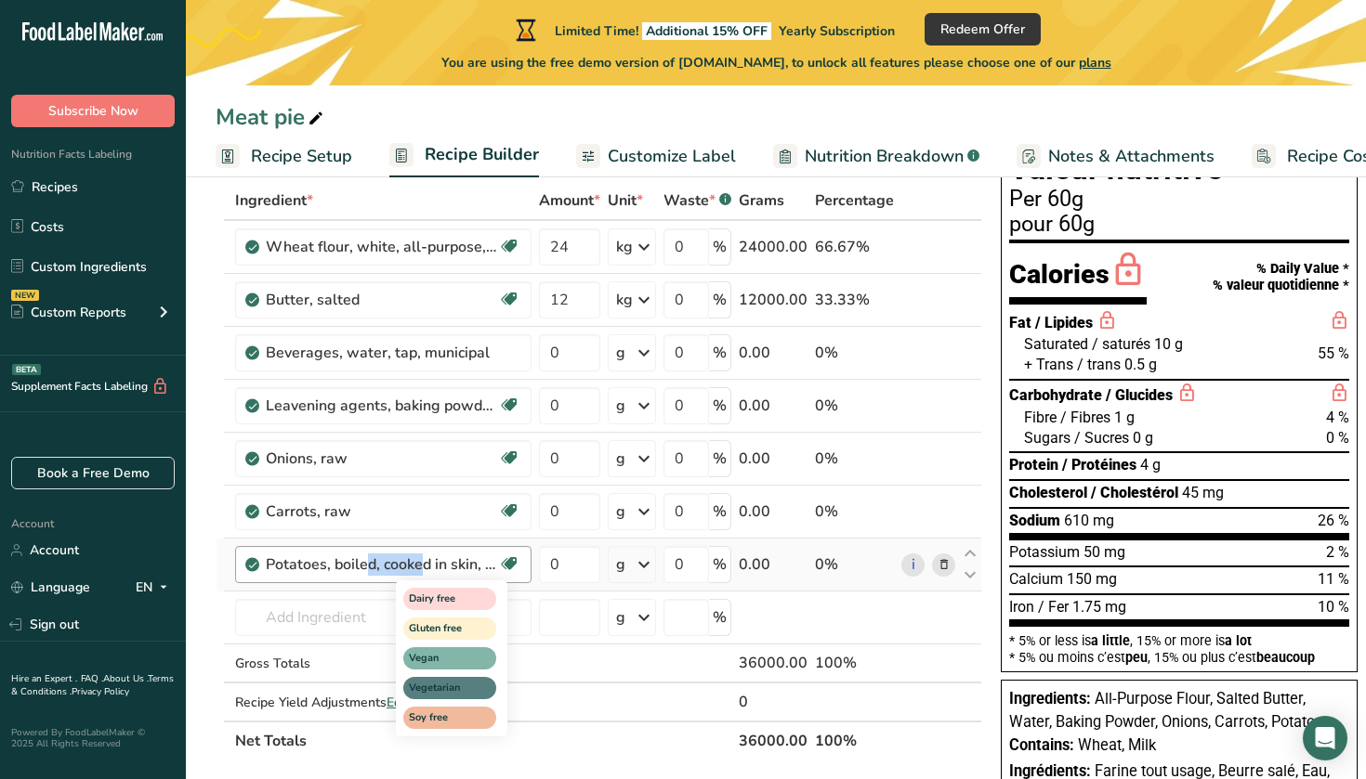
scroll to position [113, 0]
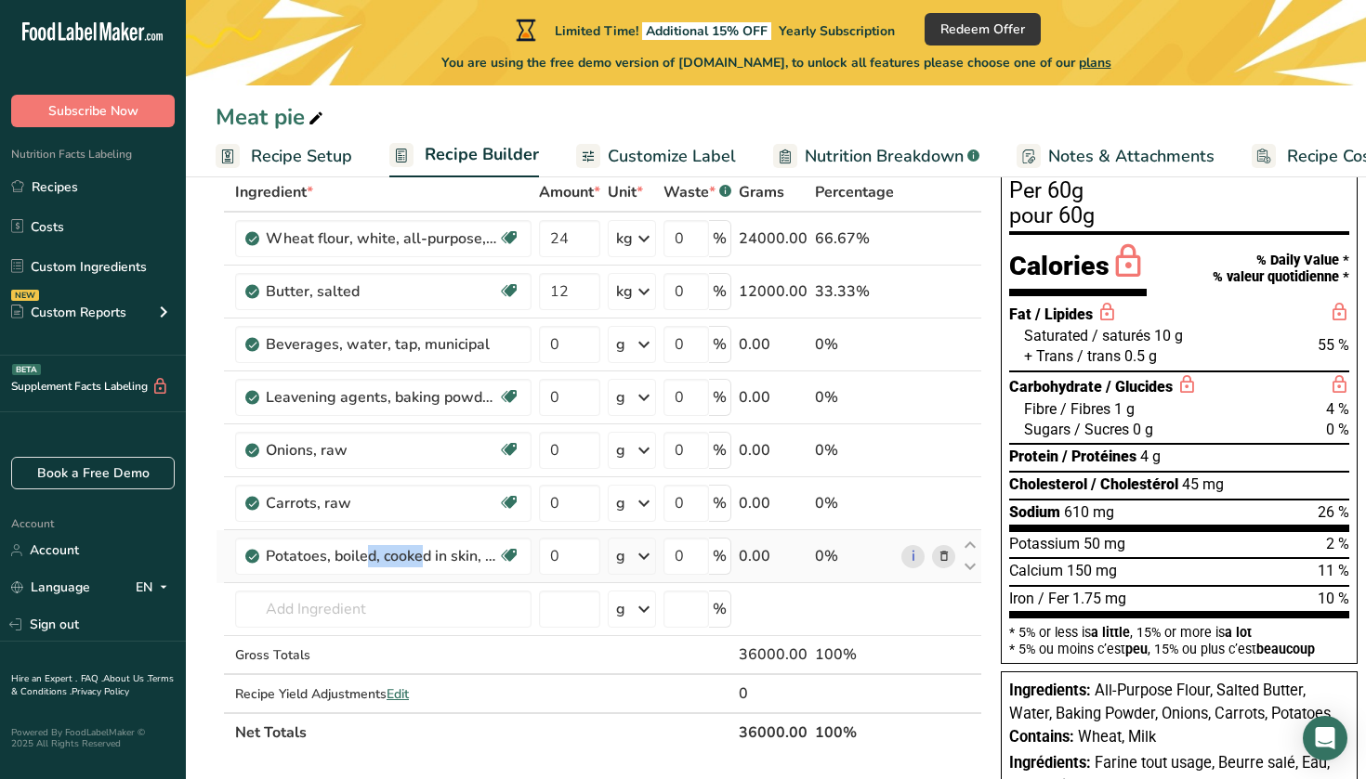
click at [938, 556] on icon at bounding box center [943, 557] width 13 height 20
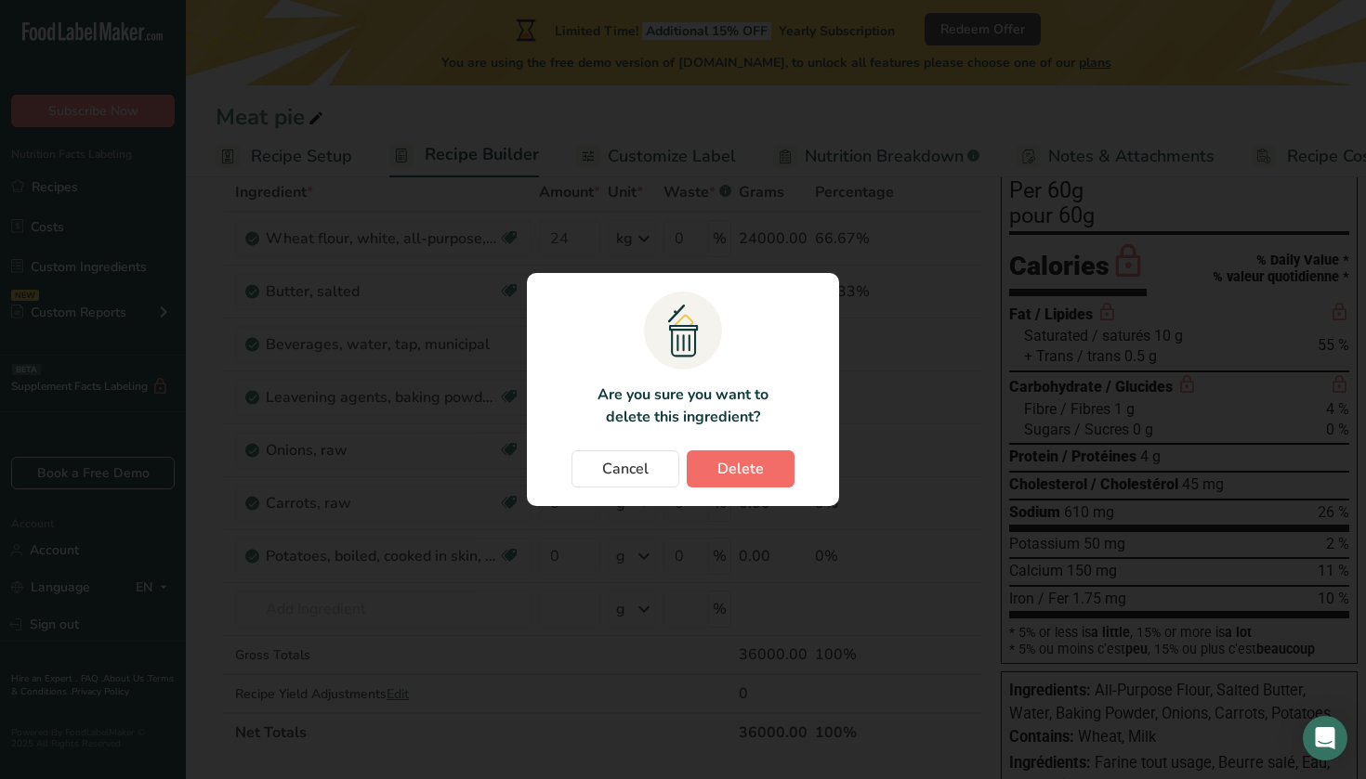
click at [729, 474] on span "Delete" at bounding box center [740, 469] width 46 height 22
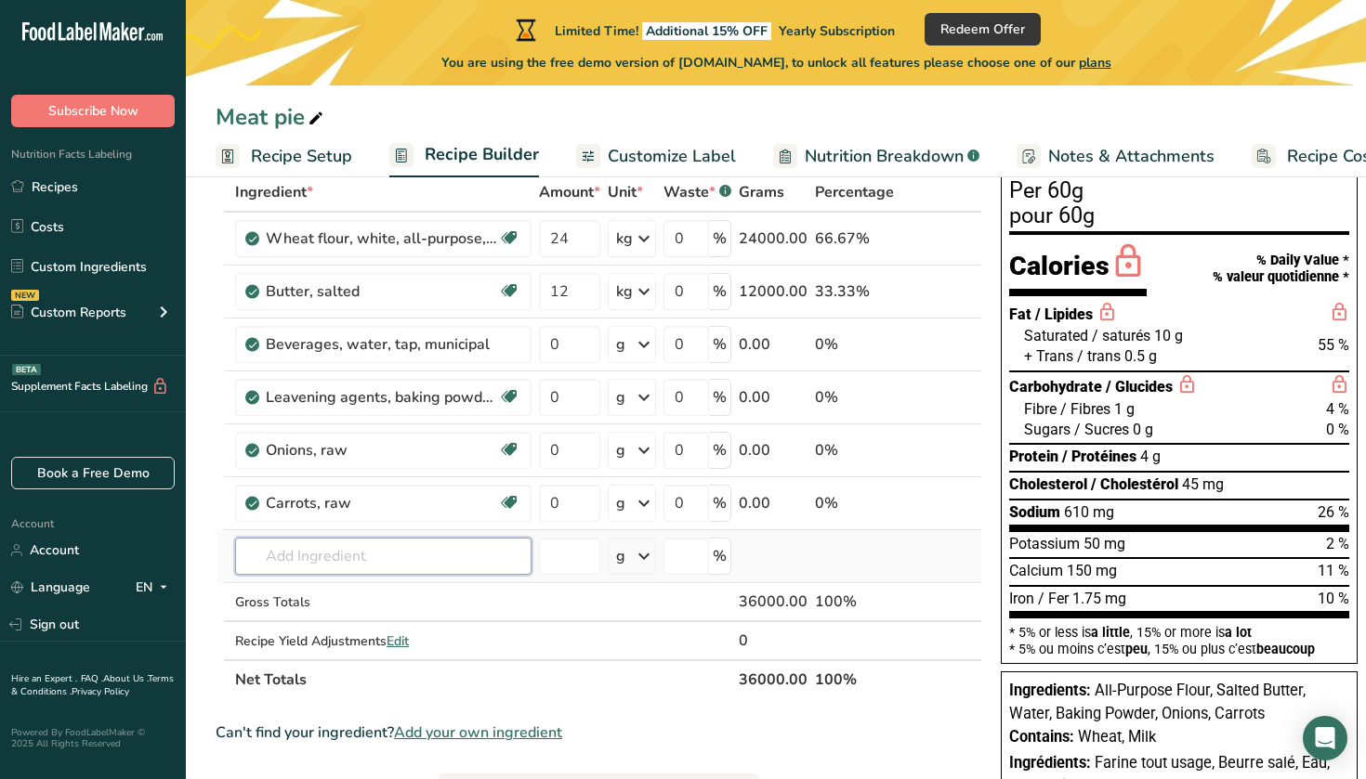
click at [321, 558] on input "text" at bounding box center [383, 556] width 296 height 37
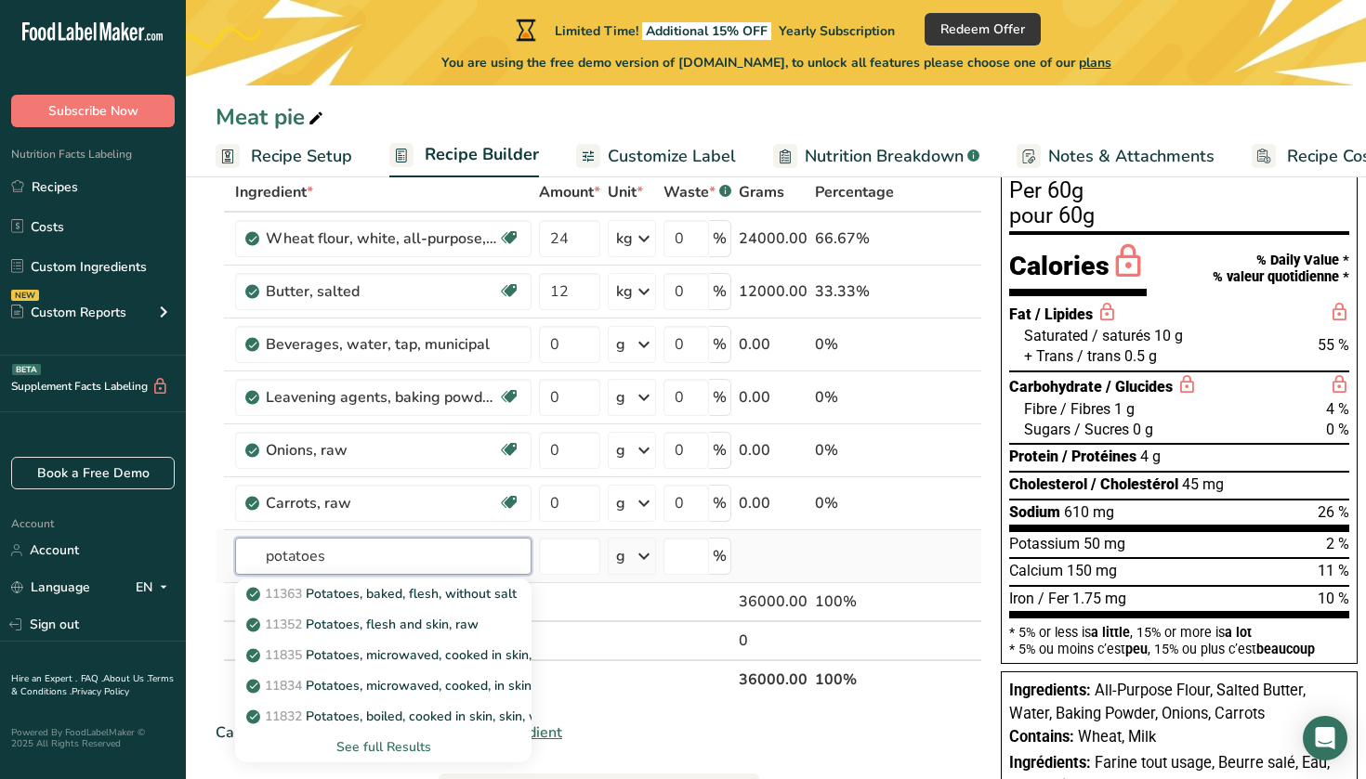
type input "potatoes"
click at [383, 748] on div "See full Results" at bounding box center [383, 748] width 267 height 20
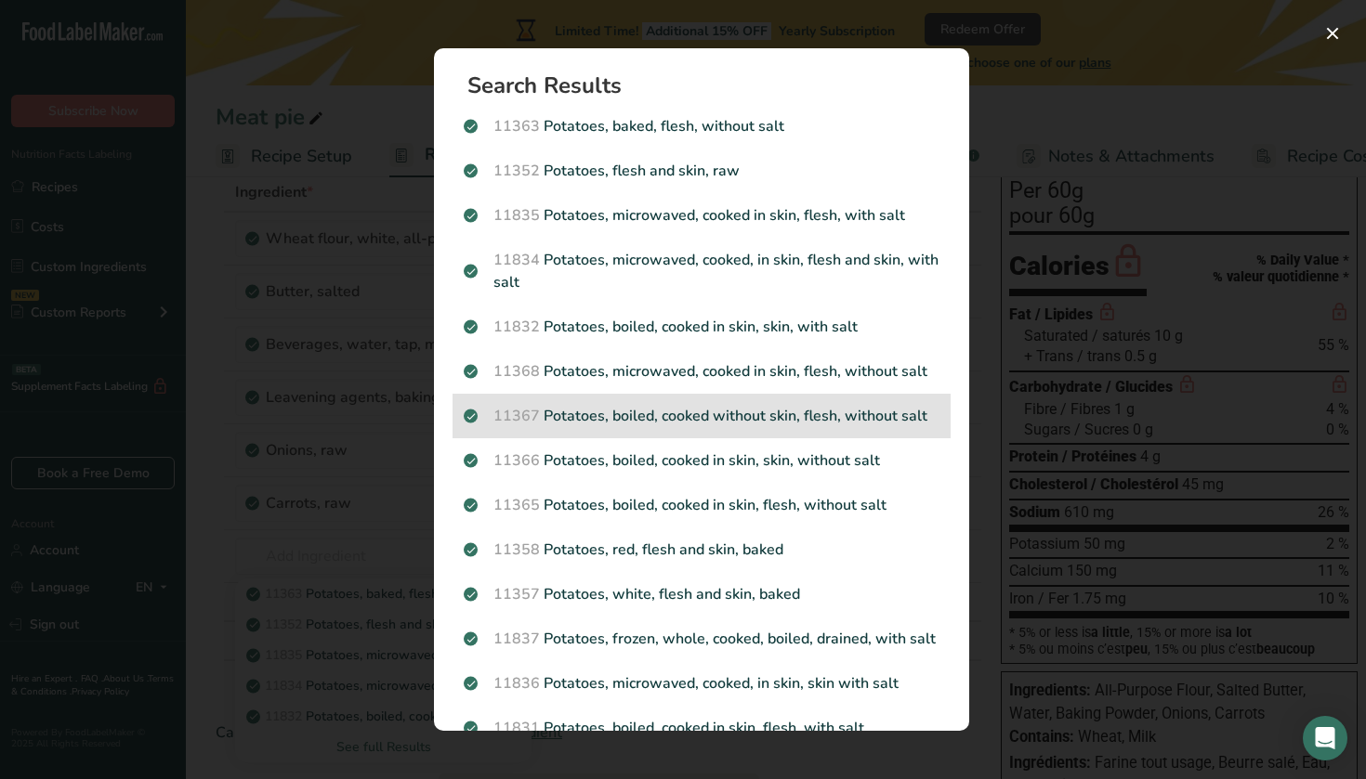
click at [756, 423] on p "11367 Potatoes, boiled, cooked without skin, flesh, without salt" at bounding box center [702, 416] width 476 height 22
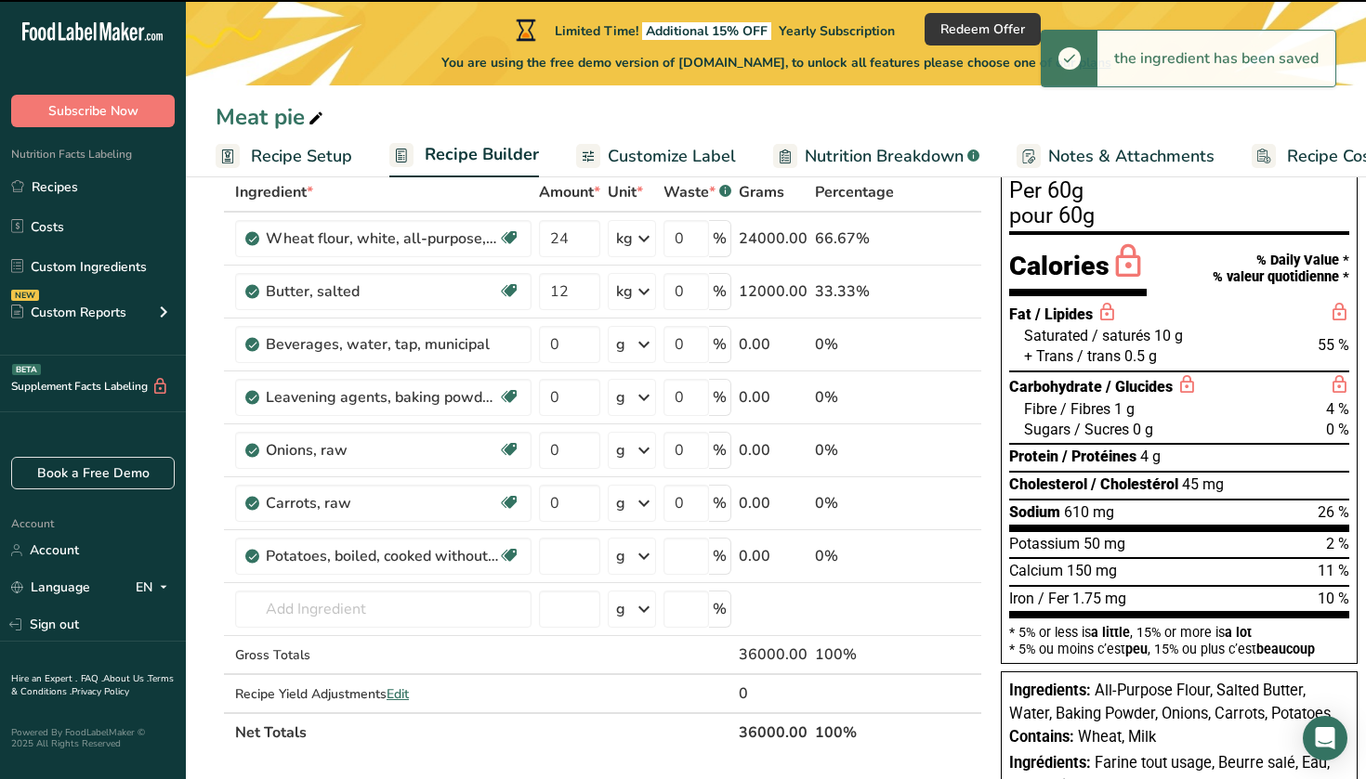
type input "0"
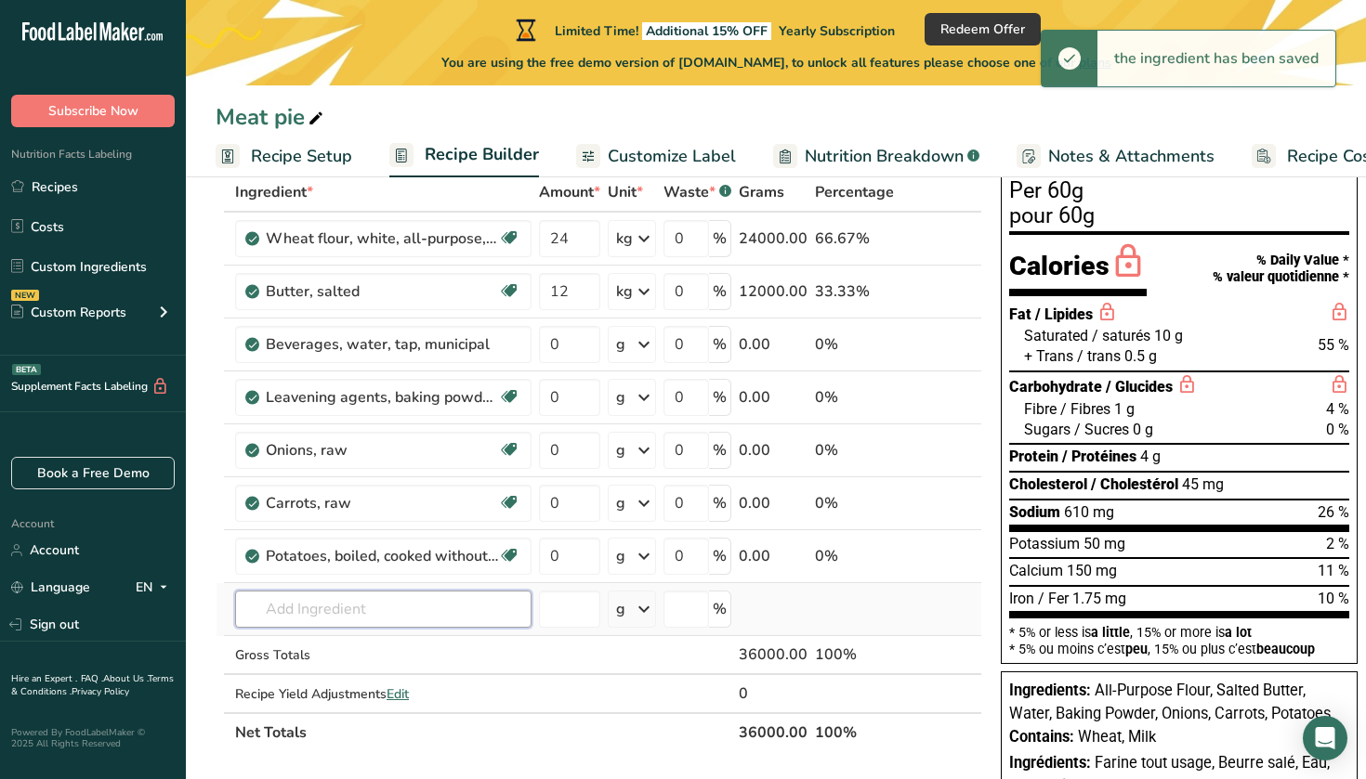
click at [398, 606] on input "text" at bounding box center [383, 609] width 296 height 37
